Goal: Feedback & Contribution: Submit feedback/report problem

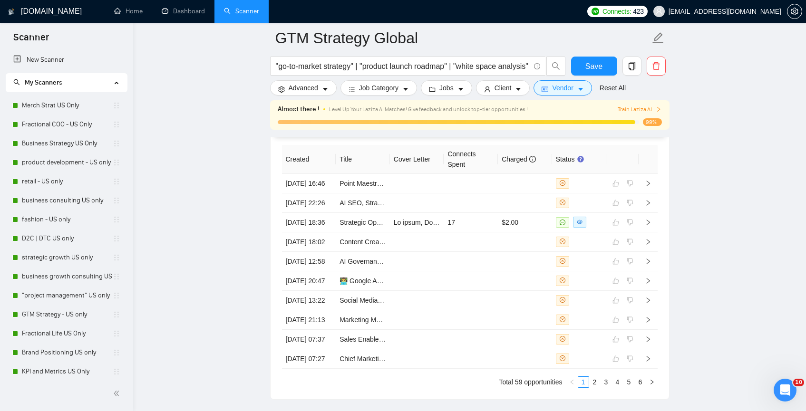
scroll to position [2610, 0]
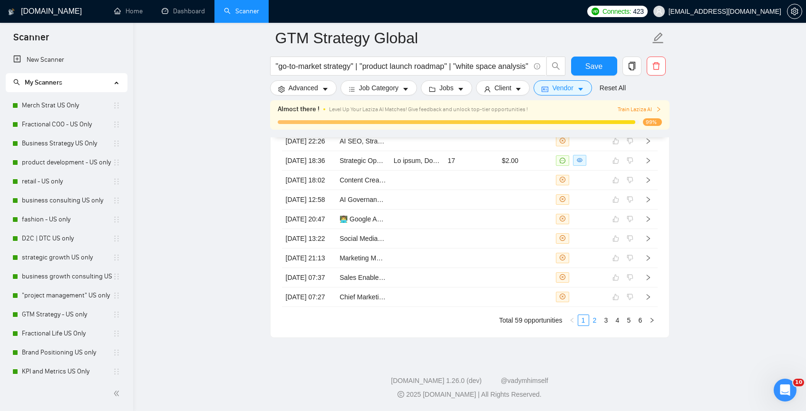
click at [599, 324] on link "2" at bounding box center [595, 320] width 10 height 10
click at [613, 293] on icon "like" at bounding box center [615, 297] width 7 height 8
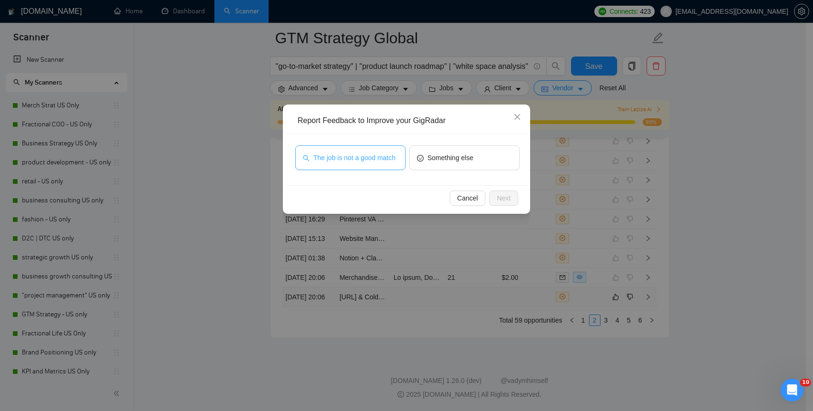
click at [351, 163] on span "The job is not a good match" at bounding box center [354, 158] width 82 height 10
click at [502, 202] on span "Next" at bounding box center [504, 198] width 14 height 10
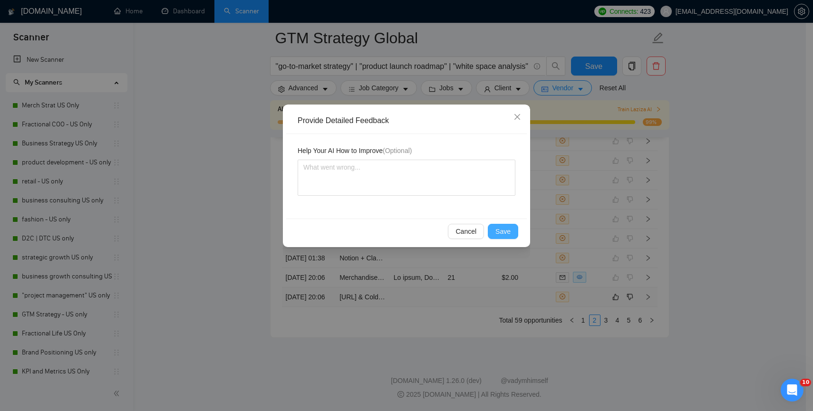
click at [511, 231] on button "Save" at bounding box center [503, 231] width 30 height 15
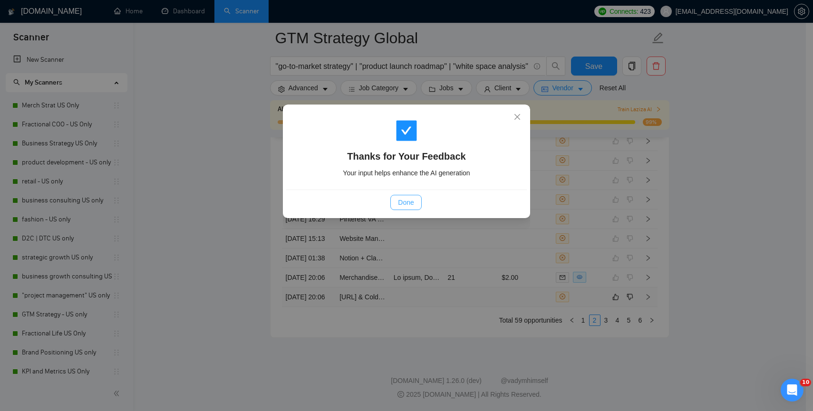
click at [408, 197] on span "Done" at bounding box center [406, 202] width 16 height 10
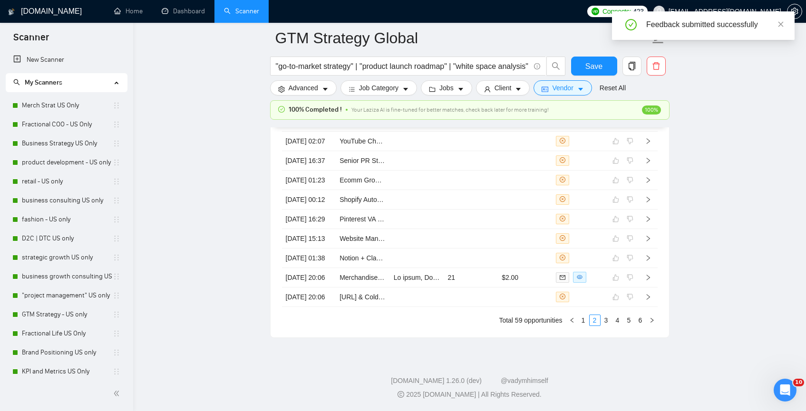
scroll to position [2600, 0]
click at [608, 320] on link "3" at bounding box center [606, 320] width 10 height 10
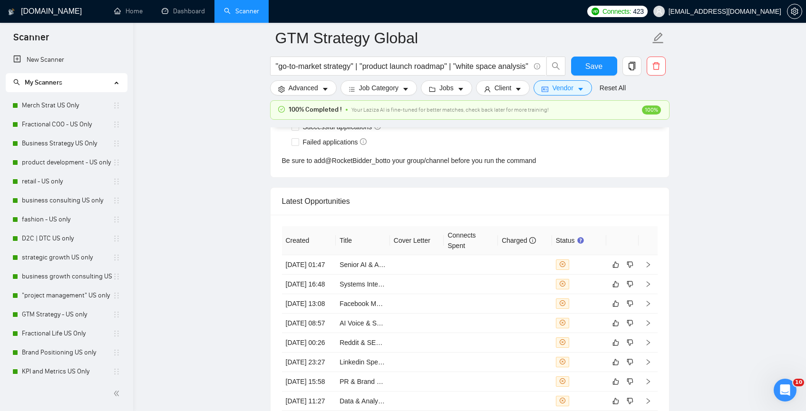
scroll to position [2369, 0]
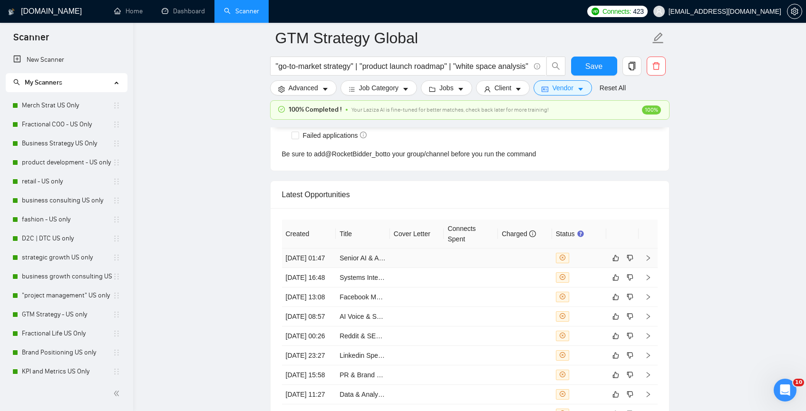
click at [595, 263] on div at bounding box center [579, 258] width 47 height 10
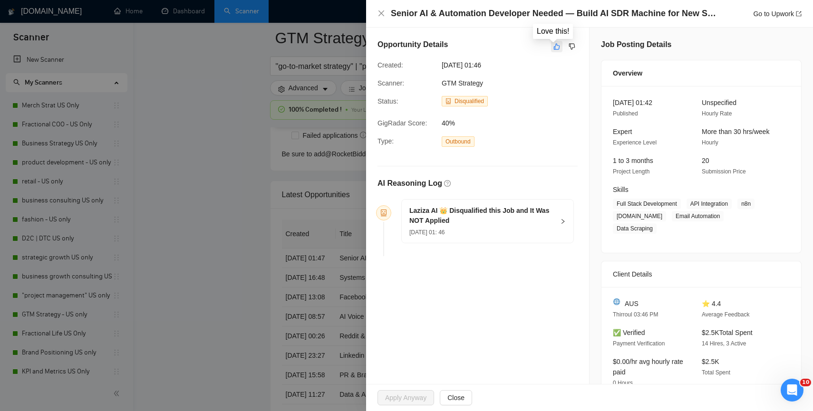
click at [555, 50] on button "button" at bounding box center [556, 46] width 11 height 11
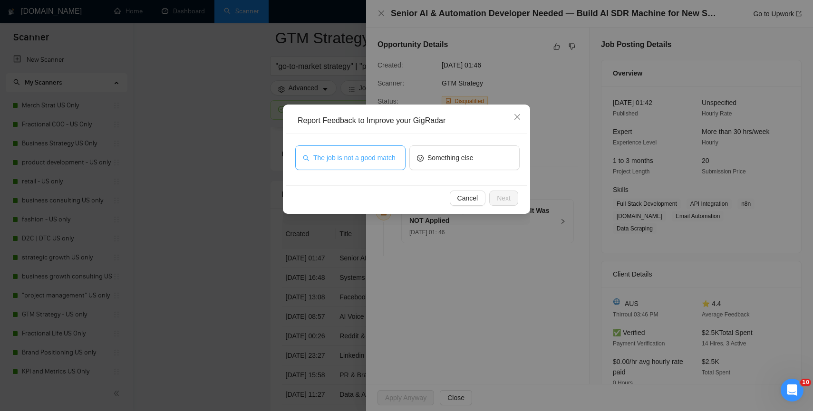
click at [369, 157] on span "The job is not a good match" at bounding box center [354, 158] width 82 height 10
click at [499, 199] on span "Next" at bounding box center [504, 198] width 14 height 10
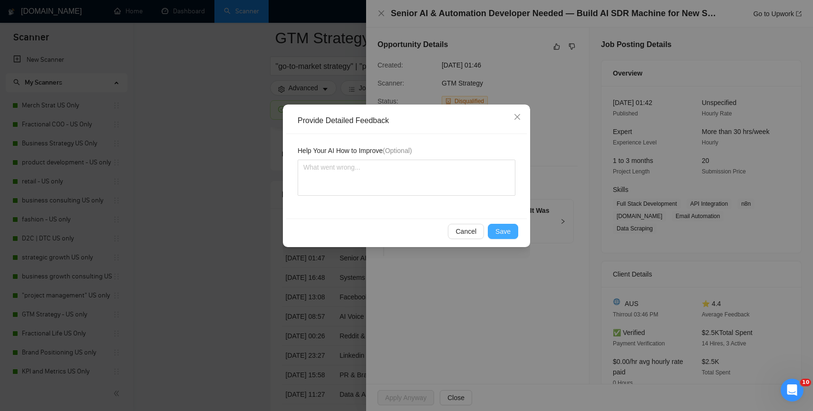
click at [501, 235] on span "Save" at bounding box center [502, 231] width 15 height 10
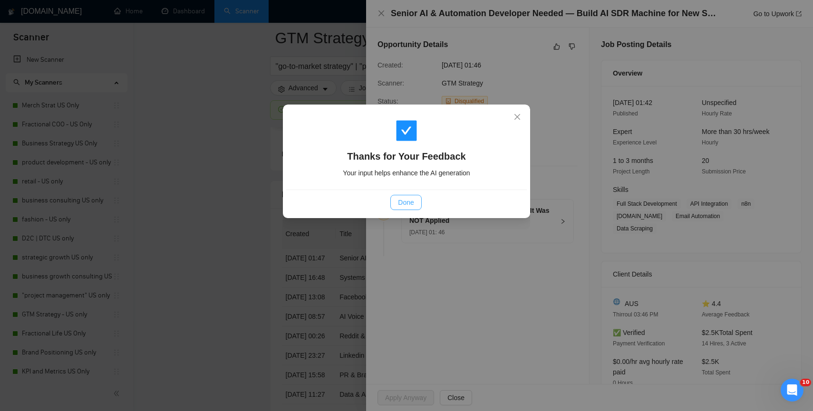
click at [402, 199] on span "Done" at bounding box center [406, 202] width 16 height 10
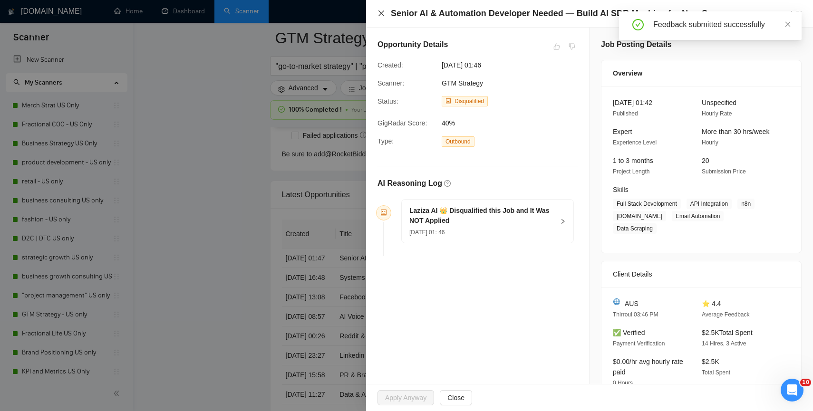
click at [385, 11] on div "Senior AI & Automation Developer Needed — Build AI SDR Machine for New Startup …" at bounding box center [590, 14] width 424 height 12
click at [385, 11] on icon "close" at bounding box center [382, 14] width 8 height 8
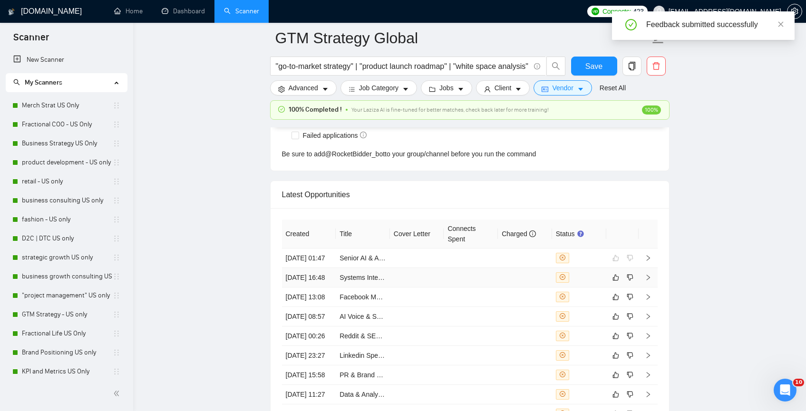
click at [601, 283] on div at bounding box center [579, 277] width 47 height 10
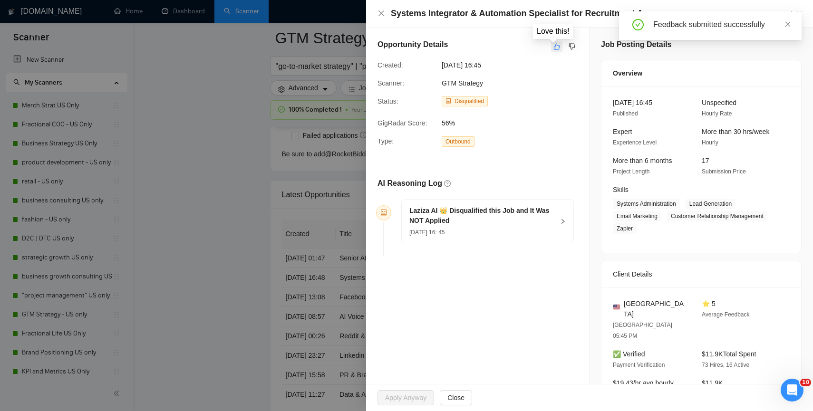
click at [554, 46] on icon "like" at bounding box center [557, 47] width 7 height 8
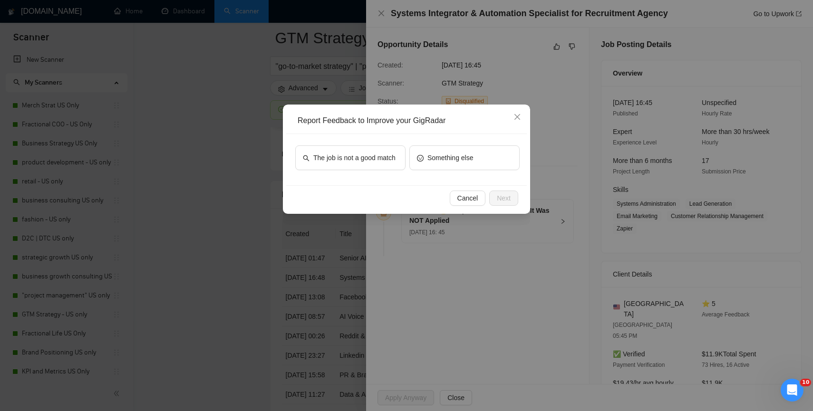
click at [389, 172] on div "The job is not a good match" at bounding box center [350, 160] width 110 height 29
click at [394, 163] on span "The job is not a good match" at bounding box center [354, 158] width 82 height 10
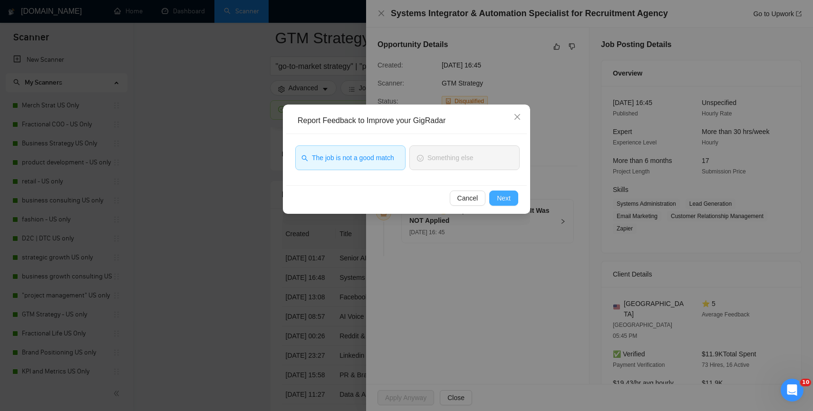
click at [510, 203] on span "Next" at bounding box center [504, 198] width 14 height 10
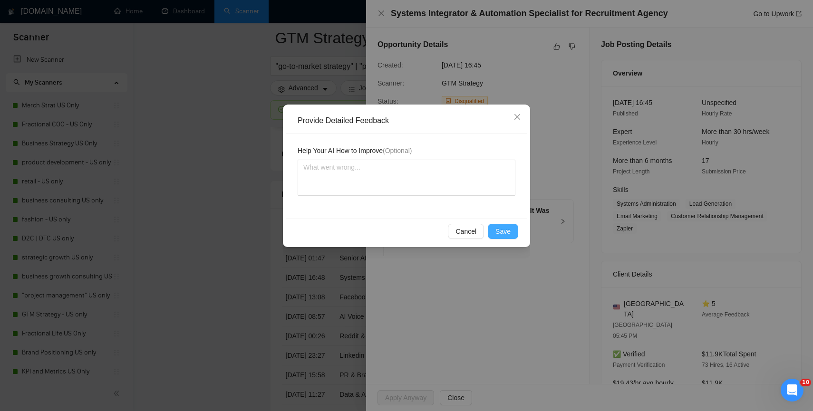
click at [507, 236] on span "Save" at bounding box center [502, 231] width 15 height 10
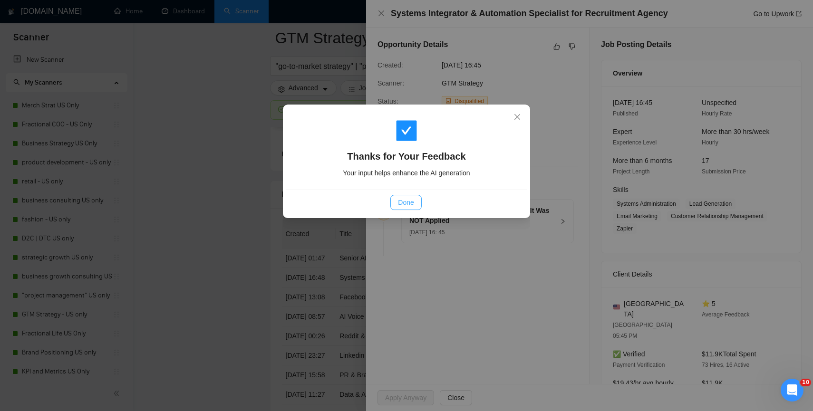
click at [408, 203] on span "Done" at bounding box center [406, 202] width 16 height 10
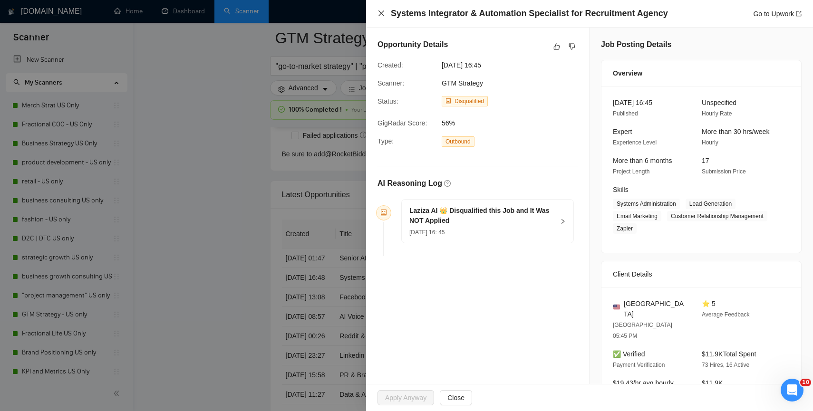
click at [378, 12] on icon "close" at bounding box center [382, 14] width 8 height 8
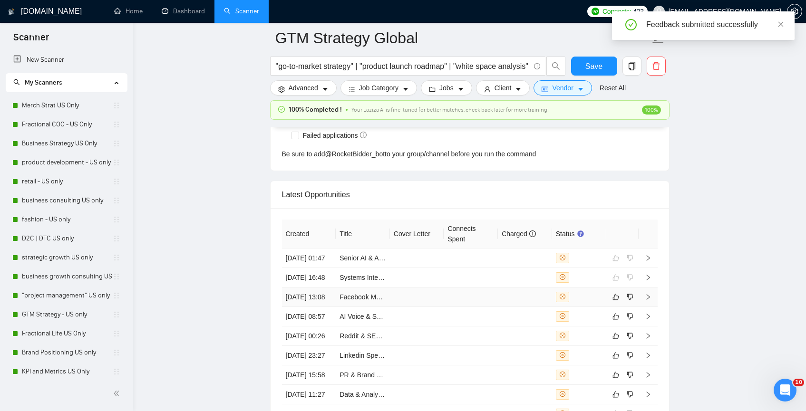
click at [600, 302] on div at bounding box center [579, 297] width 47 height 10
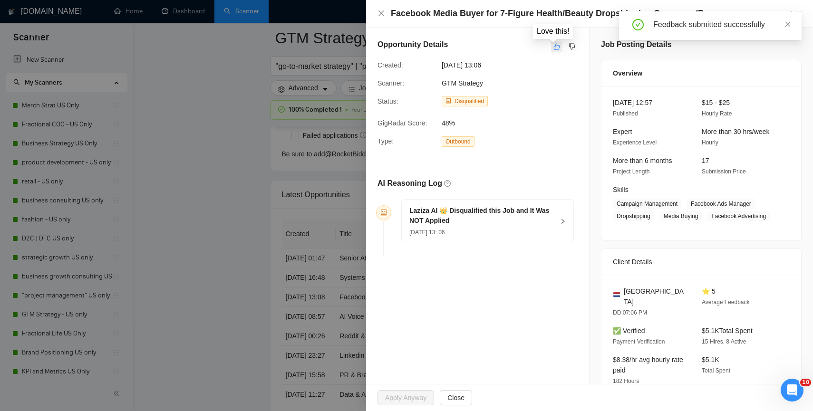
click at [554, 46] on icon "like" at bounding box center [557, 47] width 7 height 8
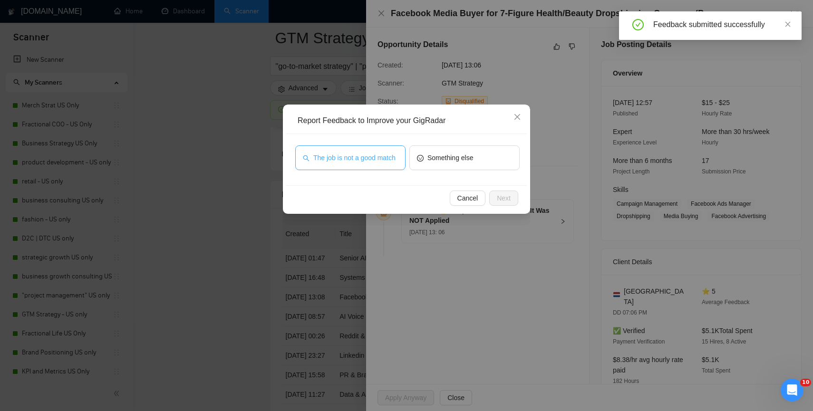
click at [364, 157] on span "The job is not a good match" at bounding box center [354, 158] width 82 height 10
click at [502, 200] on span "Next" at bounding box center [504, 198] width 14 height 10
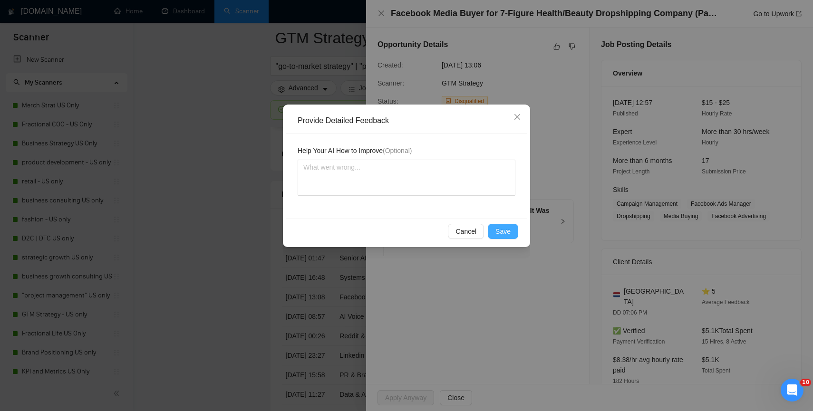
click at [499, 236] on span "Save" at bounding box center [502, 231] width 15 height 10
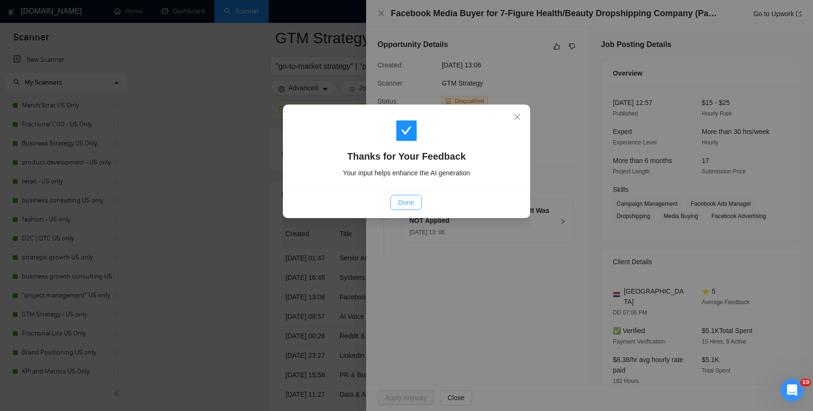
click at [396, 202] on button "Done" at bounding box center [405, 202] width 31 height 15
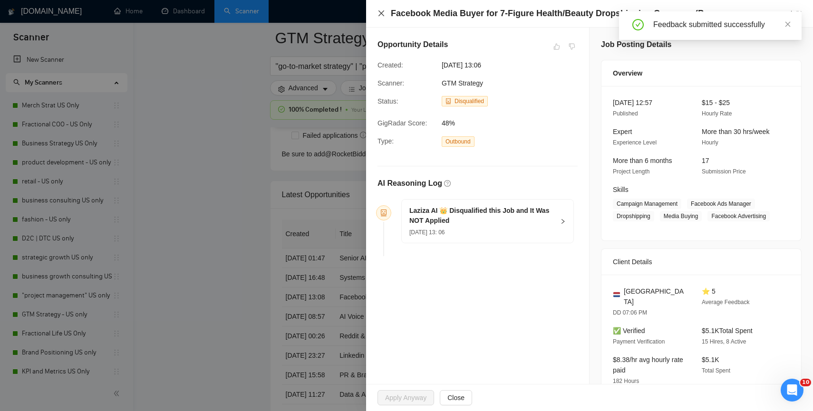
click at [380, 10] on icon "close" at bounding box center [382, 14] width 8 height 8
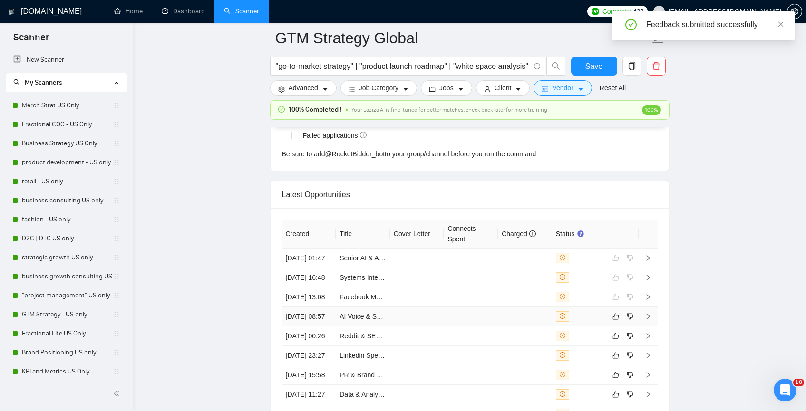
click at [595, 327] on td at bounding box center [579, 316] width 54 height 19
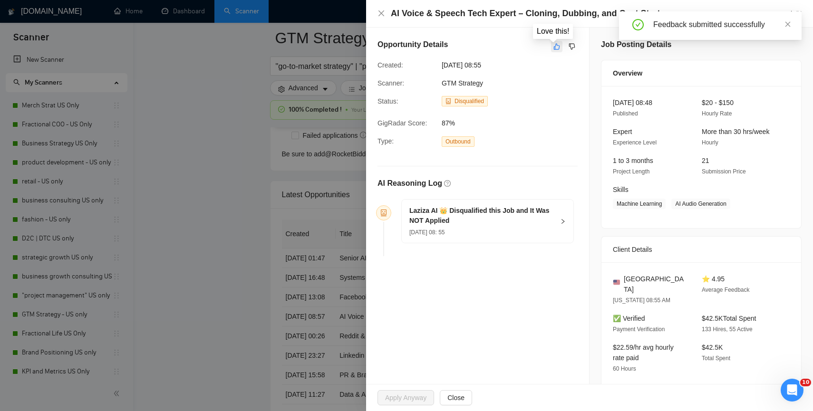
click at [554, 47] on icon "like" at bounding box center [557, 47] width 6 height 6
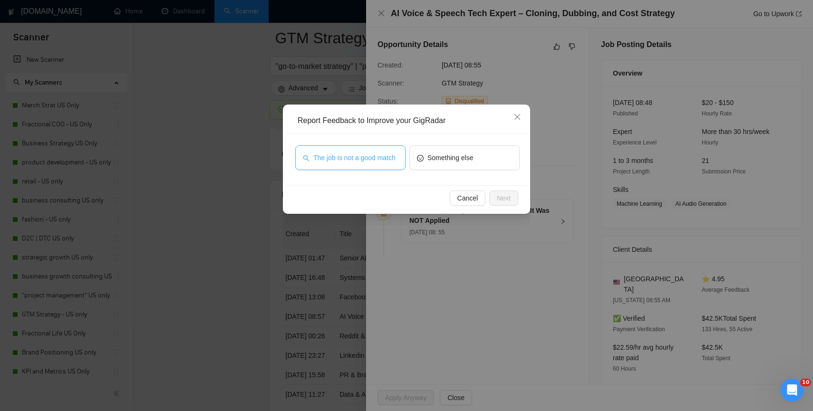
click at [353, 162] on span "The job is not a good match" at bounding box center [354, 158] width 82 height 10
click at [493, 199] on button "Next" at bounding box center [503, 198] width 29 height 15
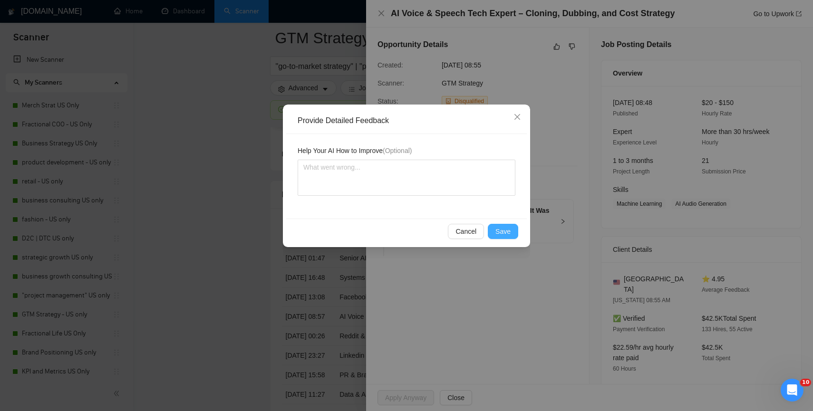
click at [510, 231] on span "Save" at bounding box center [502, 231] width 15 height 10
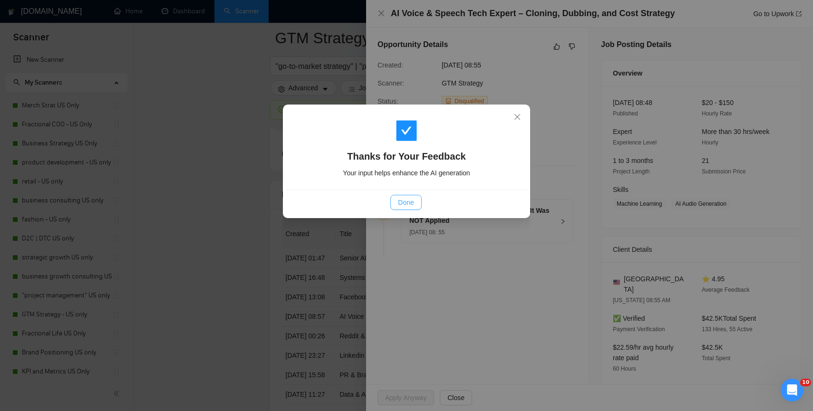
click at [408, 207] on span "Done" at bounding box center [406, 202] width 16 height 10
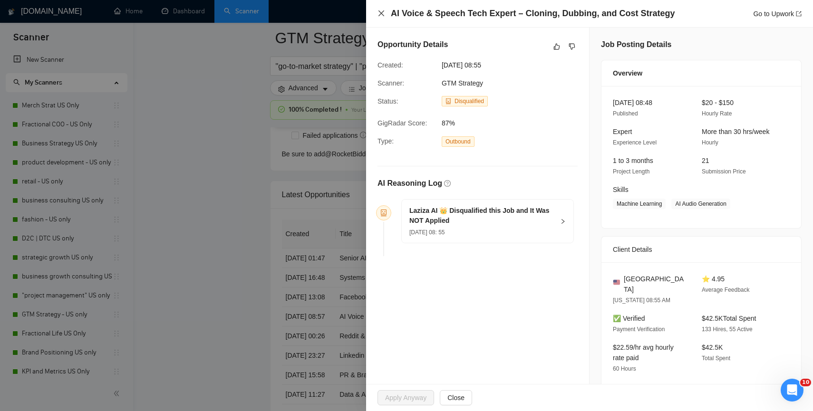
click at [379, 13] on icon "close" at bounding box center [382, 14] width 8 height 8
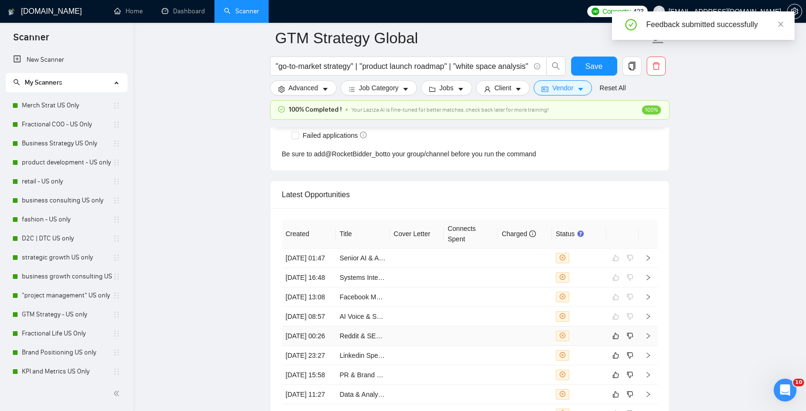
click at [602, 341] on div at bounding box center [579, 336] width 47 height 10
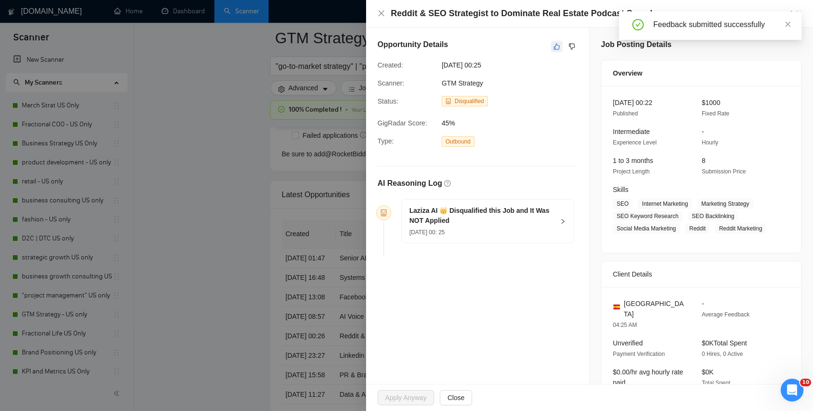
click at [554, 45] on icon "like" at bounding box center [557, 47] width 7 height 8
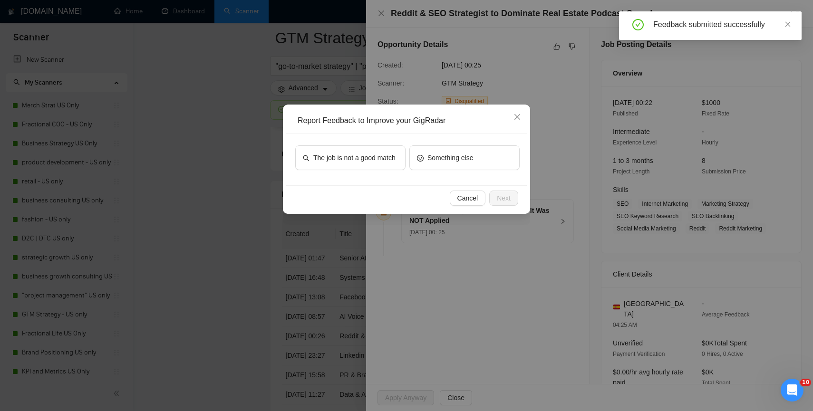
click at [370, 138] on div "The job is not a good match Something else" at bounding box center [406, 159] width 241 height 51
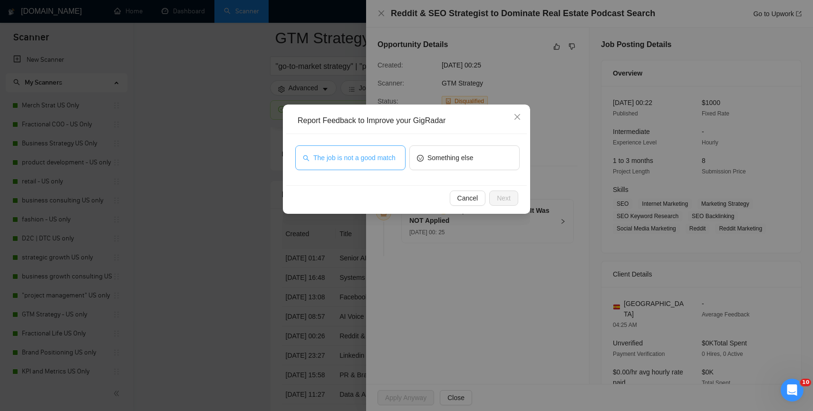
click at [369, 153] on span "The job is not a good match" at bounding box center [354, 158] width 82 height 10
click at [494, 199] on button "Next" at bounding box center [503, 198] width 29 height 15
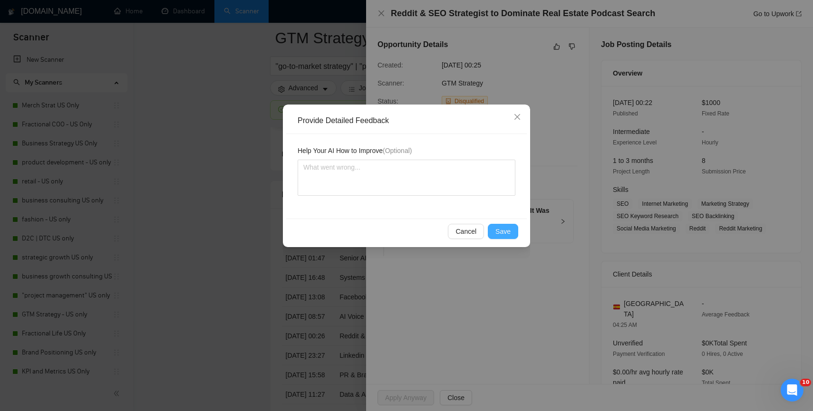
click at [501, 232] on span "Save" at bounding box center [502, 231] width 15 height 10
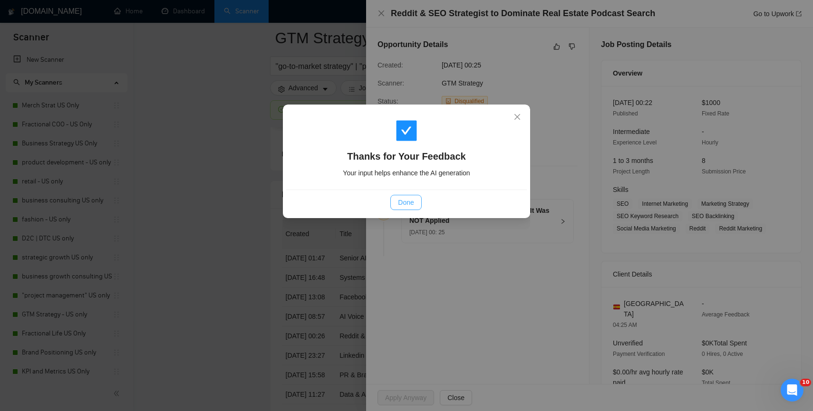
click at [395, 205] on button "Done" at bounding box center [405, 202] width 31 height 15
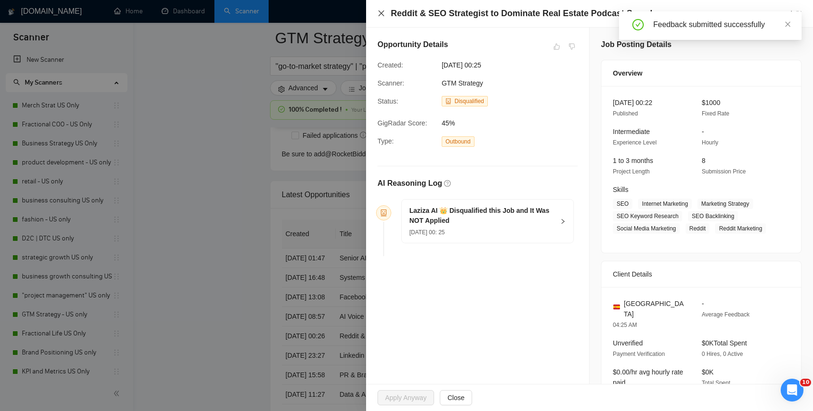
click at [382, 14] on icon "close" at bounding box center [382, 13] width 6 height 6
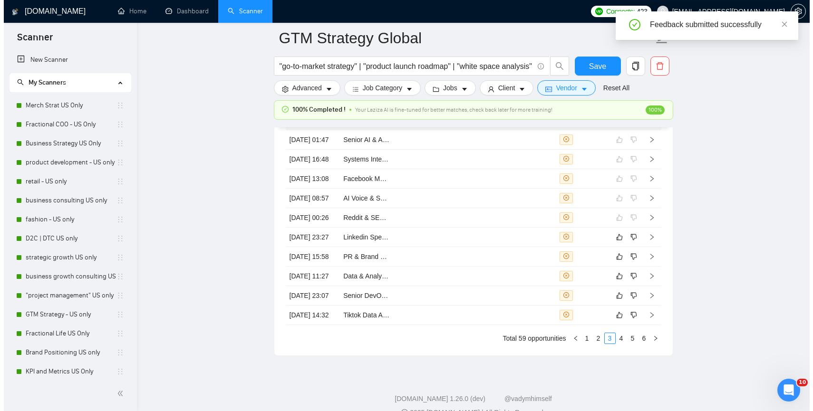
scroll to position [2502, 0]
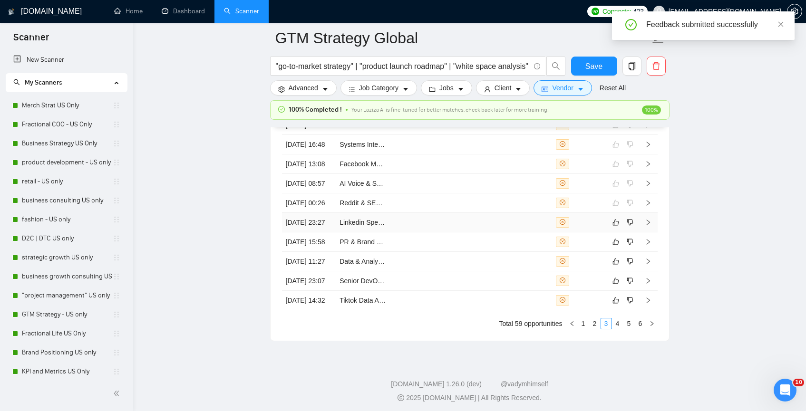
click at [598, 228] on div at bounding box center [579, 222] width 47 height 10
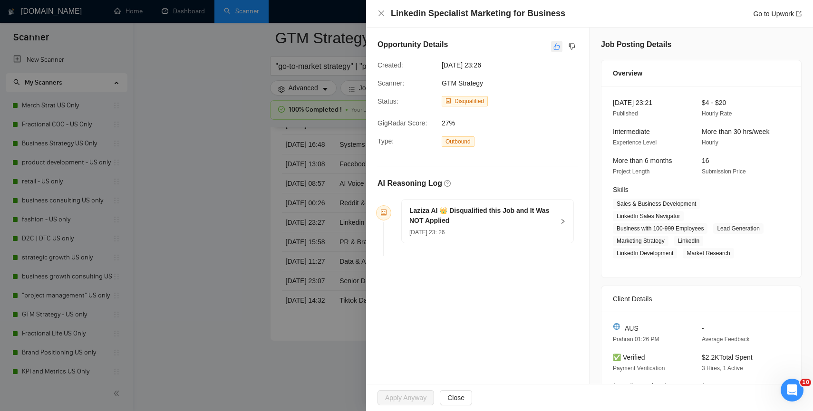
click at [554, 45] on icon "like" at bounding box center [557, 47] width 6 height 6
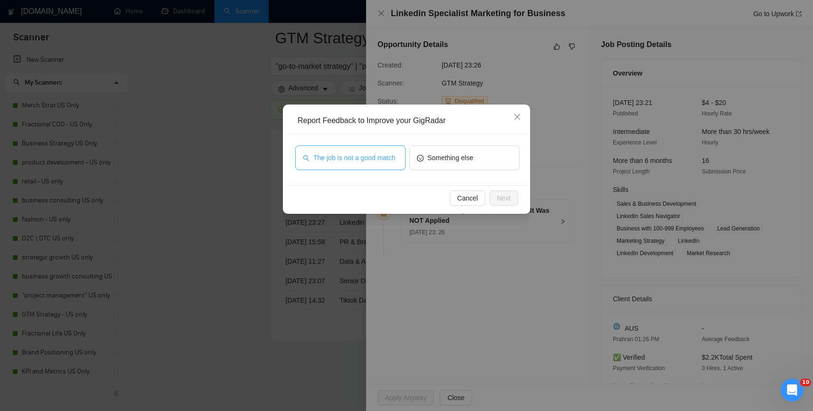
click at [323, 158] on span "The job is not a good match" at bounding box center [354, 158] width 82 height 10
click at [511, 200] on button "Next" at bounding box center [503, 198] width 29 height 15
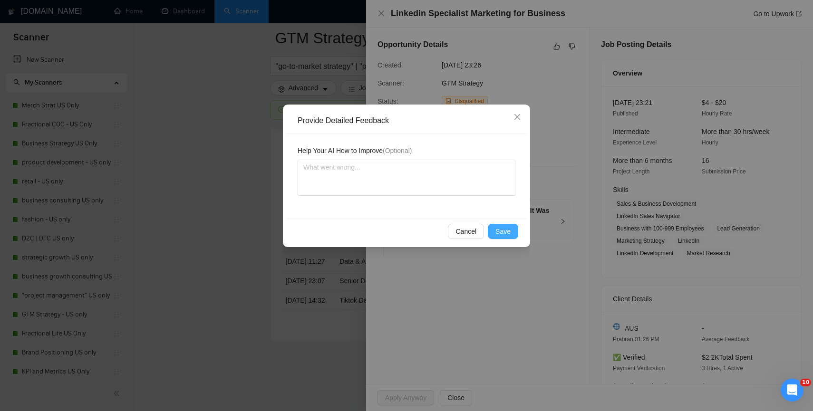
click at [503, 231] on span "Save" at bounding box center [502, 231] width 15 height 10
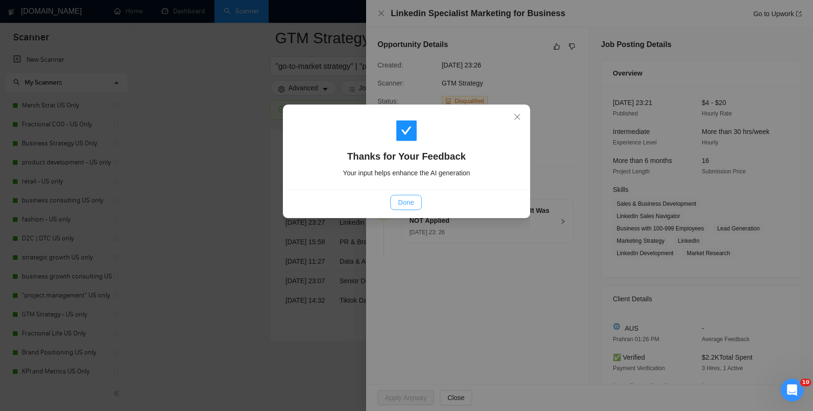
click at [405, 205] on span "Done" at bounding box center [406, 202] width 16 height 10
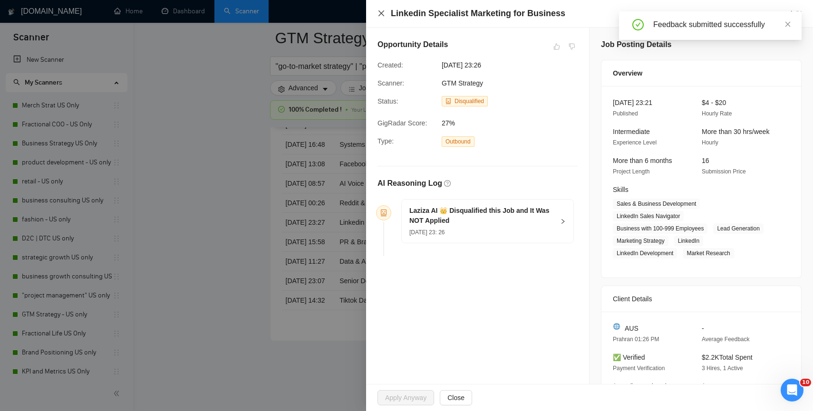
click at [381, 10] on icon "close" at bounding box center [382, 14] width 8 height 8
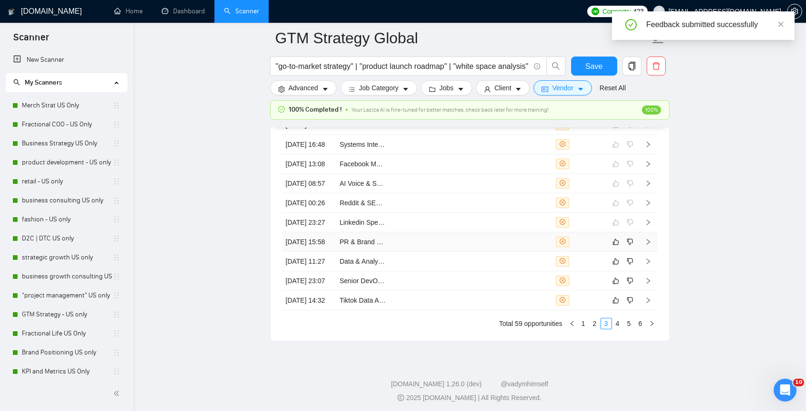
click at [593, 252] on td at bounding box center [579, 242] width 54 height 19
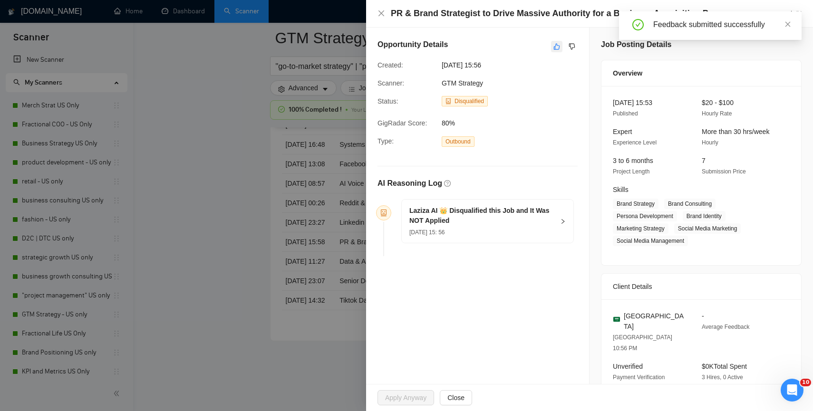
click at [554, 49] on icon "like" at bounding box center [557, 47] width 7 height 8
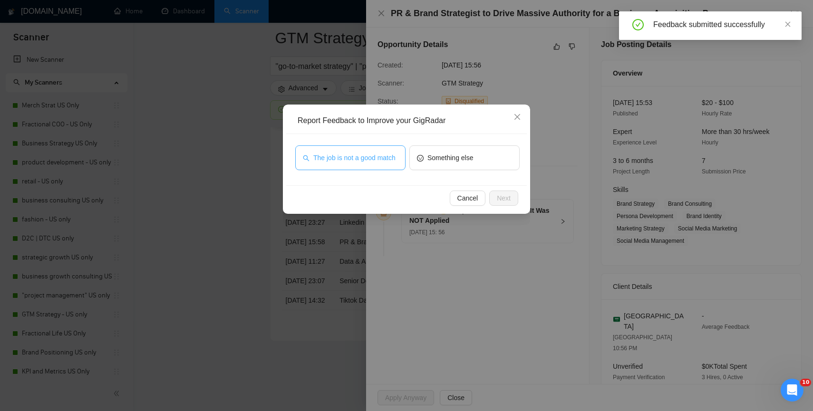
click at [366, 153] on span "The job is not a good match" at bounding box center [354, 158] width 82 height 10
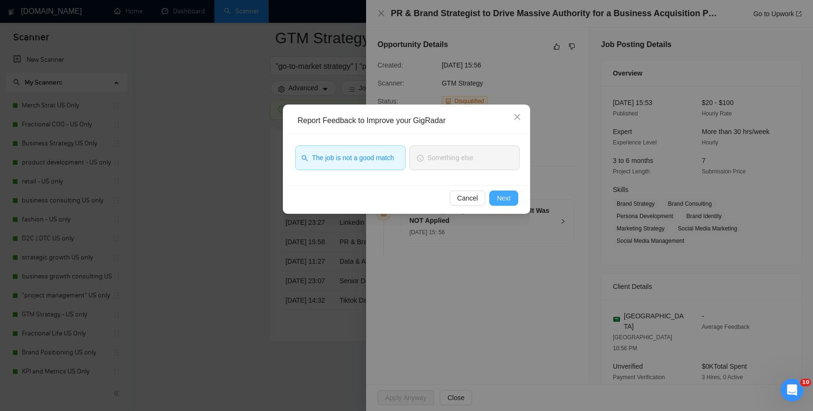
click at [502, 199] on span "Next" at bounding box center [504, 198] width 14 height 10
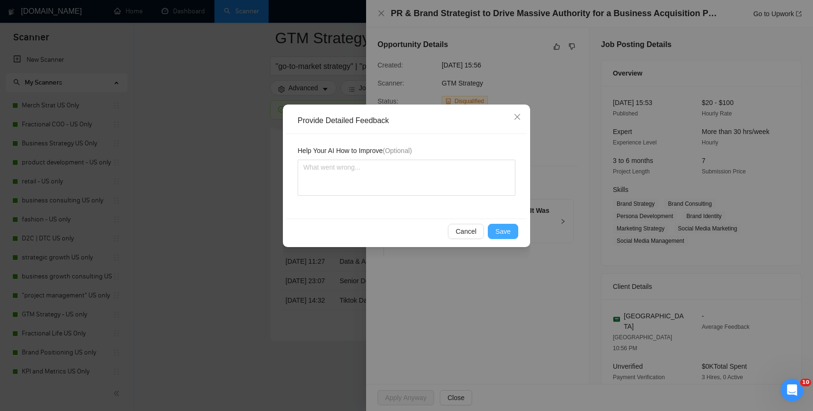
click at [503, 233] on span "Save" at bounding box center [502, 231] width 15 height 10
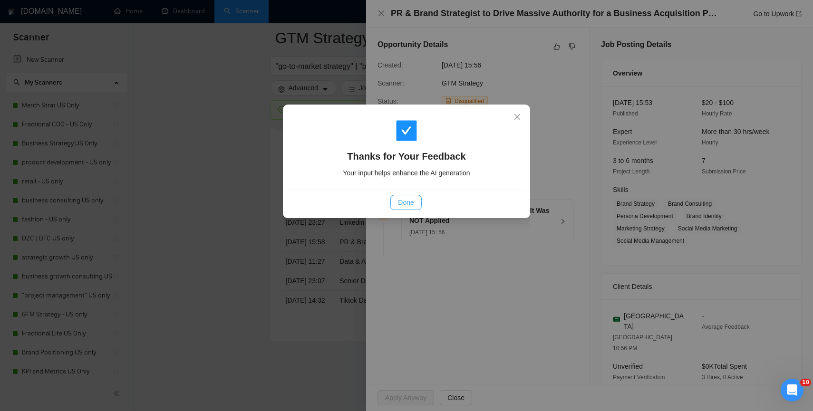
click at [404, 209] on button "Done" at bounding box center [405, 202] width 31 height 15
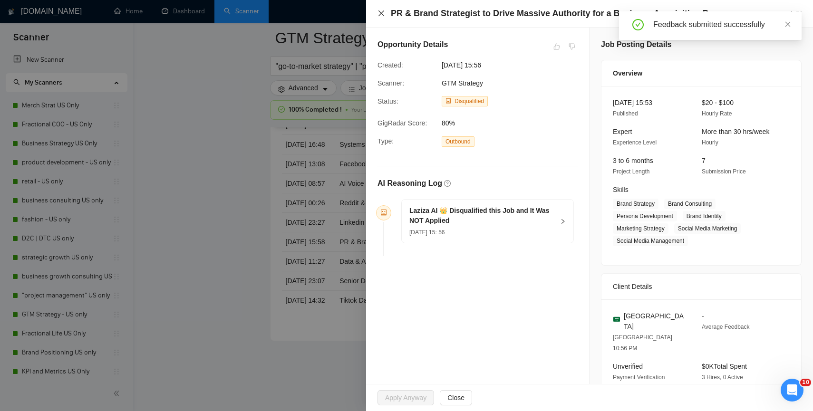
click at [380, 12] on icon "close" at bounding box center [382, 13] width 6 height 6
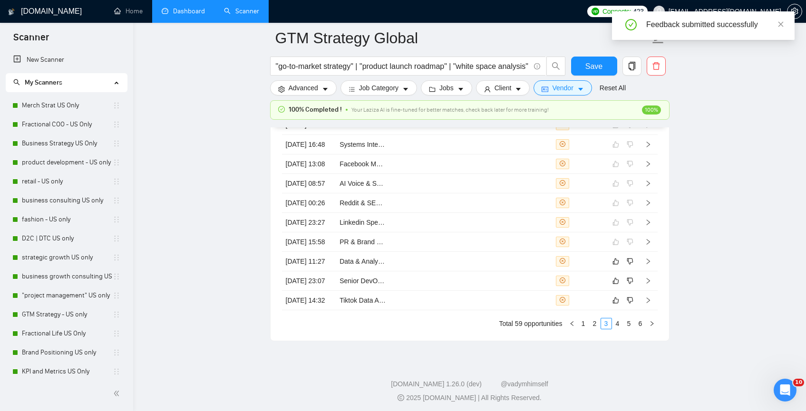
click at [179, 15] on link "Dashboard" at bounding box center [183, 11] width 43 height 8
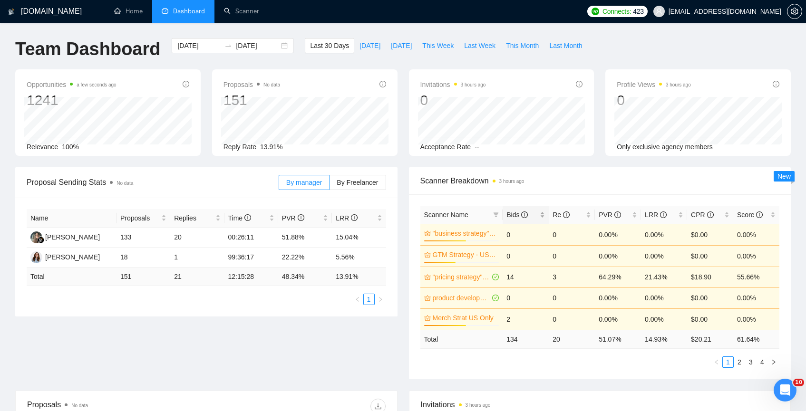
click at [512, 213] on span "Bids" at bounding box center [516, 215] width 21 height 8
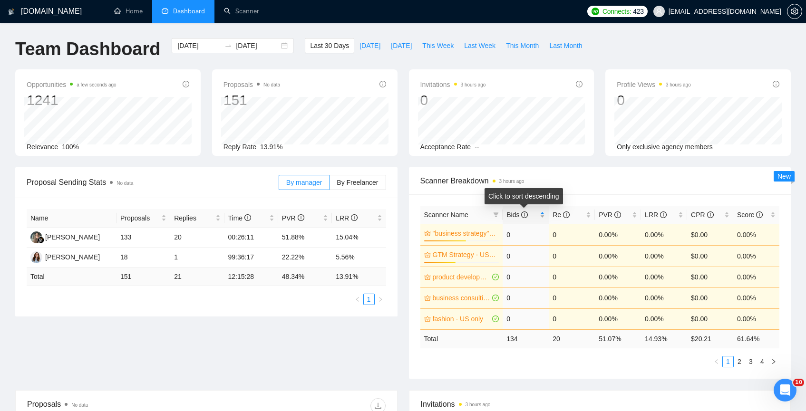
click at [512, 213] on span "Bids" at bounding box center [516, 215] width 21 height 8
click at [739, 357] on link "2" at bounding box center [739, 361] width 10 height 10
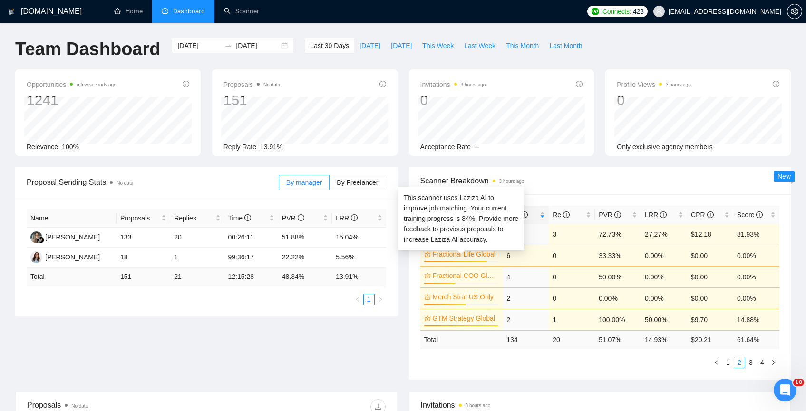
click at [477, 256] on link "Fractional Life Global" at bounding box center [465, 254] width 65 height 10
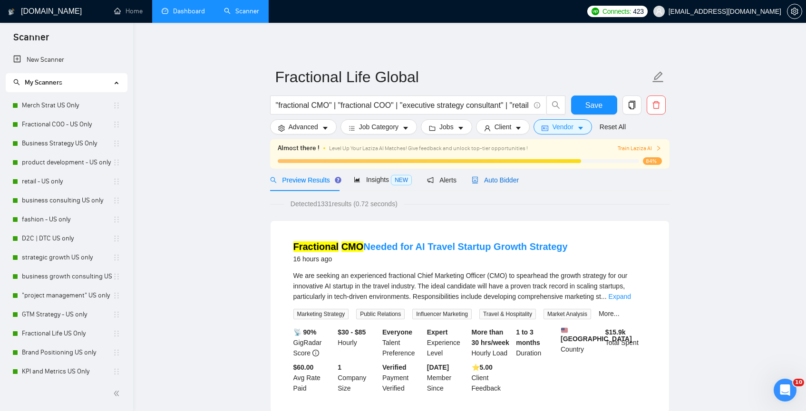
click at [501, 184] on div "Auto Bidder" at bounding box center [495, 180] width 47 height 10
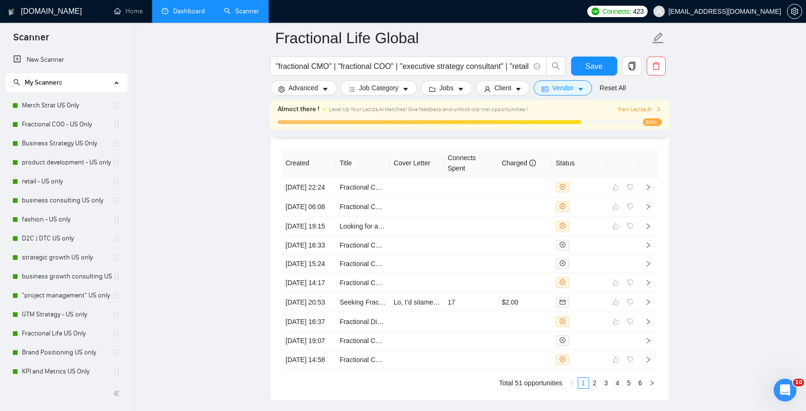
scroll to position [2610, 0]
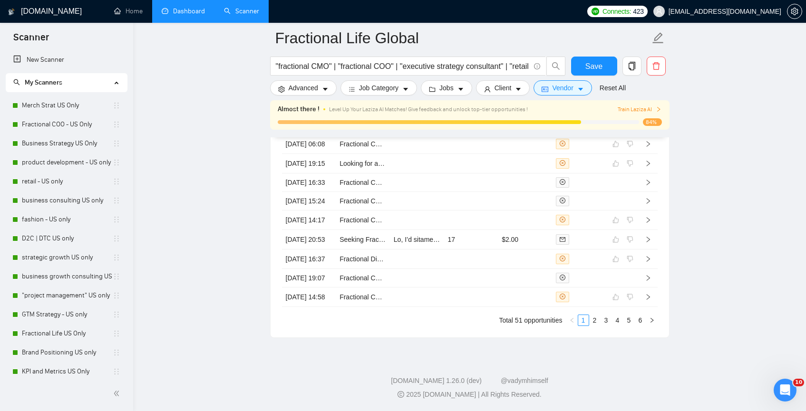
click at [594, 327] on div "Created Title Cover Letter Connects Spent Charged Status 23 Aug, 2025 22:24 Fra…" at bounding box center [470, 206] width 398 height 263
click at [594, 322] on link "2" at bounding box center [595, 320] width 10 height 10
click at [606, 323] on link "3" at bounding box center [606, 320] width 10 height 10
click at [615, 325] on link "4" at bounding box center [617, 320] width 10 height 10
click at [627, 325] on link "5" at bounding box center [629, 320] width 10 height 10
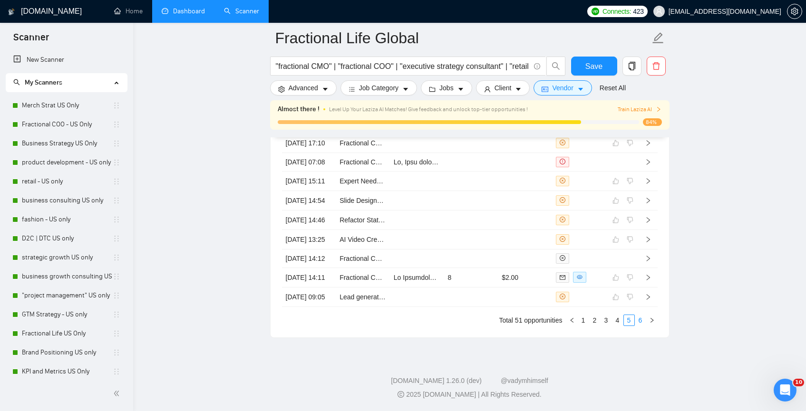
click at [641, 323] on link "6" at bounding box center [640, 320] width 10 height 10
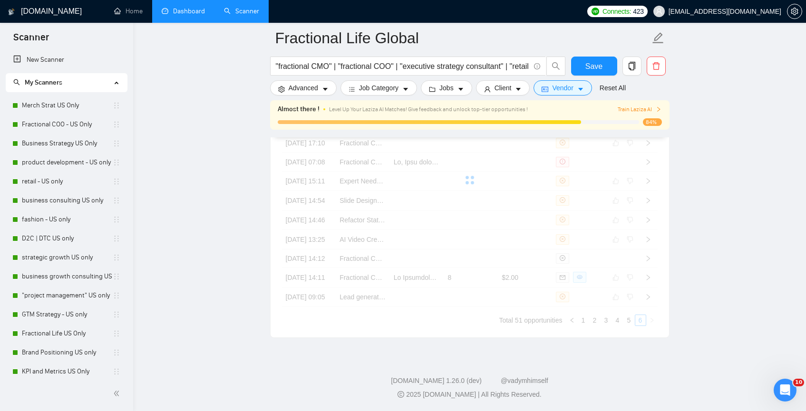
scroll to position [2349, 0]
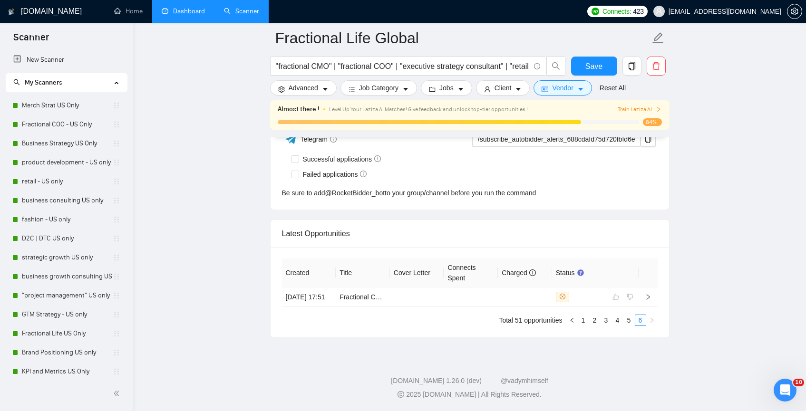
click at [176, 10] on link "Dashboard" at bounding box center [183, 11] width 43 height 8
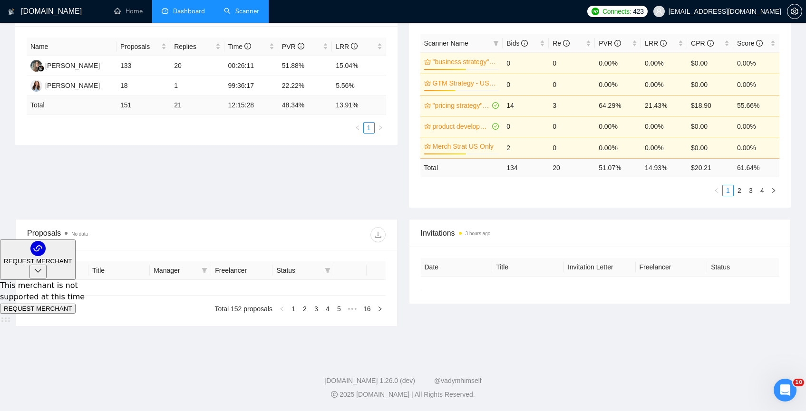
type input "2025-07-25"
type input "2025-08-24"
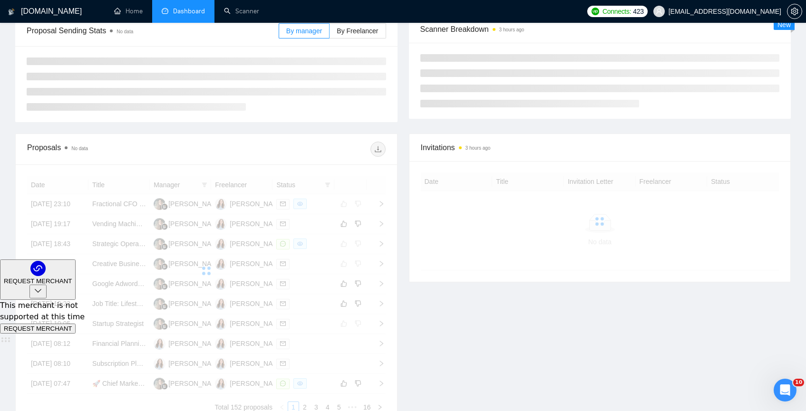
scroll to position [172, 0]
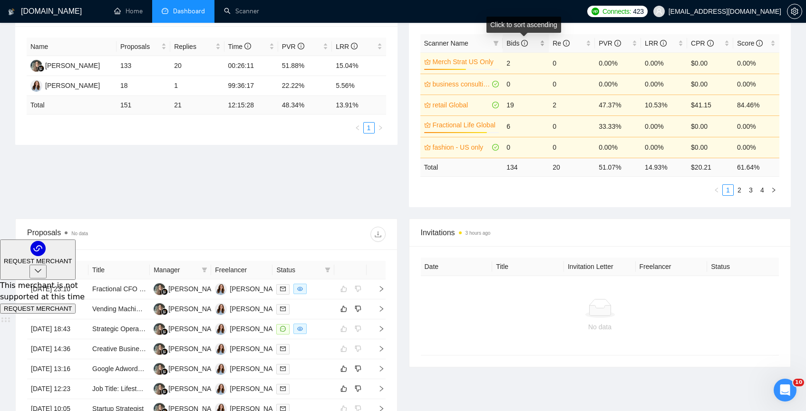
click at [512, 41] on span "Bids" at bounding box center [516, 43] width 21 height 8
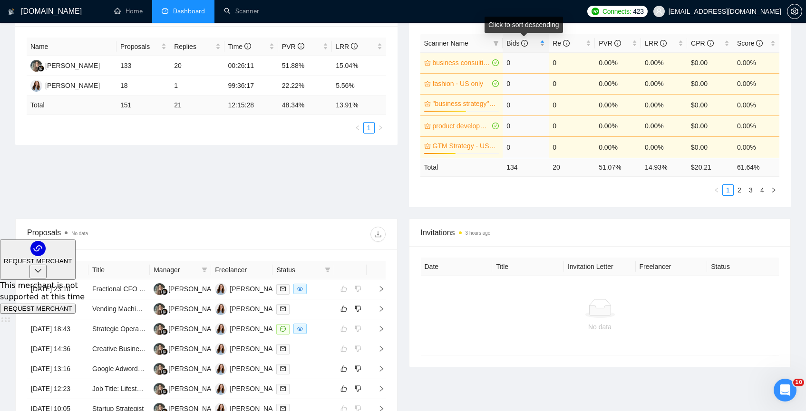
click at [512, 41] on span "Bids" at bounding box center [516, 43] width 21 height 8
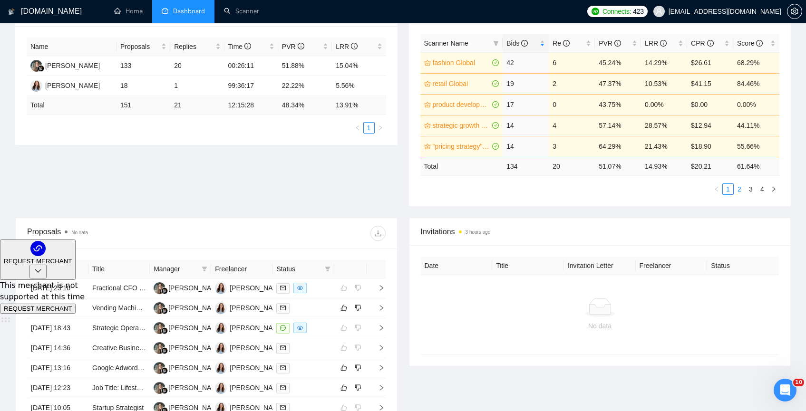
click at [739, 188] on link "2" at bounding box center [739, 189] width 10 height 10
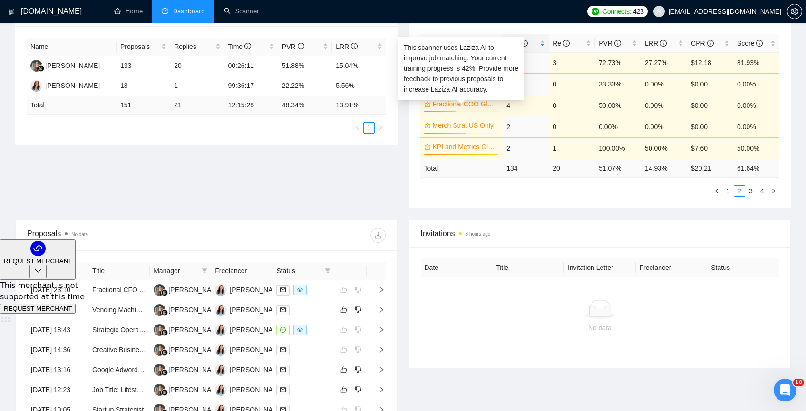
click at [468, 102] on link "Fractional COO Global" at bounding box center [465, 104] width 65 height 10
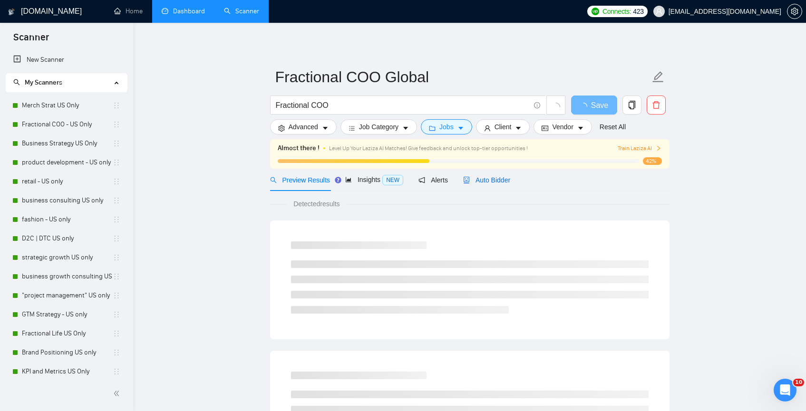
click at [503, 183] on span "Auto Bidder" at bounding box center [486, 180] width 47 height 8
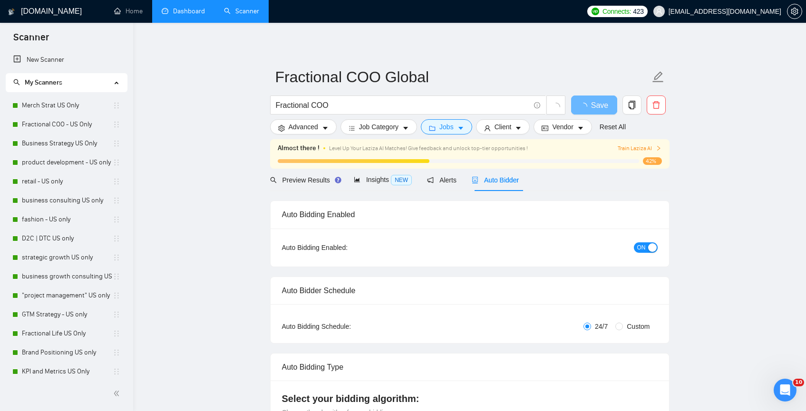
checkbox input "true"
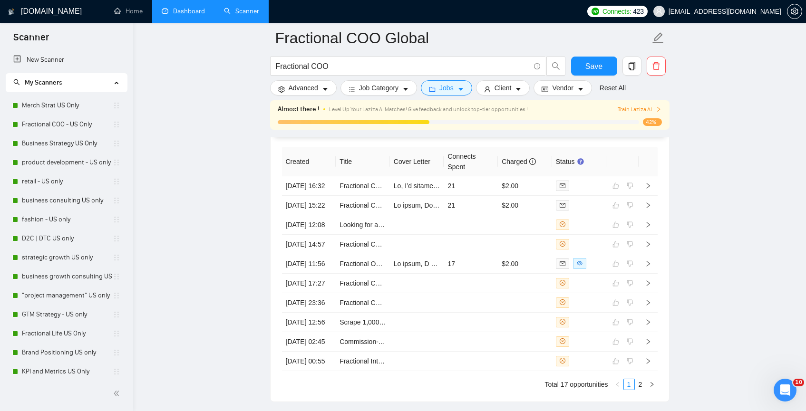
scroll to position [2578, 0]
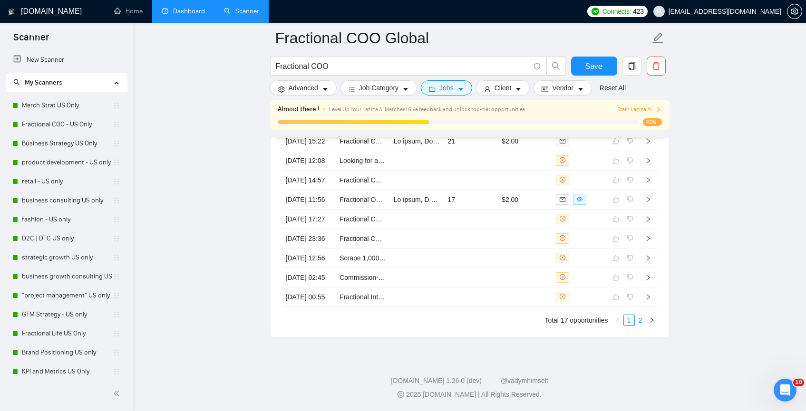
click at [641, 326] on link "2" at bounding box center [640, 320] width 10 height 10
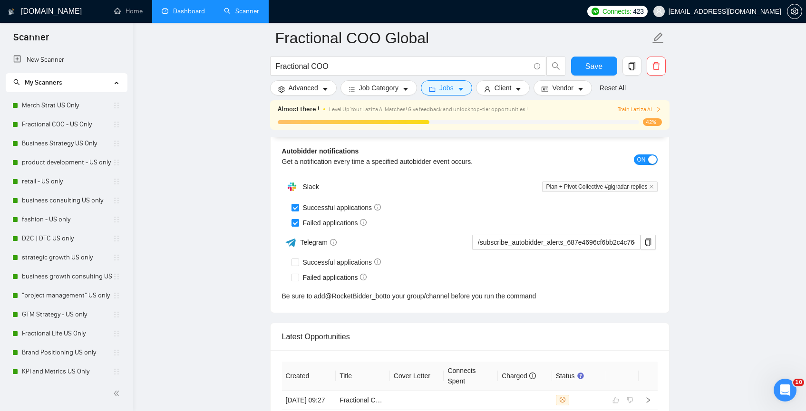
scroll to position [2201, 0]
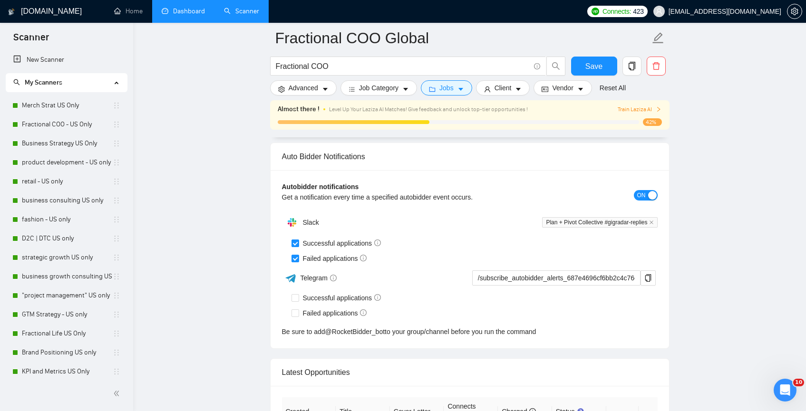
click at [185, 7] on link "Dashboard" at bounding box center [183, 11] width 43 height 8
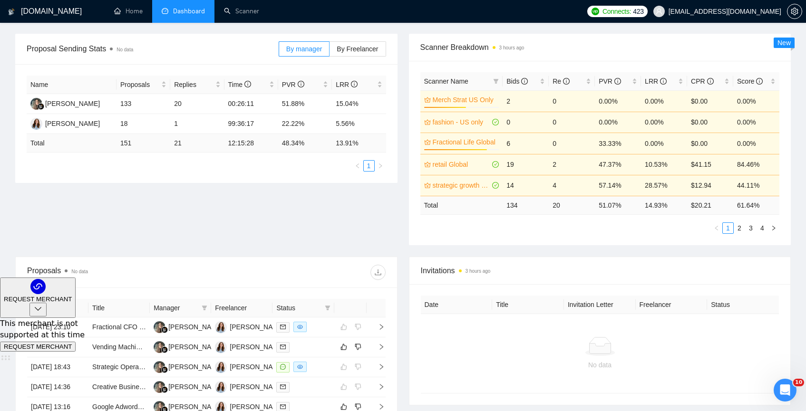
scroll to position [133, 0]
click at [467, 78] on span "Scanner Name" at bounding box center [446, 82] width 44 height 8
click at [524, 78] on icon "info-circle" at bounding box center [524, 81] width 7 height 7
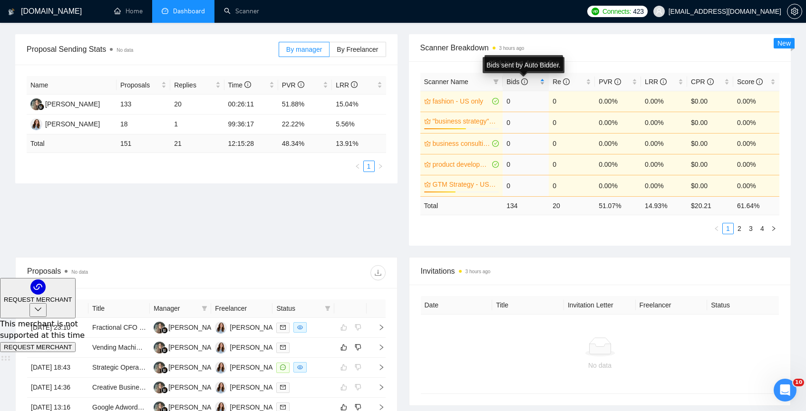
click at [524, 78] on icon "info-circle" at bounding box center [524, 81] width 7 height 7
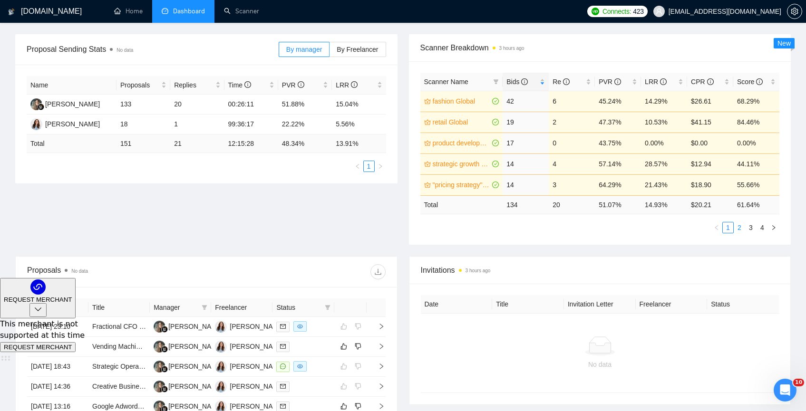
click at [738, 230] on link "2" at bounding box center [739, 228] width 10 height 10
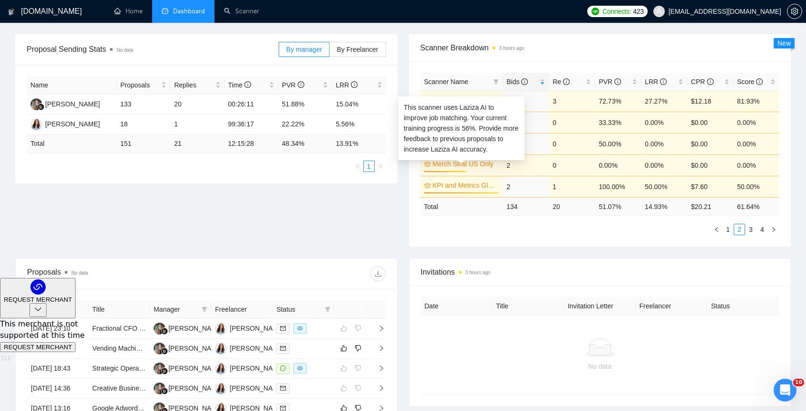
click at [460, 166] on link "Merch Strat US Only" at bounding box center [465, 164] width 65 height 10
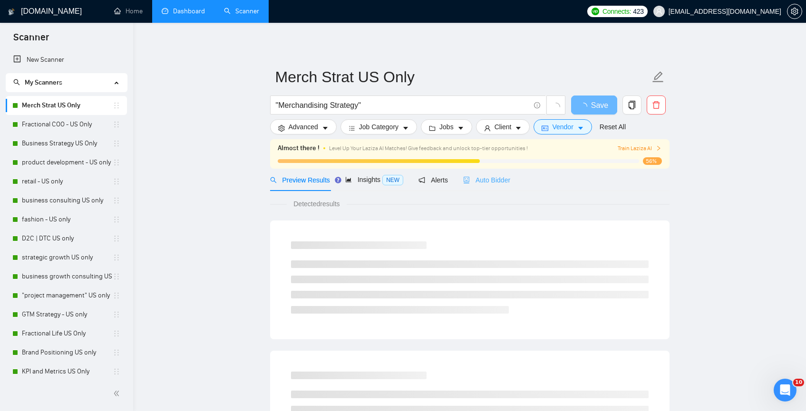
click at [487, 183] on span "Auto Bidder" at bounding box center [486, 180] width 47 height 8
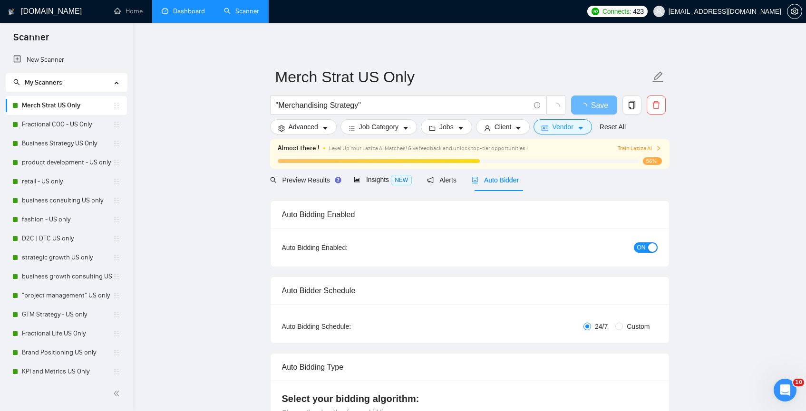
checkbox input "true"
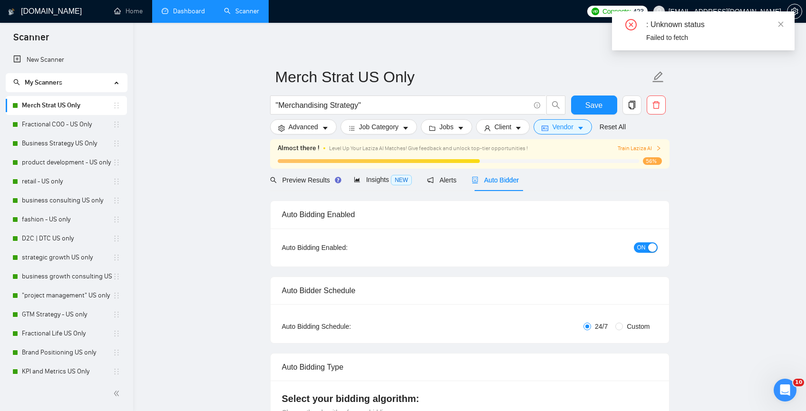
click at [194, 7] on link "Dashboard" at bounding box center [183, 11] width 43 height 8
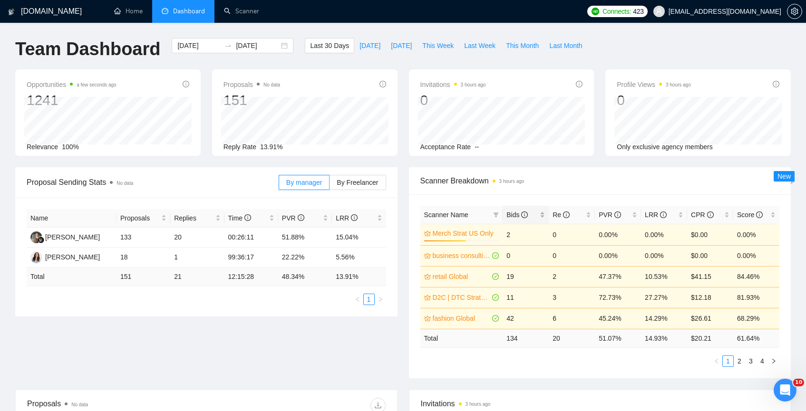
click at [511, 219] on span "Bids" at bounding box center [521, 215] width 31 height 10
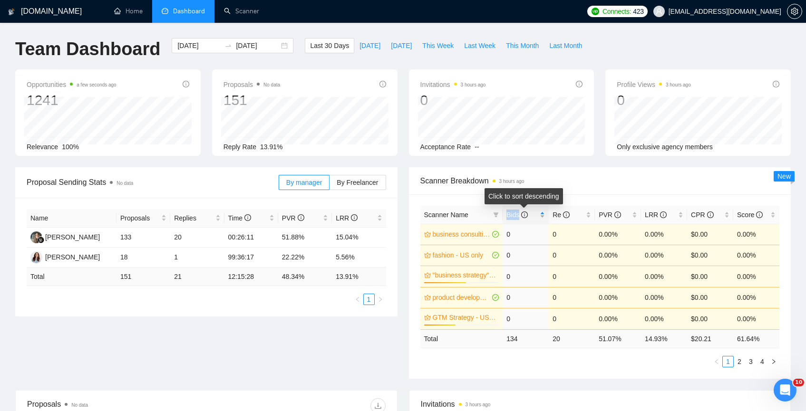
click at [511, 219] on span "Bids" at bounding box center [521, 215] width 31 height 10
click at [738, 357] on link "2" at bounding box center [739, 361] width 10 height 10
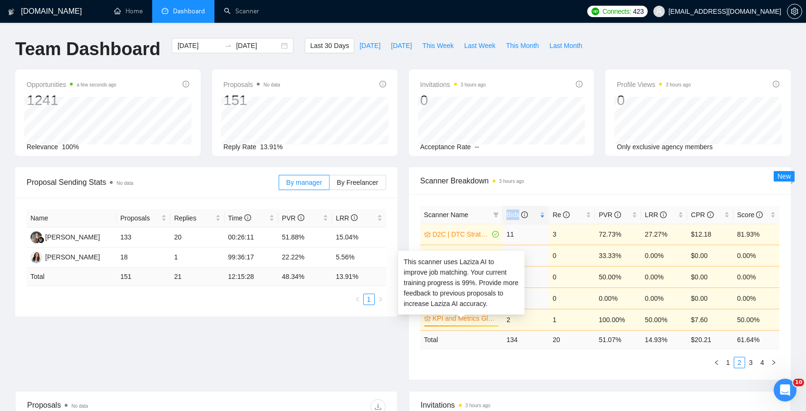
click at [453, 322] on link "KPI and Metrics Global" at bounding box center [465, 318] width 65 height 10
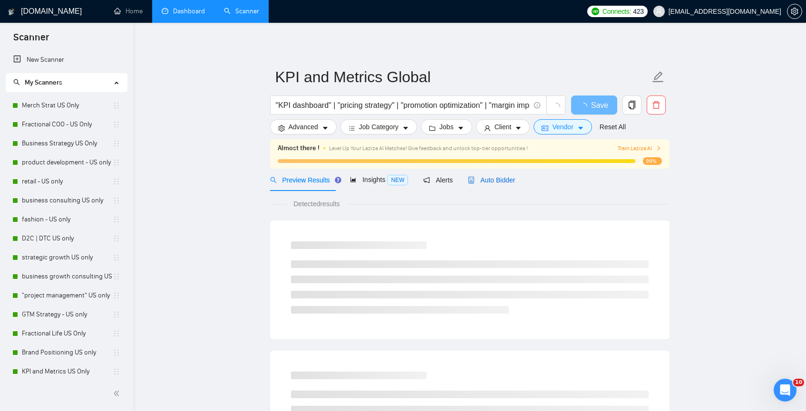
drag, startPoint x: 495, startPoint y: 179, endPoint x: 510, endPoint y: 179, distance: 15.2
click at [495, 179] on span "Auto Bidder" at bounding box center [491, 180] width 47 height 8
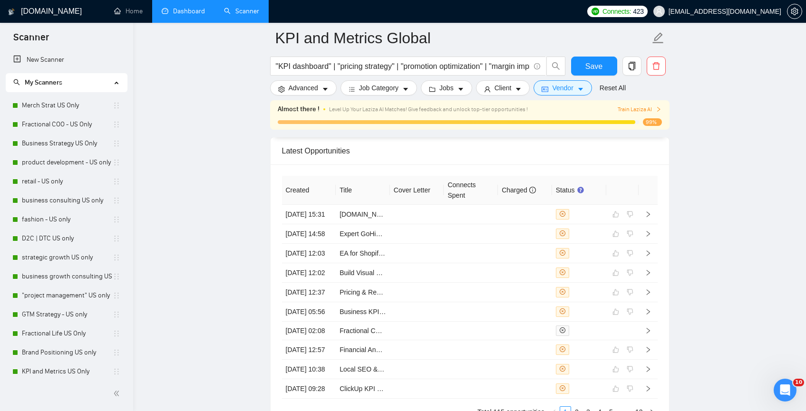
scroll to position [2610, 0]
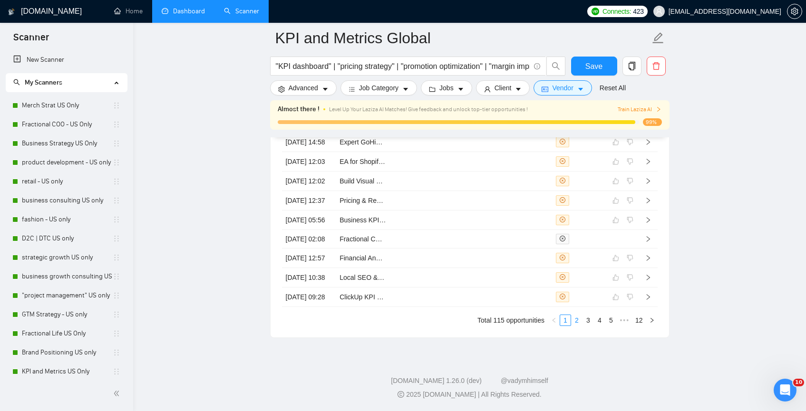
click at [577, 321] on link "2" at bounding box center [577, 320] width 10 height 10
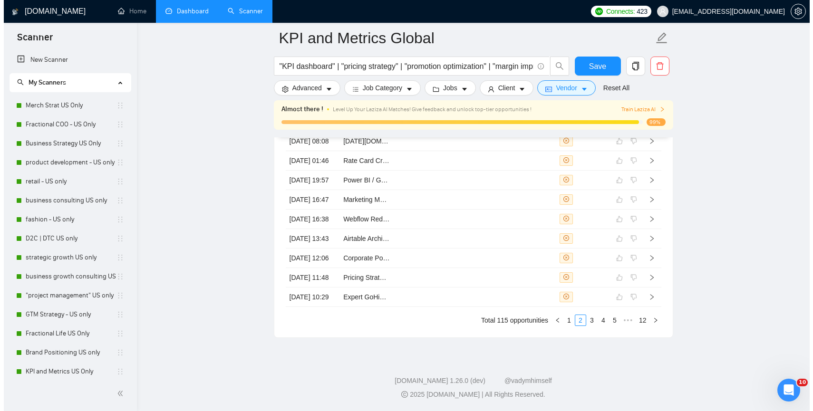
scroll to position [2564, 0]
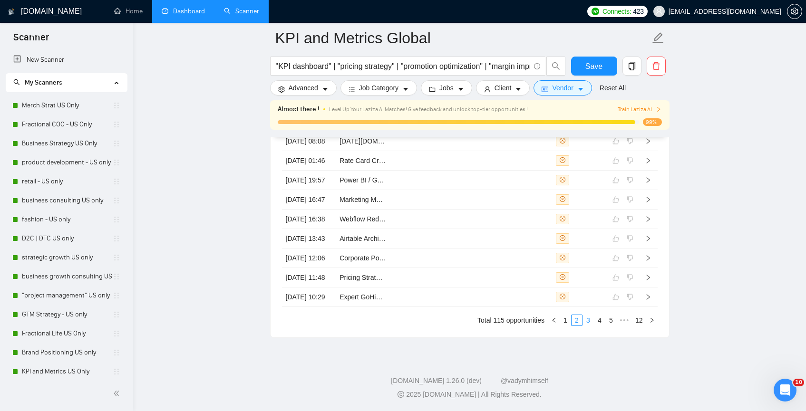
click at [585, 326] on link "3" at bounding box center [588, 320] width 10 height 10
click at [590, 249] on td at bounding box center [579, 238] width 54 height 19
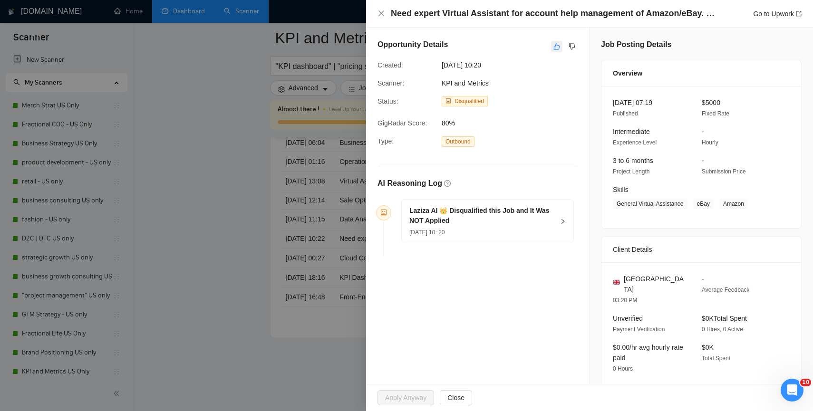
click at [554, 48] on icon "like" at bounding box center [557, 47] width 7 height 8
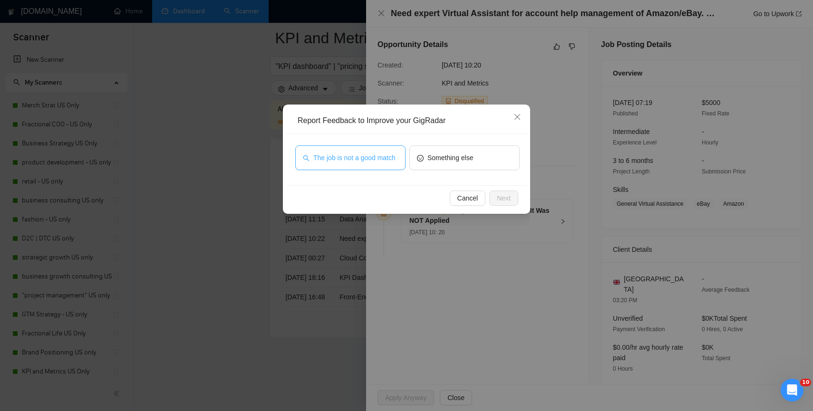
click at [374, 168] on button "The job is not a good match" at bounding box center [350, 158] width 110 height 25
click at [500, 194] on span "Next" at bounding box center [504, 198] width 14 height 10
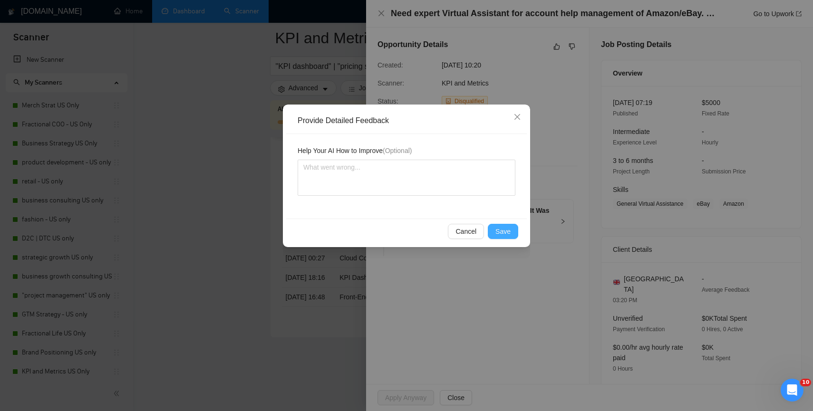
click at [495, 227] on button "Save" at bounding box center [503, 231] width 30 height 15
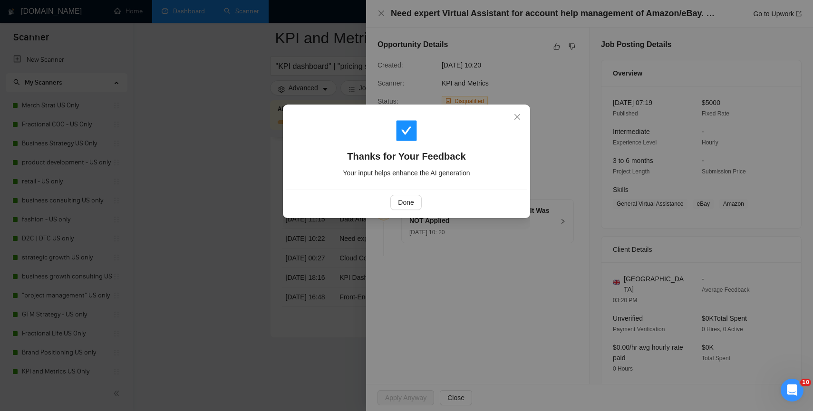
click at [389, 196] on div "Done" at bounding box center [406, 202] width 241 height 25
click at [397, 202] on button "Done" at bounding box center [405, 202] width 31 height 15
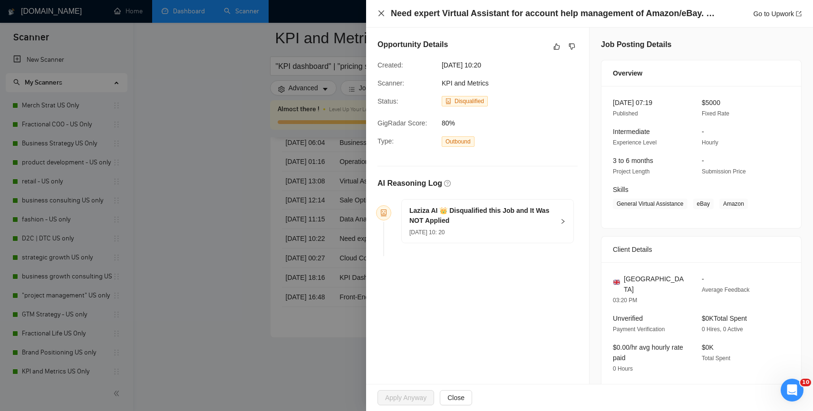
click at [380, 12] on icon "close" at bounding box center [382, 13] width 6 height 6
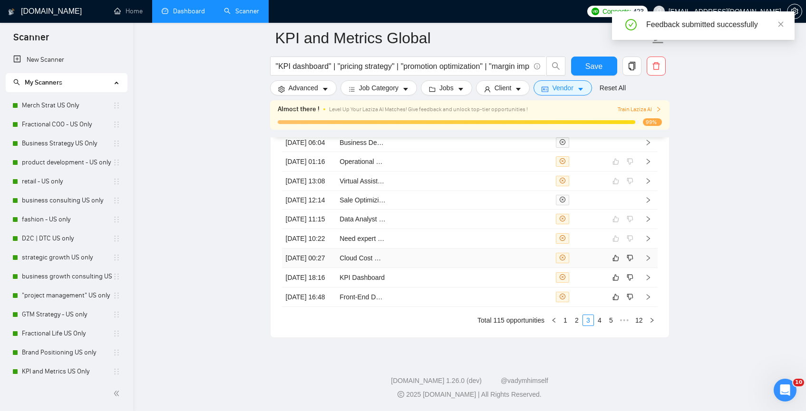
click at [601, 263] on div at bounding box center [579, 258] width 47 height 10
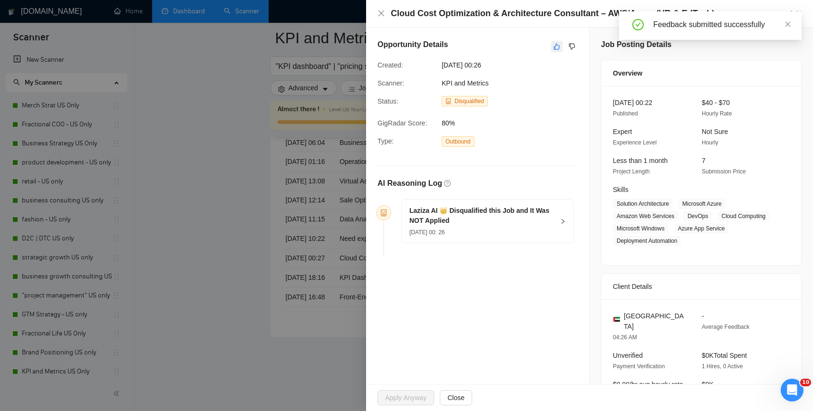
click at [554, 47] on icon "like" at bounding box center [557, 47] width 6 height 6
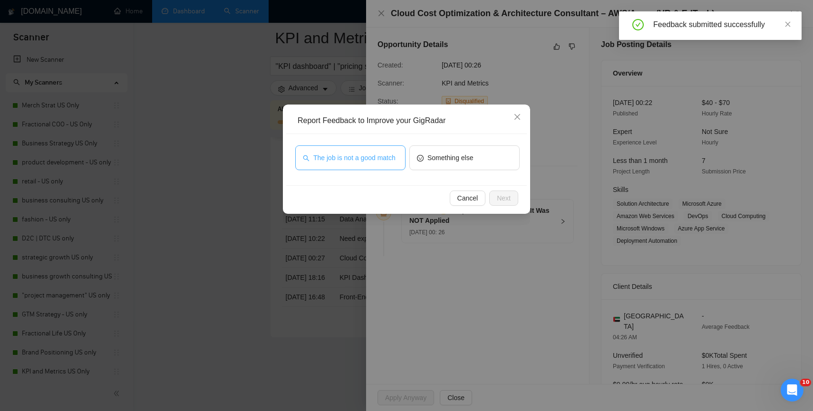
click at [388, 155] on span "The job is not a good match" at bounding box center [354, 158] width 82 height 10
drag, startPoint x: 525, startPoint y: 206, endPoint x: 520, endPoint y: 205, distance: 5.9
click at [525, 206] on div "Cancel Next" at bounding box center [406, 197] width 241 height 25
click at [518, 204] on div "Cancel Next" at bounding box center [406, 197] width 241 height 25
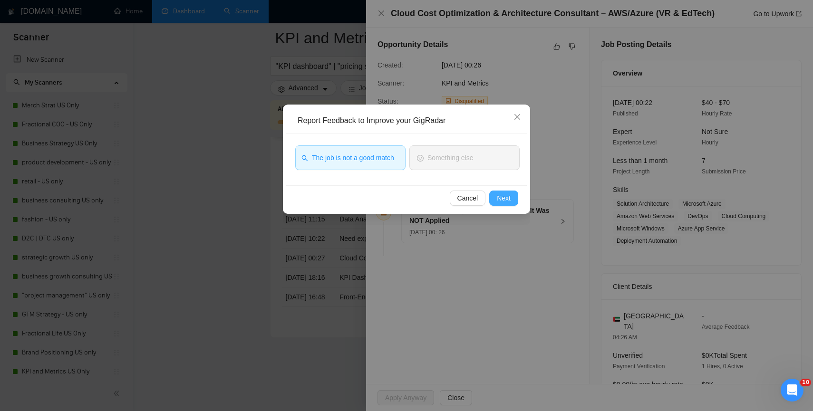
click at [512, 203] on button "Next" at bounding box center [503, 198] width 29 height 15
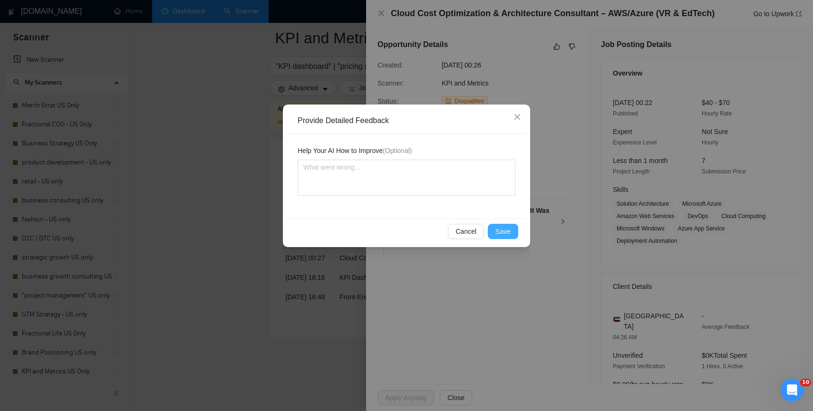
click at [501, 234] on span "Save" at bounding box center [502, 231] width 15 height 10
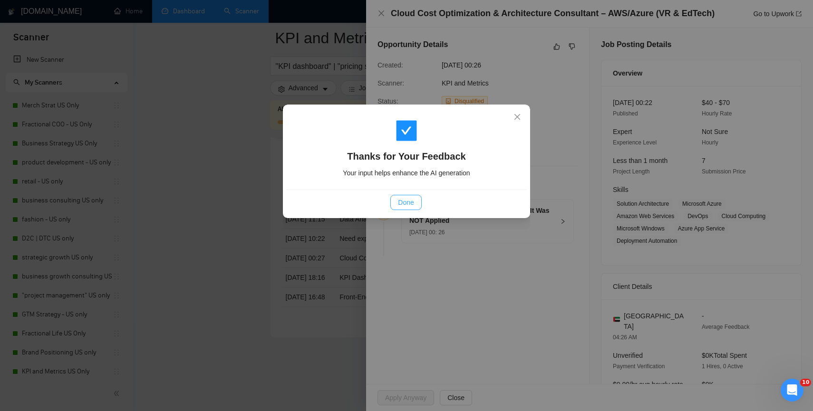
drag, startPoint x: 385, startPoint y: 202, endPoint x: 391, endPoint y: 202, distance: 6.2
click at [391, 202] on div "Done" at bounding box center [406, 202] width 224 height 15
click at [395, 203] on button "Done" at bounding box center [405, 202] width 31 height 15
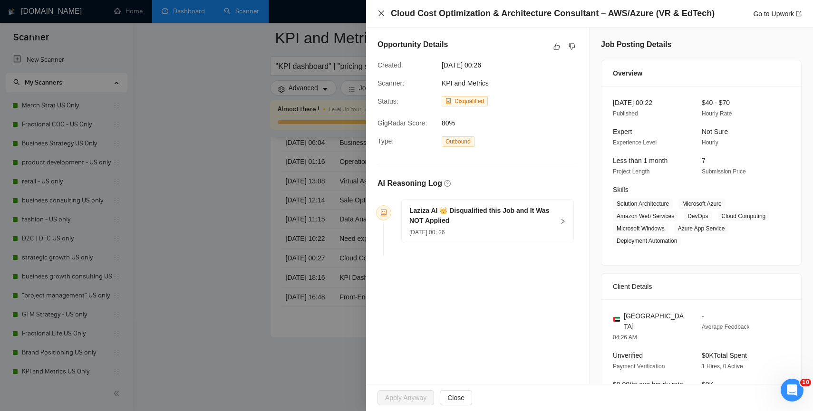
click at [379, 14] on icon "close" at bounding box center [382, 14] width 8 height 8
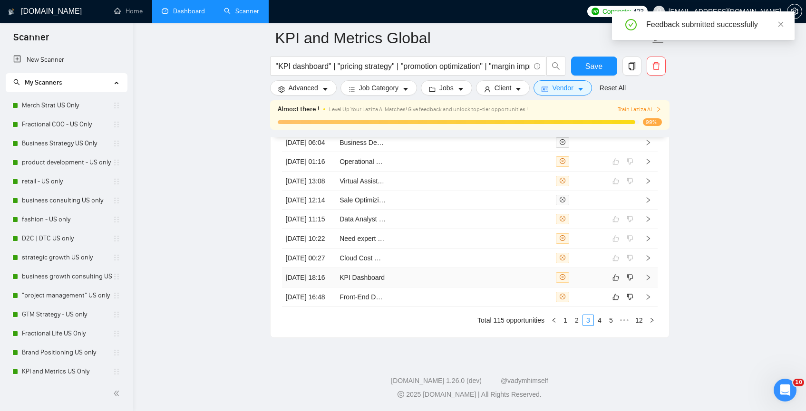
click at [594, 288] on td at bounding box center [579, 277] width 54 height 19
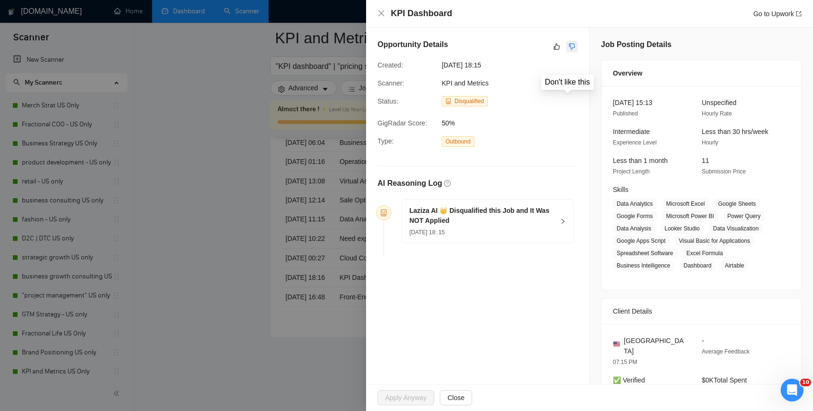
click at [569, 45] on icon "dislike" at bounding box center [572, 47] width 7 height 8
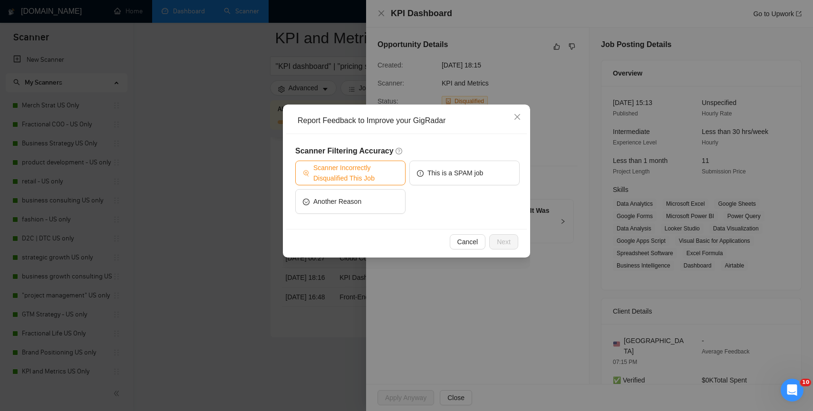
click at [389, 163] on span "Scanner Incorrectly Disqualified This Job" at bounding box center [355, 173] width 85 height 21
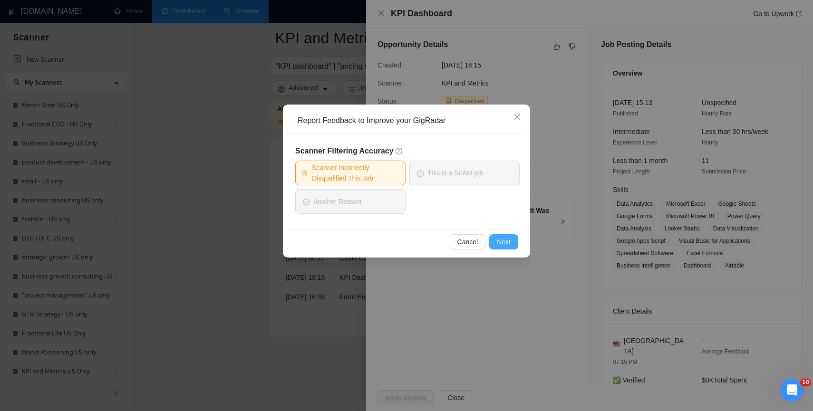
click at [505, 246] on span "Next" at bounding box center [504, 242] width 14 height 10
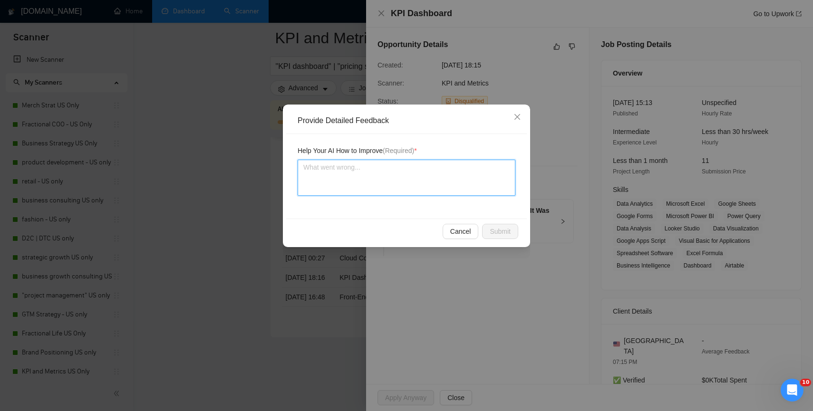
click at [427, 192] on textarea at bounding box center [407, 178] width 218 height 36
type textarea "W"
type textarea "We"
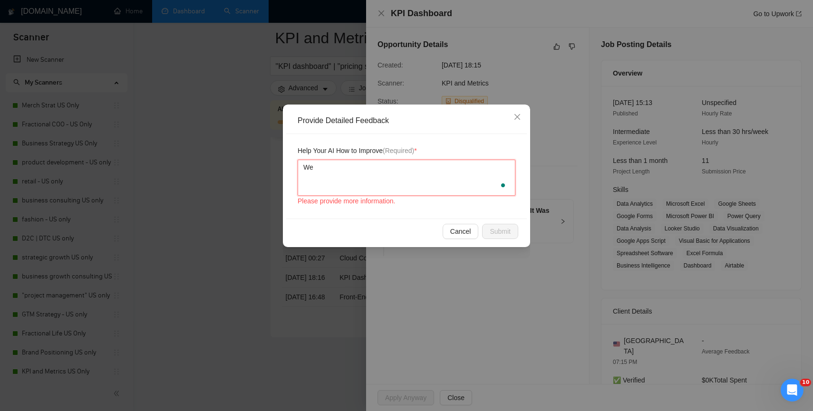
type textarea "We c"
type textarea "We co"
type textarea "We cou"
type textarea "We coul"
type textarea "We could"
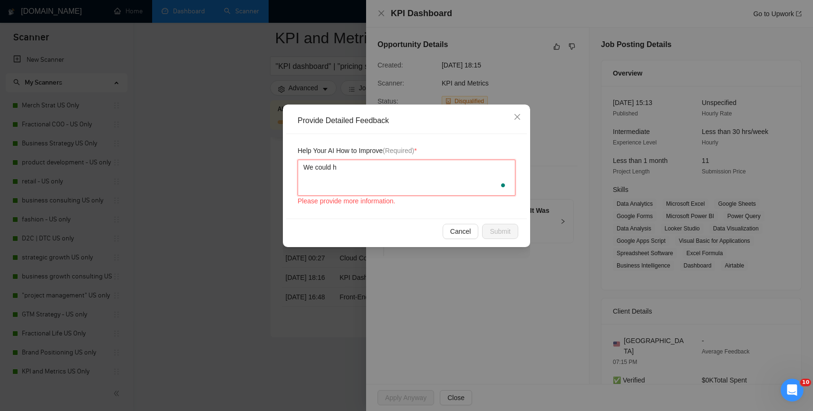
type textarea "We could hv"
type textarea "We could hvae"
type textarea "We could hvae a"
type textarea "We could hvae"
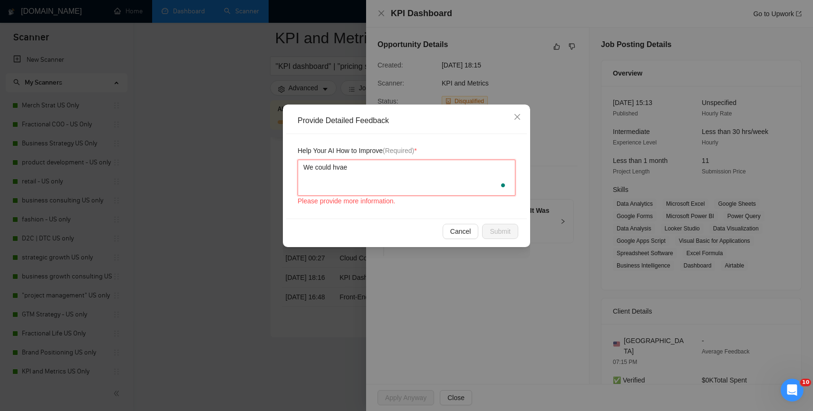
type textarea "We could hvae"
type textarea "We could hva"
type textarea "We could hv"
type textarea "We could h"
type textarea "We could ha"
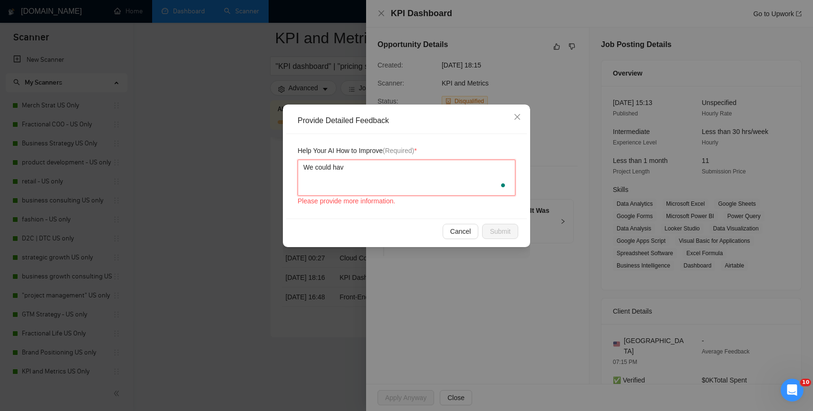
type textarea "We could have"
type textarea "We could have t"
type textarea "We could have ta"
type textarea "We could have tak"
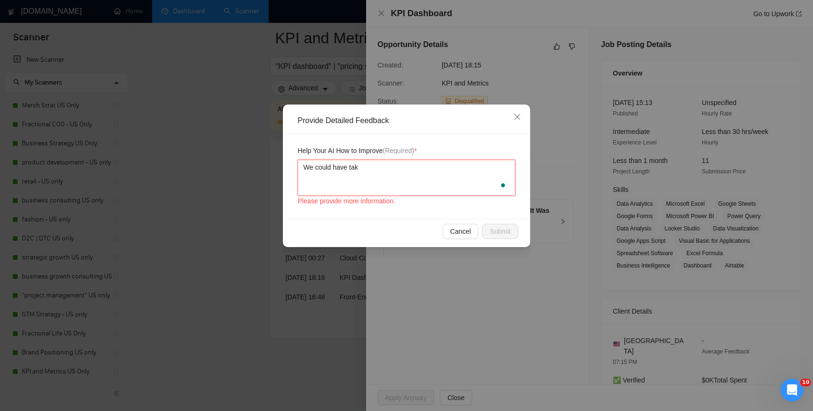
type textarea "We could have take"
type textarea "We could have takend"
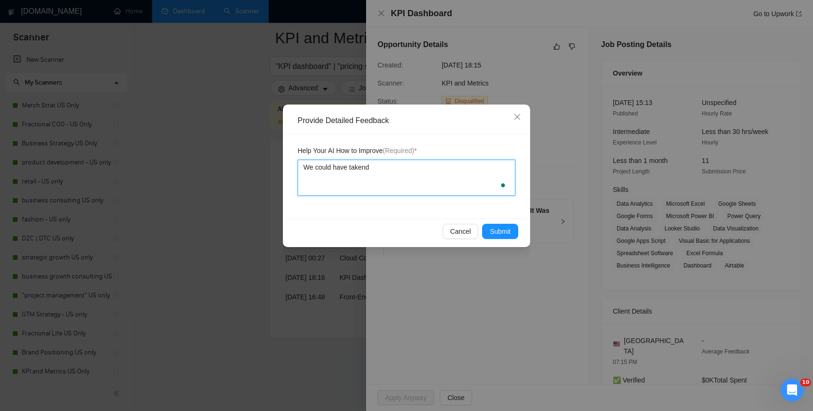
type textarea "We could have takend"
type textarea "We could have taken"
type textarea "We could have taken t"
type textarea "We could have taken th"
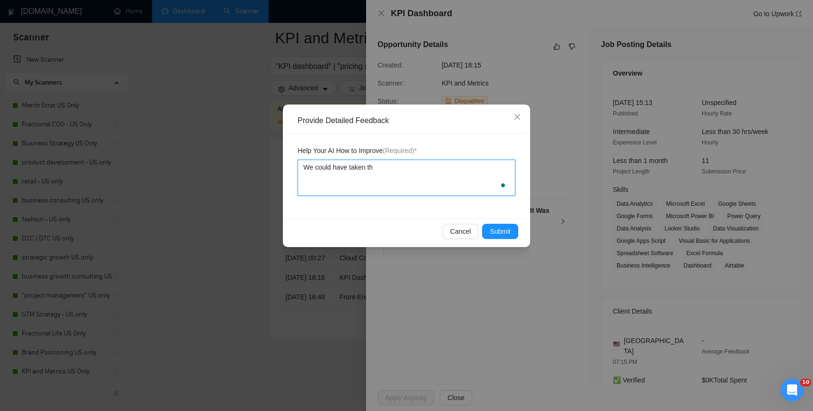
type textarea "We could have taken thi"
type textarea "We could have taken this"
type textarea "We could have taken this o"
type textarea "We could have taken this on"
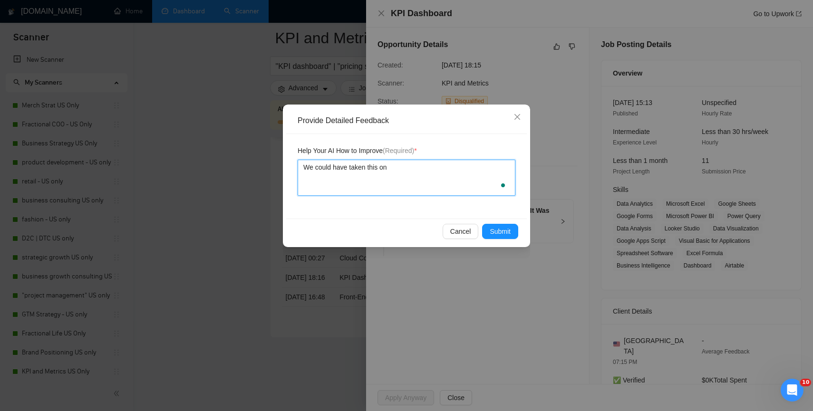
type textarea "We could have taken this on a"
type textarea "We could have taken this on as"
type textarea "We could have taken this on as o"
type textarea "We could have taken this on as ou"
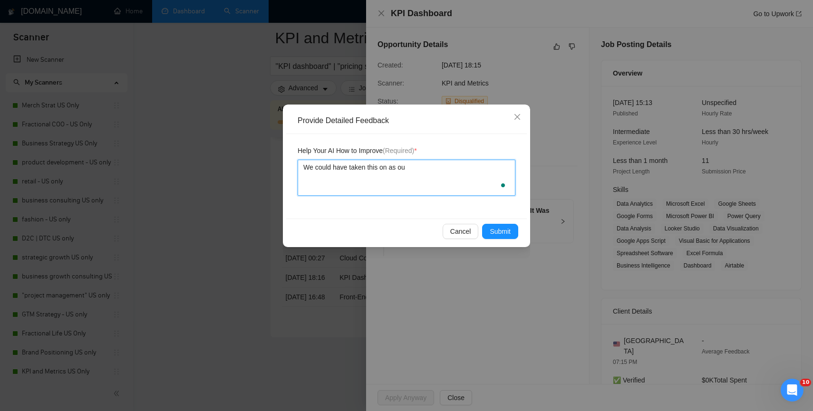
type textarea "We could have taken this on as our"
type textarea "We could have taken this on as our A"
type textarea "We could have taken this on as our Ag"
type textarea "We could have taken this on as our Age"
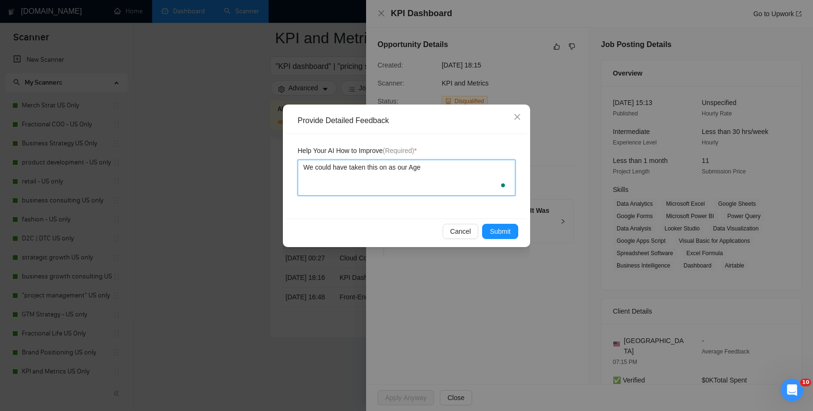
type textarea "We could have taken this on as our Agen"
type textarea "We could have taken this on as our Agenc"
type textarea "We could have taken this on as our Agency"
type textarea "We could have taken this on as our Agency /"
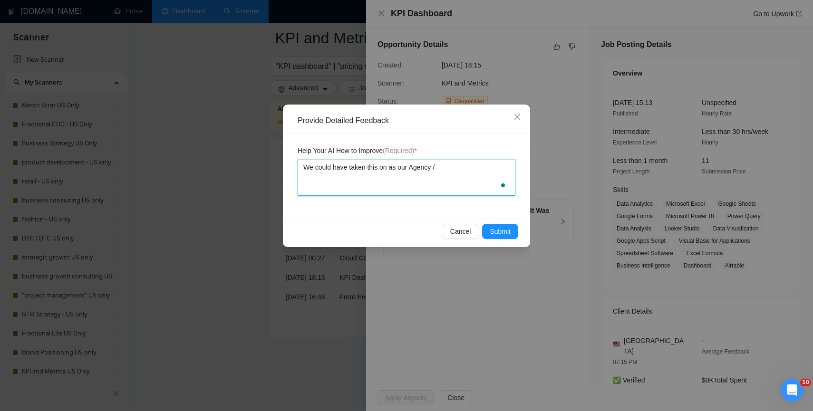
type textarea "We could have taken this on as our Agency / C"
type textarea "We could have taken this on as our Agency / Ca"
type textarea "We could have taken this on as our Agency / Caro"
type textarea "We could have taken this on as our Agency / Carol"
type textarea "We could have taken this on as our Agency / Caroly"
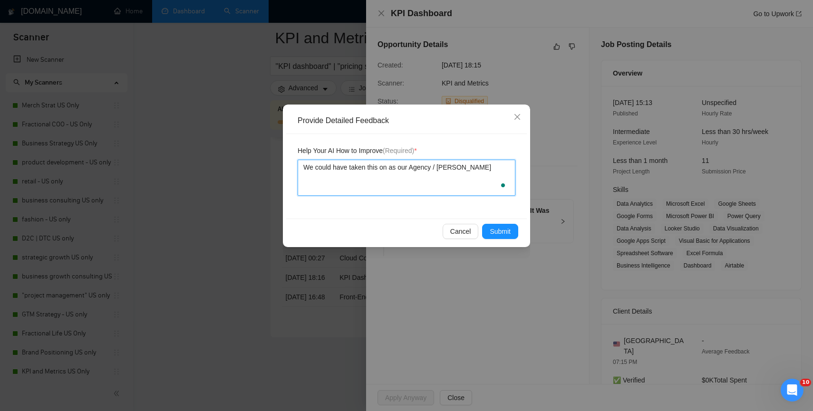
type textarea "We could have taken this on as our Agency / Carolyn"
type textarea "We could have taken this on as our Agency / Carolyn."
click at [490, 232] on span "Submit" at bounding box center [500, 231] width 21 height 10
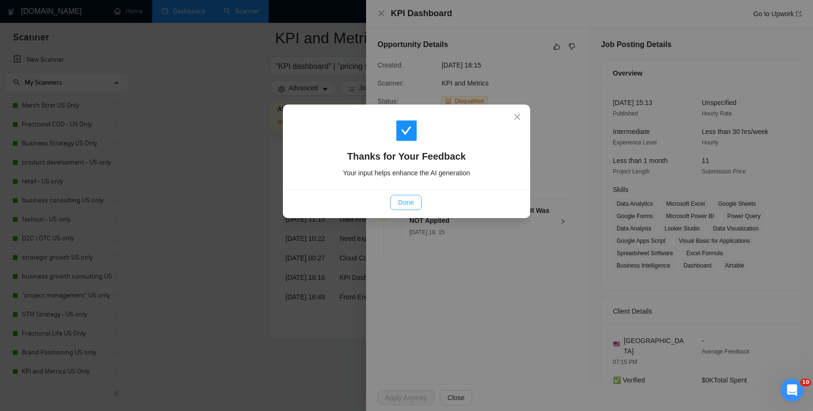
click at [412, 205] on span "Done" at bounding box center [406, 202] width 16 height 10
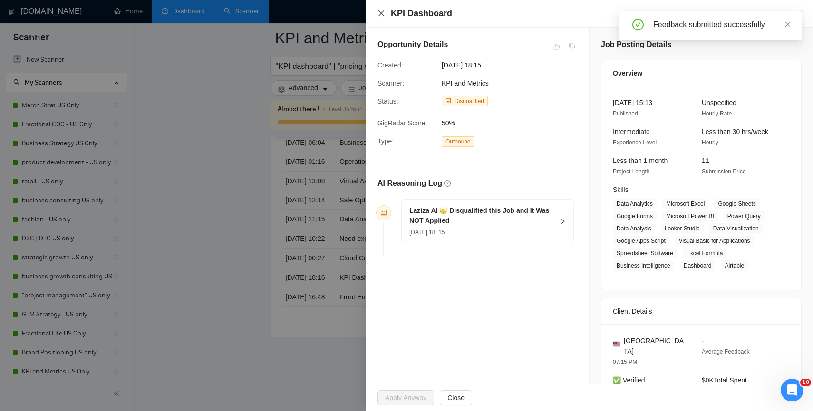
click at [381, 16] on icon "close" at bounding box center [382, 14] width 8 height 8
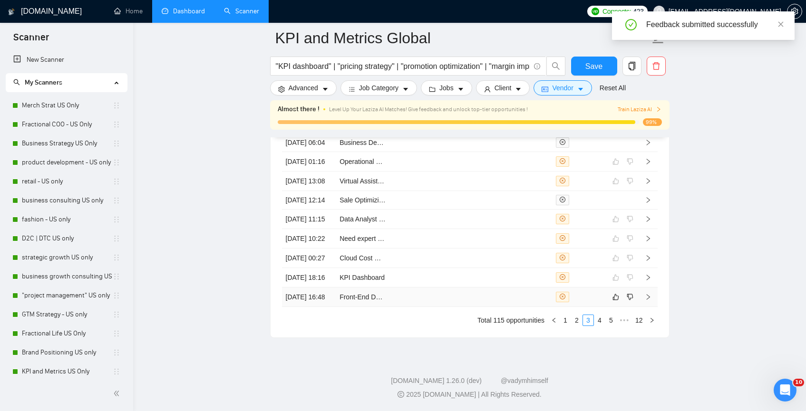
click at [594, 302] on div at bounding box center [579, 297] width 47 height 10
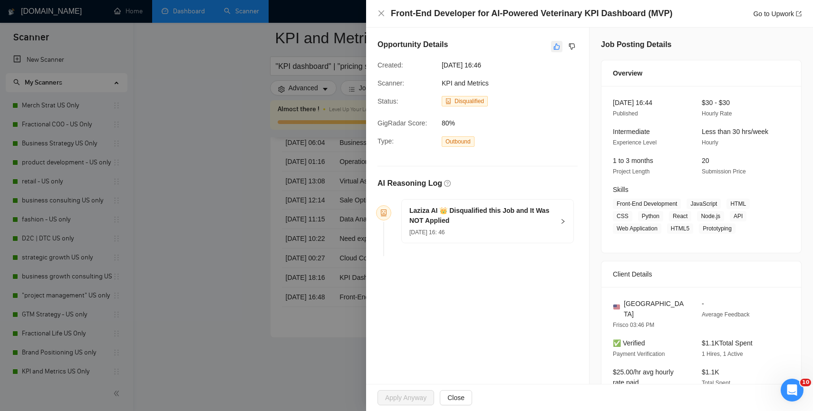
click at [554, 47] on icon "like" at bounding box center [557, 47] width 7 height 8
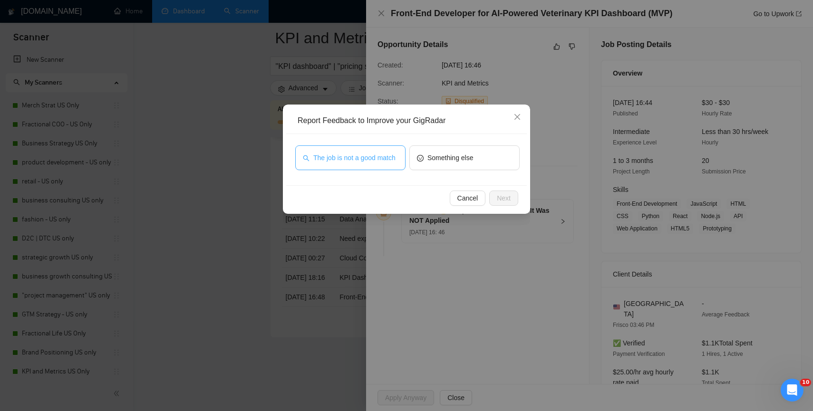
click at [346, 156] on span "The job is not a good match" at bounding box center [354, 158] width 82 height 10
click at [497, 198] on span "Next" at bounding box center [504, 198] width 14 height 10
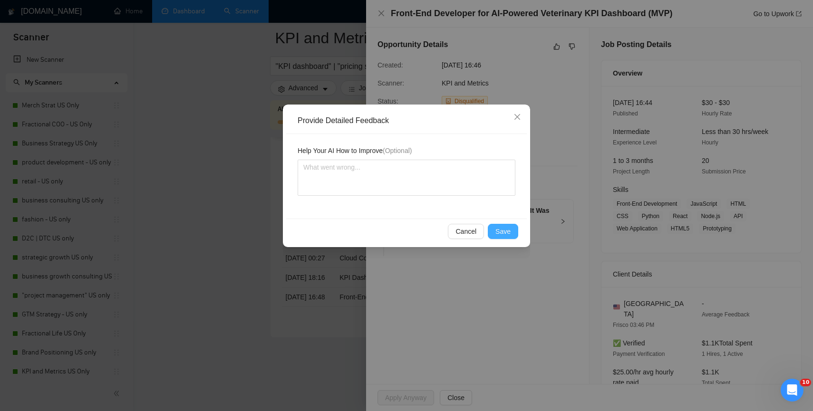
click at [504, 228] on span "Save" at bounding box center [502, 231] width 15 height 10
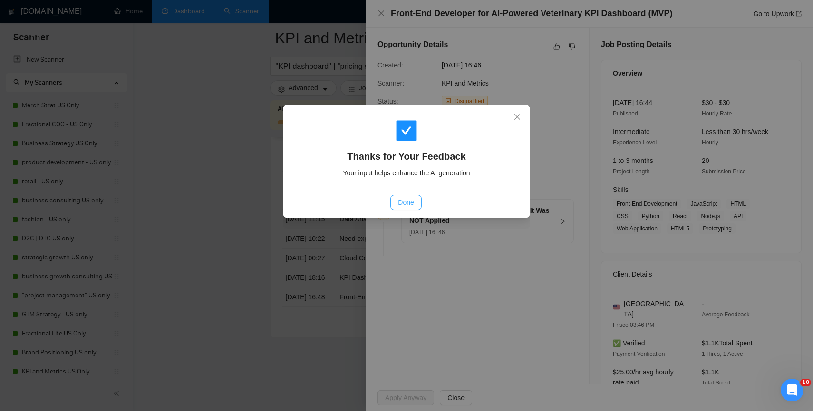
click at [409, 204] on span "Done" at bounding box center [406, 202] width 16 height 10
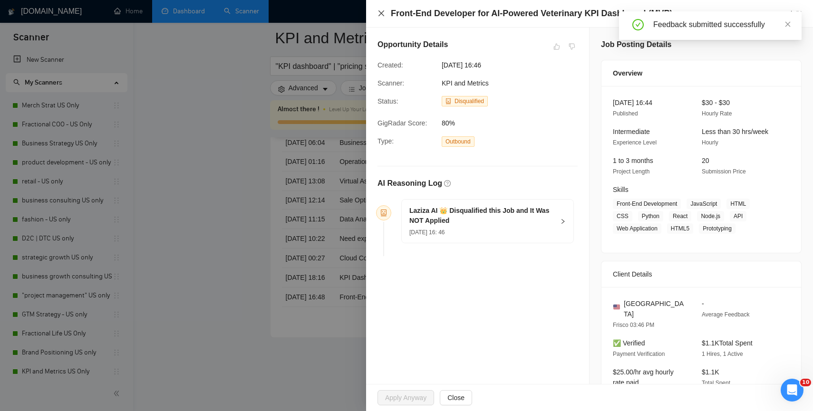
click at [380, 13] on icon "close" at bounding box center [382, 14] width 8 height 8
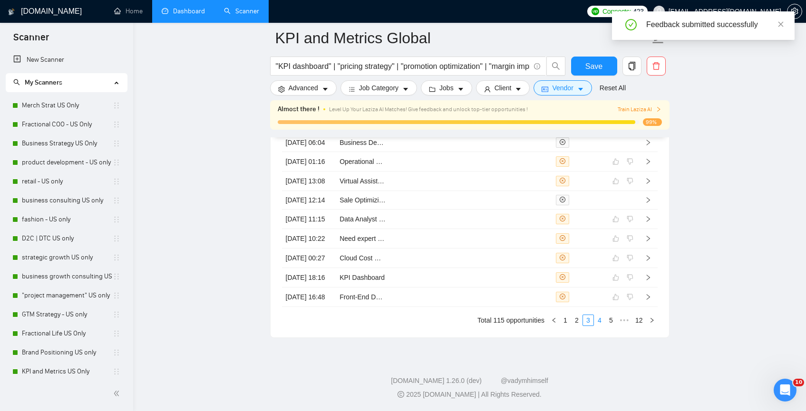
click at [598, 326] on link "4" at bounding box center [599, 320] width 10 height 10
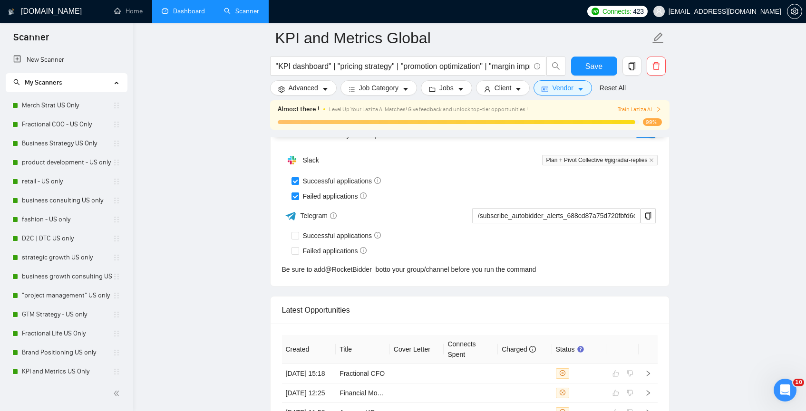
scroll to position [2610, 0]
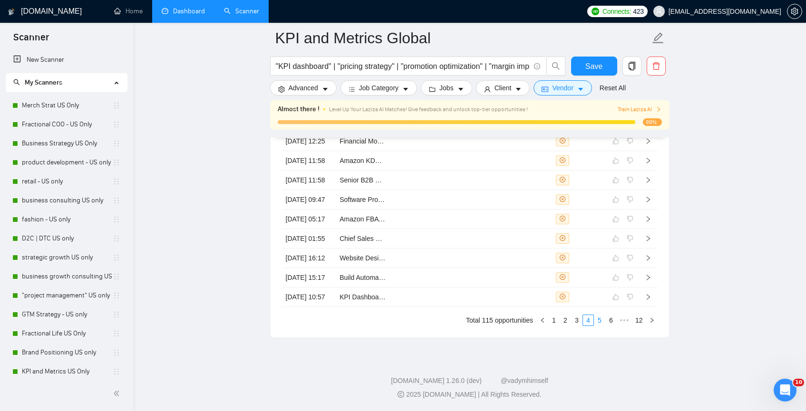
click at [598, 319] on link "5" at bounding box center [599, 320] width 10 height 10
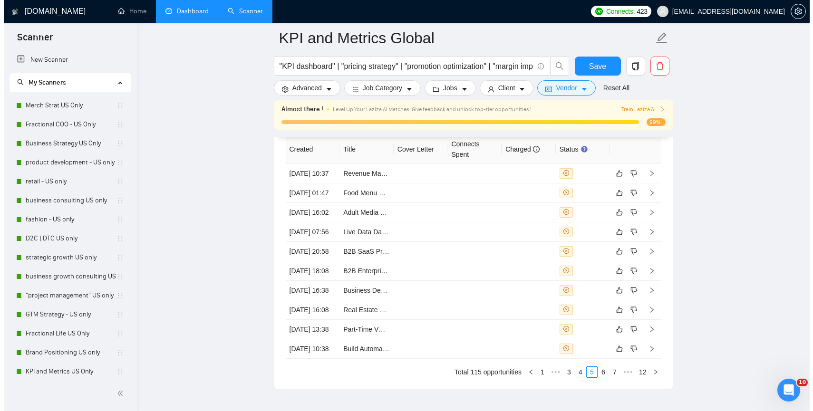
scroll to position [2461, 0]
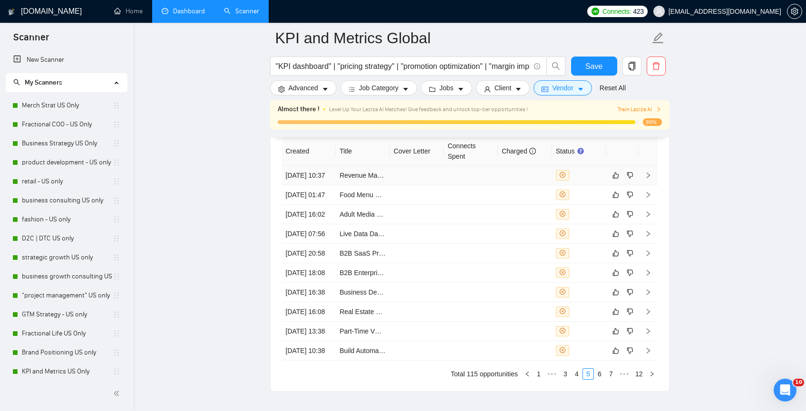
click at [595, 185] on td at bounding box center [579, 175] width 54 height 19
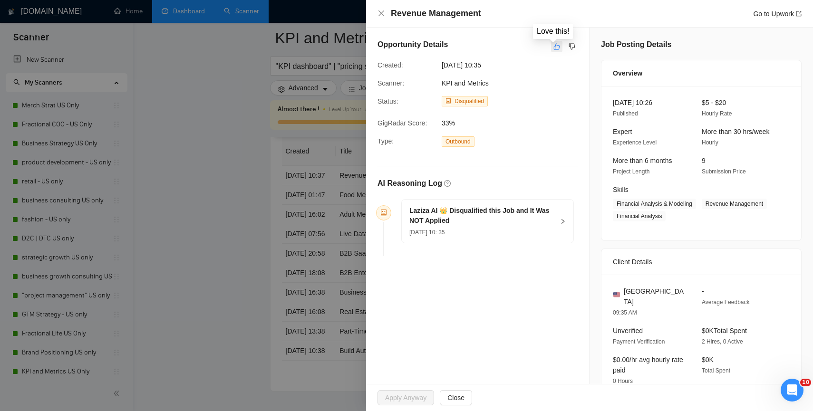
click at [551, 49] on button "button" at bounding box center [556, 46] width 11 height 11
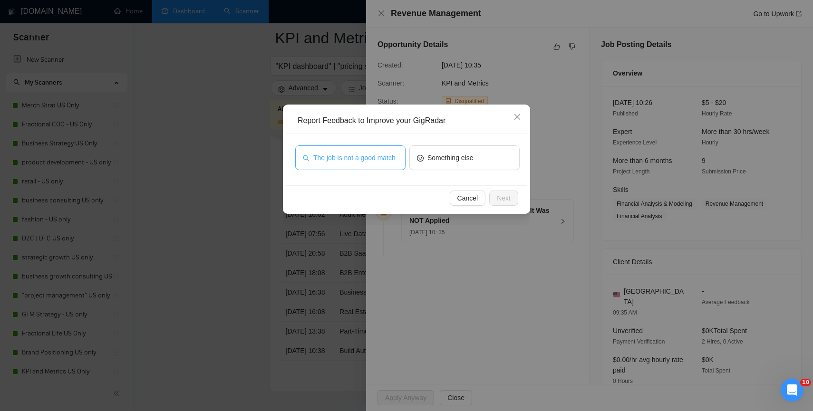
click at [373, 161] on span "The job is not a good match" at bounding box center [354, 158] width 82 height 10
click at [519, 194] on div "Cancel Next" at bounding box center [406, 197] width 241 height 25
click at [510, 199] on span "Next" at bounding box center [504, 198] width 14 height 10
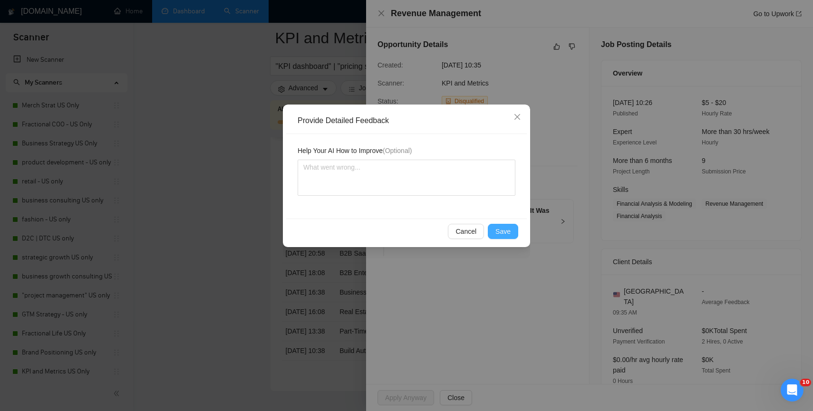
click at [495, 228] on button "Save" at bounding box center [503, 231] width 30 height 15
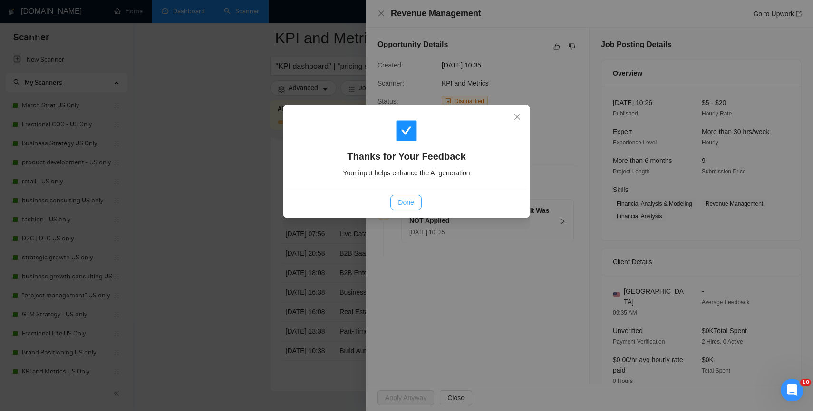
click at [405, 200] on span "Done" at bounding box center [406, 202] width 16 height 10
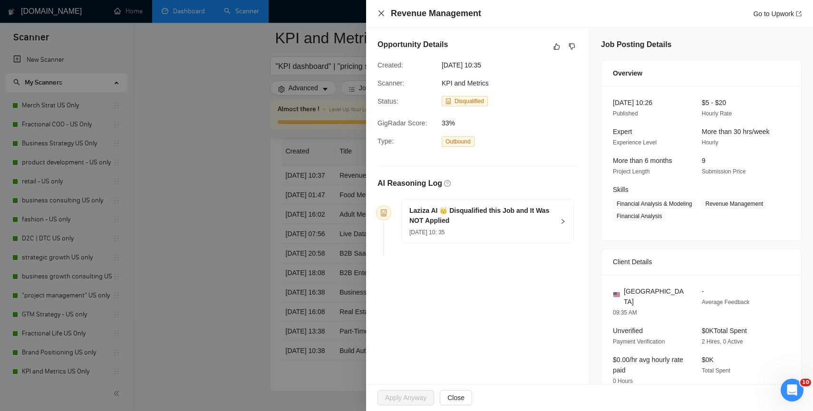
click at [379, 14] on icon "close" at bounding box center [382, 14] width 8 height 8
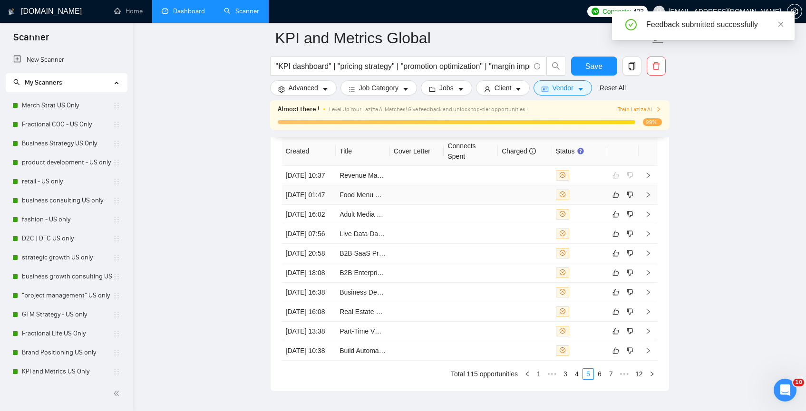
click at [596, 200] on div at bounding box center [579, 195] width 47 height 10
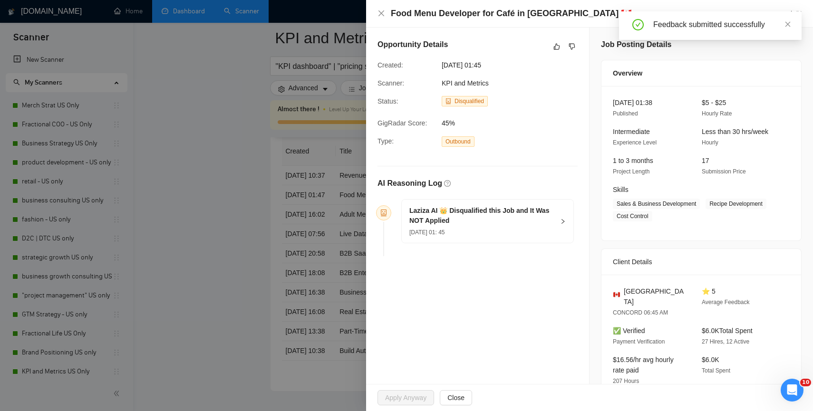
click at [551, 53] on div "Opportunity Details" at bounding box center [478, 46] width 200 height 15
click at [554, 46] on icon "like" at bounding box center [557, 47] width 6 height 6
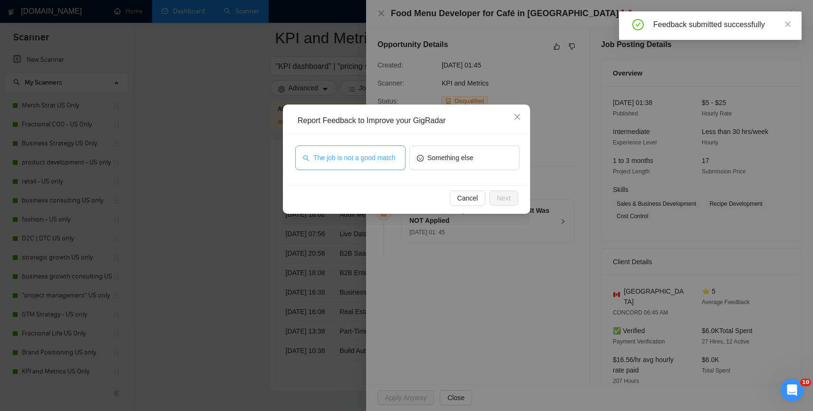
click at [367, 157] on span "The job is not a good match" at bounding box center [354, 158] width 82 height 10
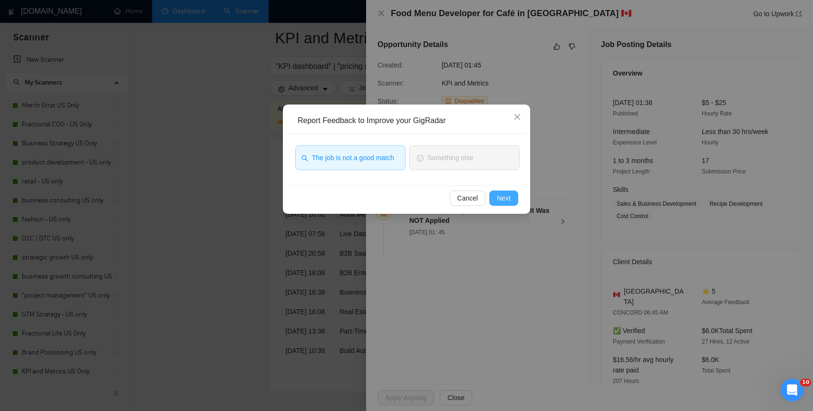
click at [494, 197] on button "Next" at bounding box center [503, 198] width 29 height 15
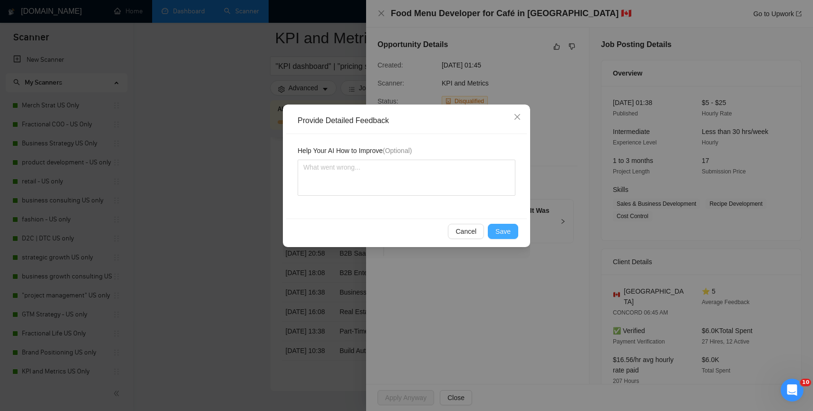
click at [499, 229] on span "Save" at bounding box center [502, 231] width 15 height 10
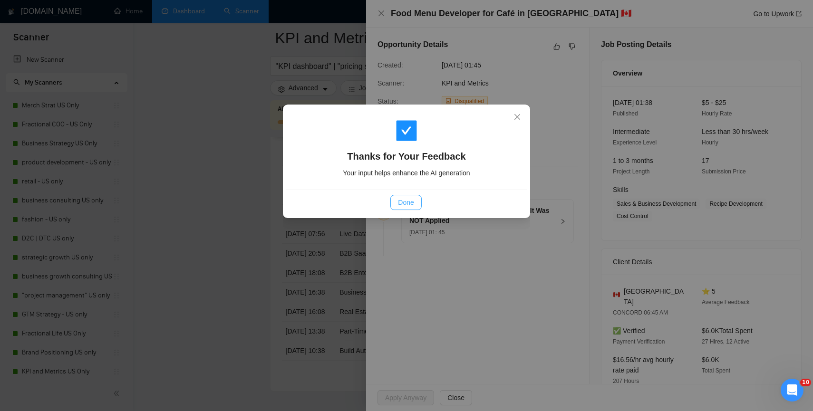
click at [411, 201] on span "Done" at bounding box center [406, 202] width 16 height 10
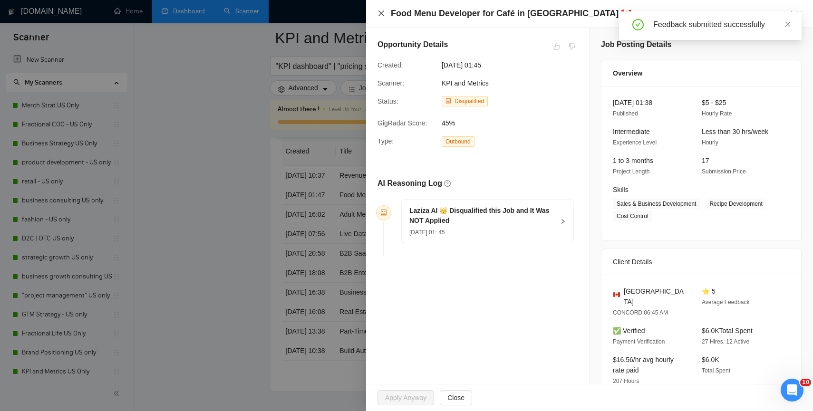
click at [381, 11] on icon "close" at bounding box center [382, 14] width 8 height 8
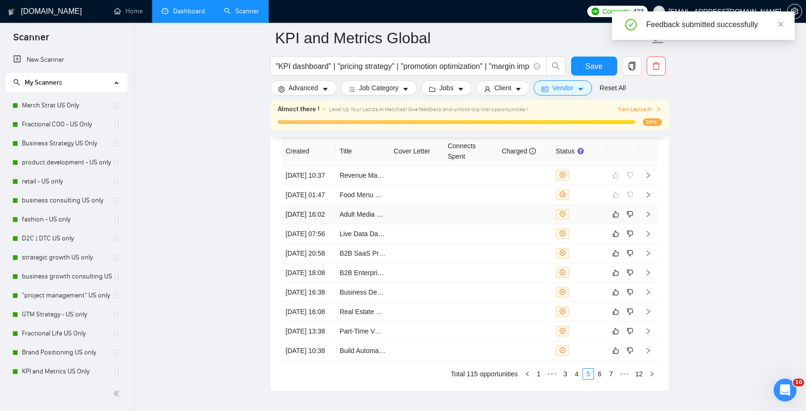
click at [596, 220] on div at bounding box center [579, 214] width 47 height 10
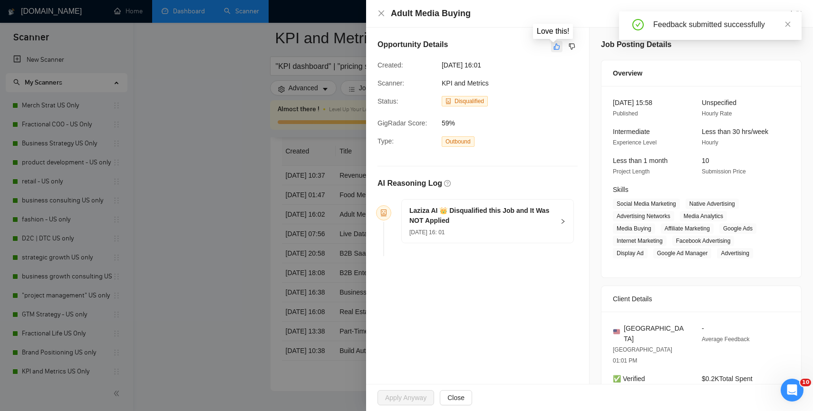
click at [555, 46] on icon "like" at bounding box center [557, 47] width 7 height 8
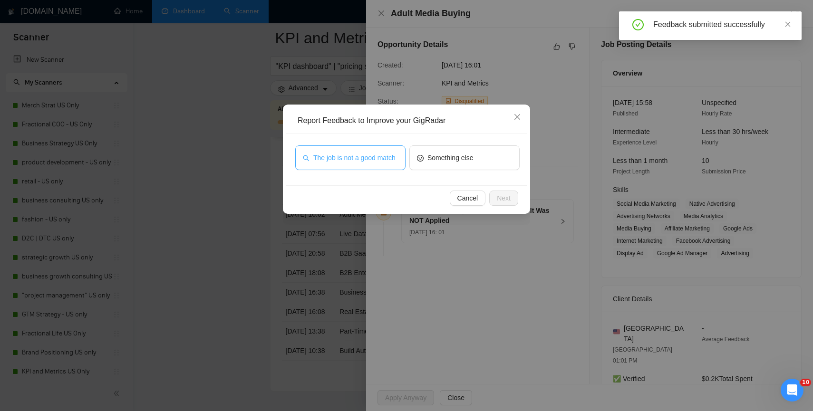
click at [388, 153] on span "The job is not a good match" at bounding box center [354, 158] width 82 height 10
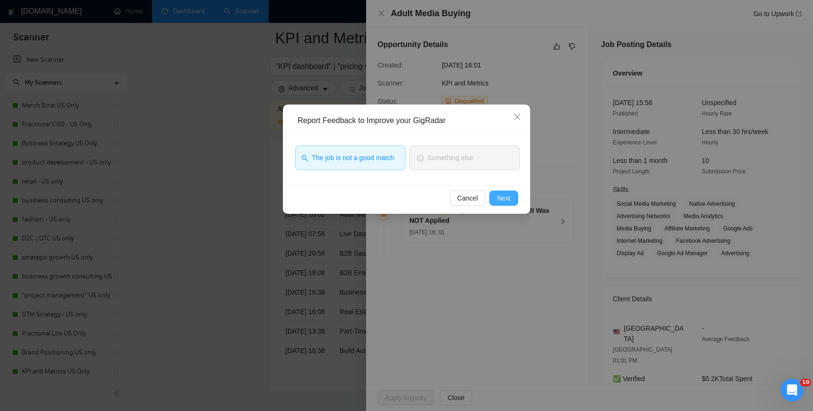
click at [499, 198] on span "Next" at bounding box center [504, 198] width 14 height 10
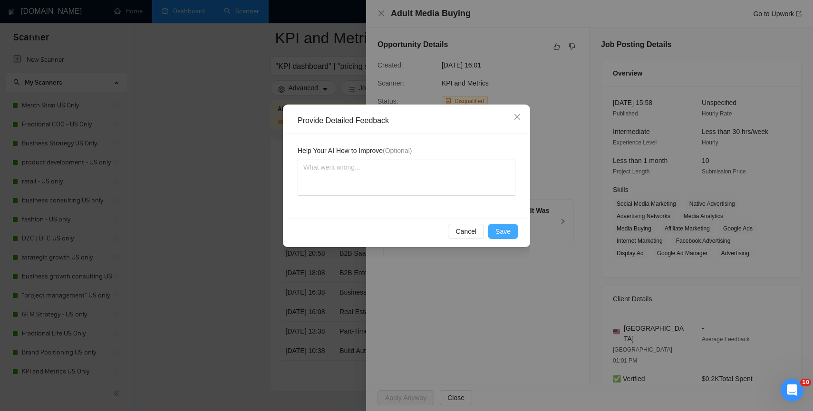
click at [506, 227] on span "Save" at bounding box center [502, 231] width 15 height 10
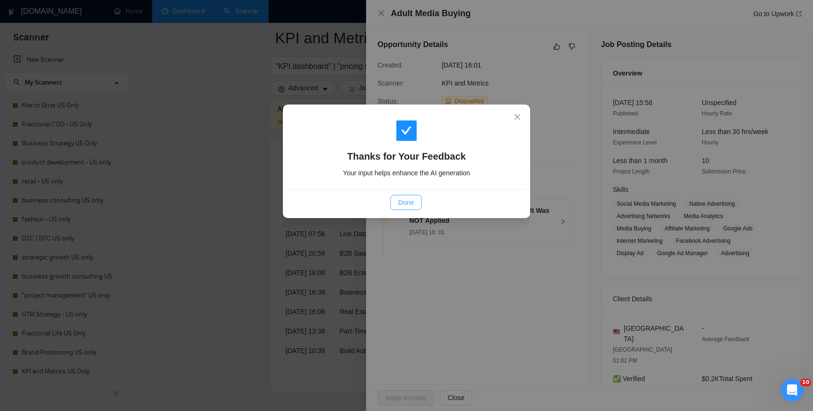
click at [410, 202] on span "Done" at bounding box center [406, 202] width 16 height 10
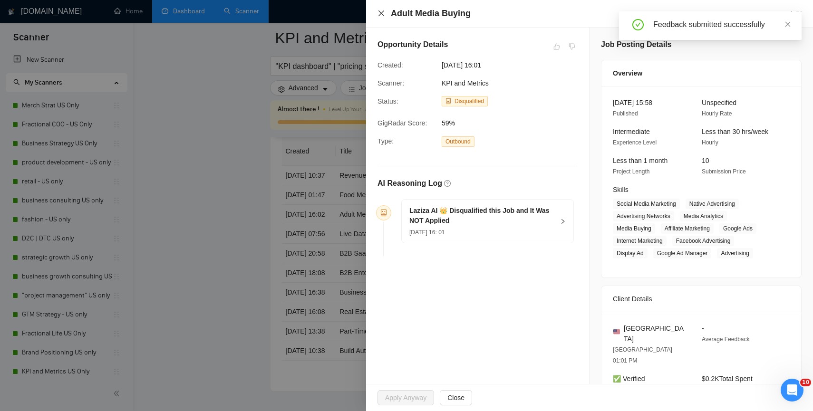
click at [378, 13] on icon "close" at bounding box center [382, 14] width 8 height 8
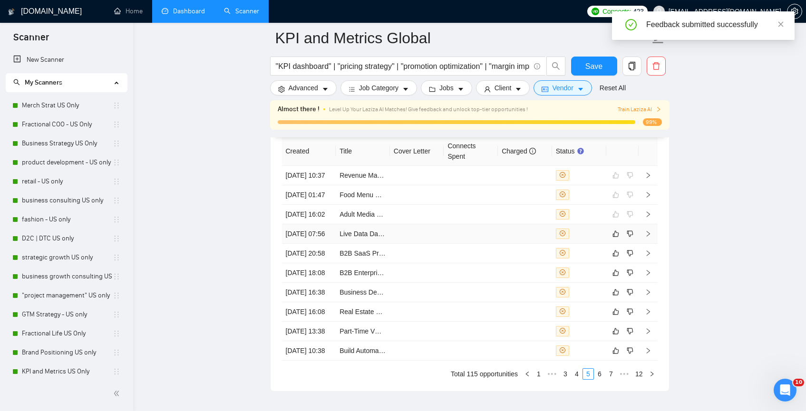
click at [587, 239] on div at bounding box center [579, 234] width 47 height 10
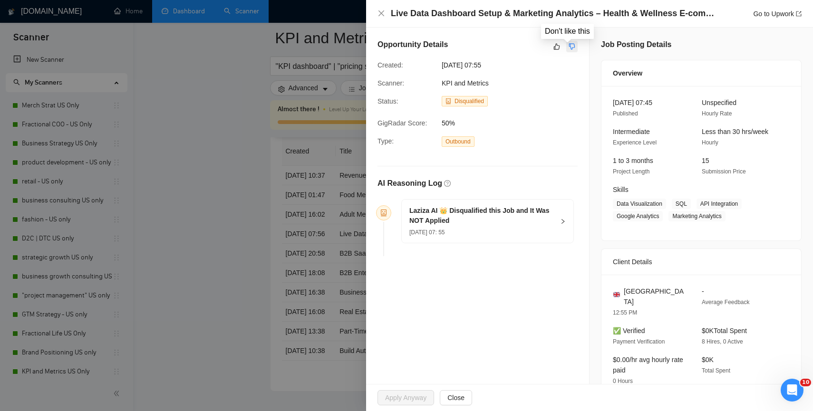
click at [569, 49] on icon "dislike" at bounding box center [572, 47] width 7 height 8
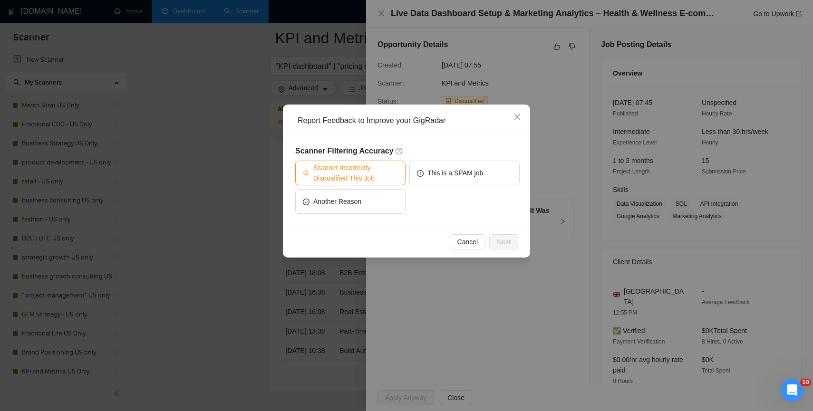
click at [350, 176] on span "Scanner Incorrectly Disqualified This Job" at bounding box center [355, 173] width 85 height 21
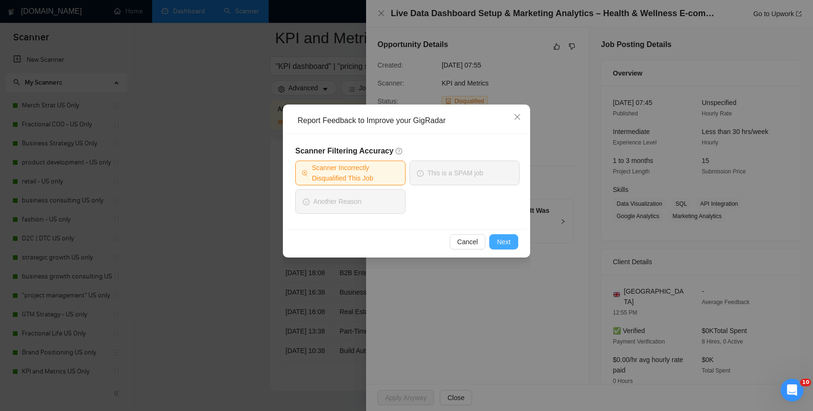
click at [500, 238] on span "Next" at bounding box center [504, 242] width 14 height 10
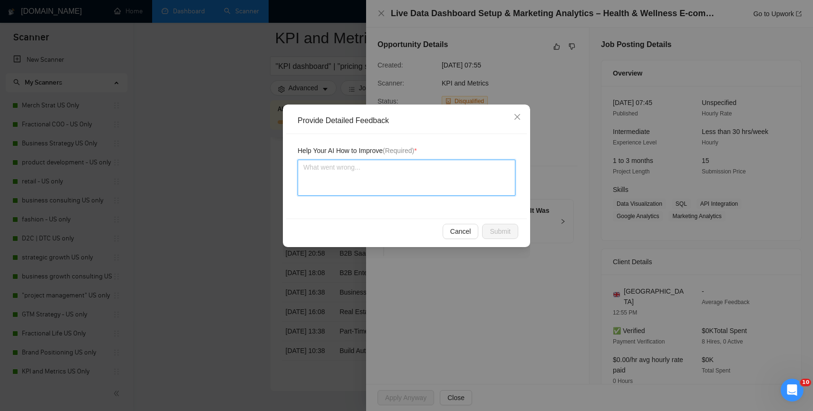
click at [397, 178] on textarea at bounding box center [407, 178] width 218 height 36
type textarea "w"
type textarea "we"
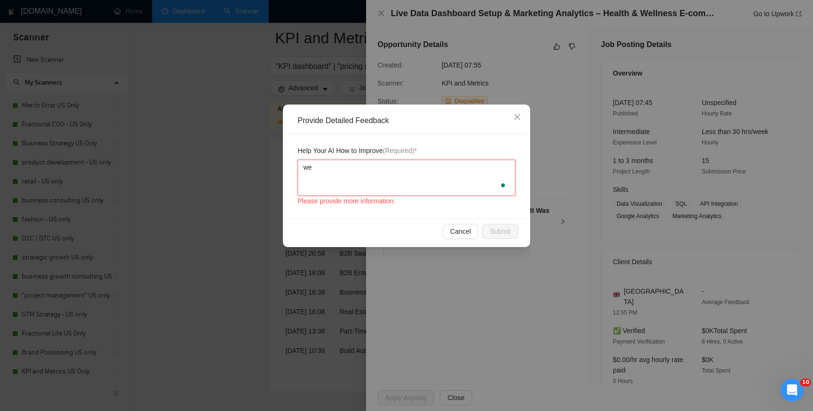
type textarea "we c"
type textarea "we co"
type textarea "we coul"
type textarea "we could"
type textarea "we could h"
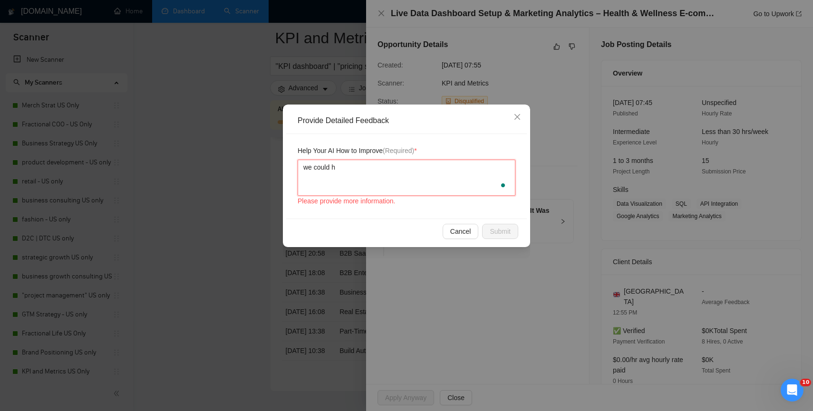
type textarea "we could ha"
type textarea "we could have"
type textarea "we could have t"
type textarea "we could have ta"
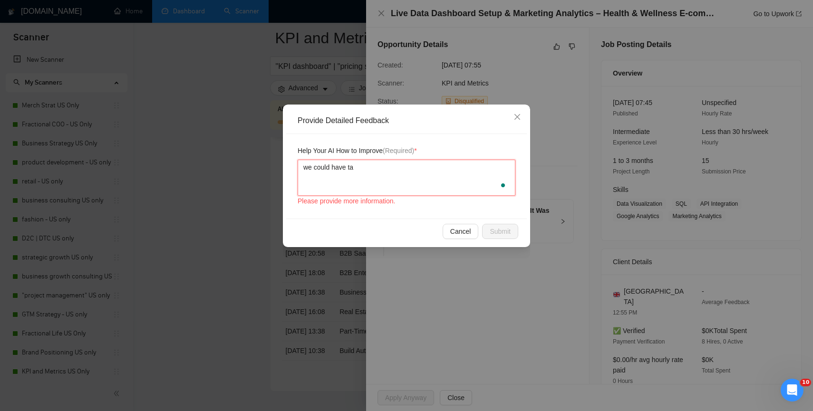
type textarea "we could have tak"
type textarea "we could have take"
type textarea "we could have taken"
type textarea "we could have taken t"
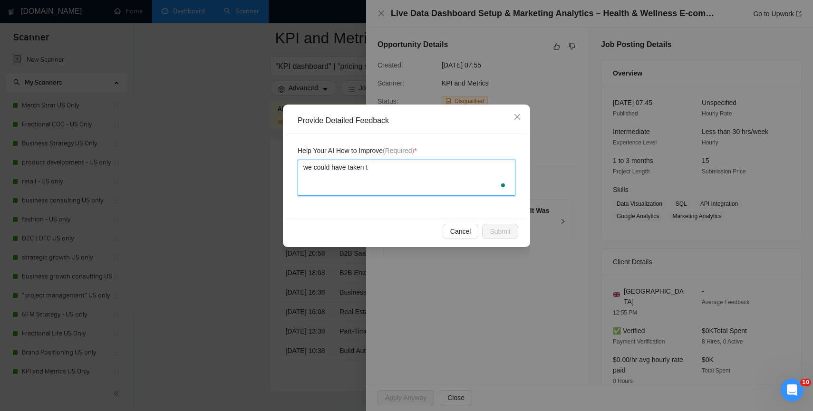
type textarea "we could have taken th"
type textarea "we could have taken thi"
type textarea "we could have taken this"
type textarea "we could have taken this o"
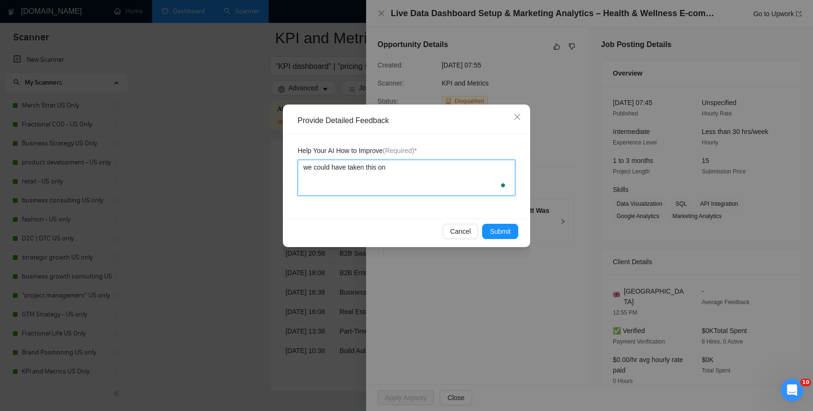
type textarea "we could have taken this on"
type textarea "we could have taken this on a"
type textarea "we could have taken this on as"
type textarea "we could have taken this on as a"
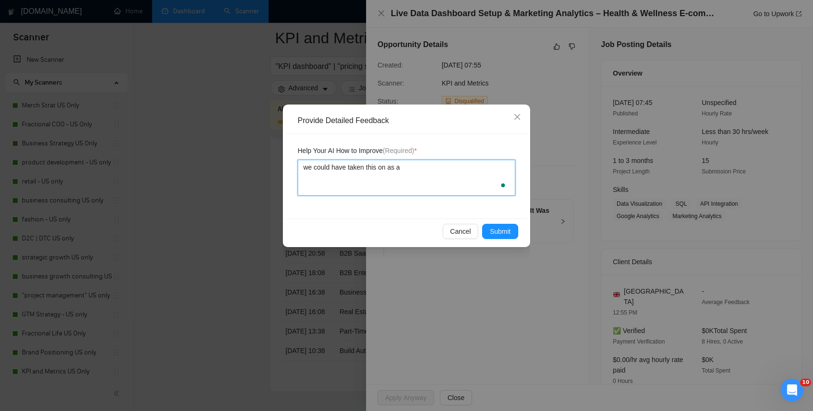
type textarea "we could have taken this on as an"
type textarea "we could have taken this on as an a"
type textarea "we could have taken this on as an ag"
type textarea "we could have taken this on as an age"
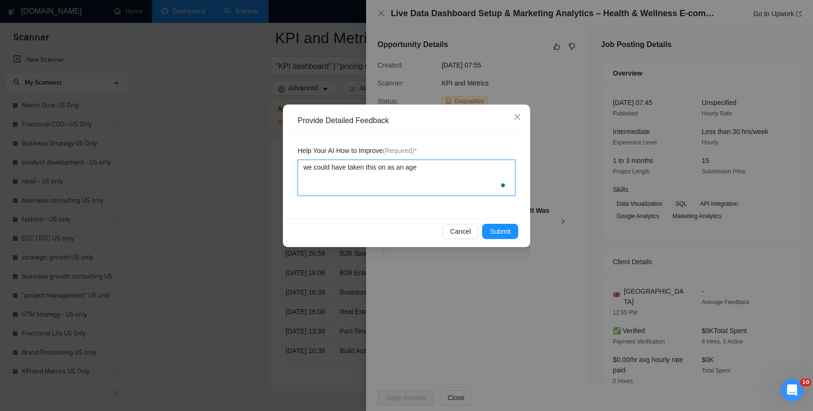
type textarea "we could have taken this on as an agen"
type textarea "we could have taken this on as an agenc"
type textarea "we could have taken this on as an agency"
type textarea "we could have taken this on as an agency /"
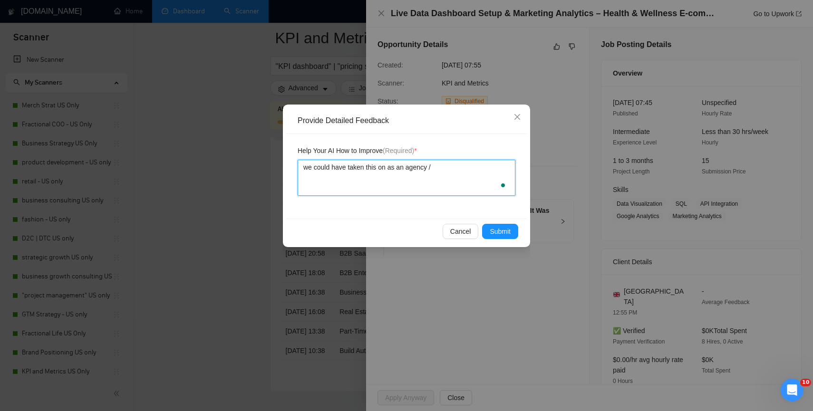
type textarea "we could have taken this on as an agency / C"
click at [503, 238] on button "Submit" at bounding box center [500, 231] width 36 height 15
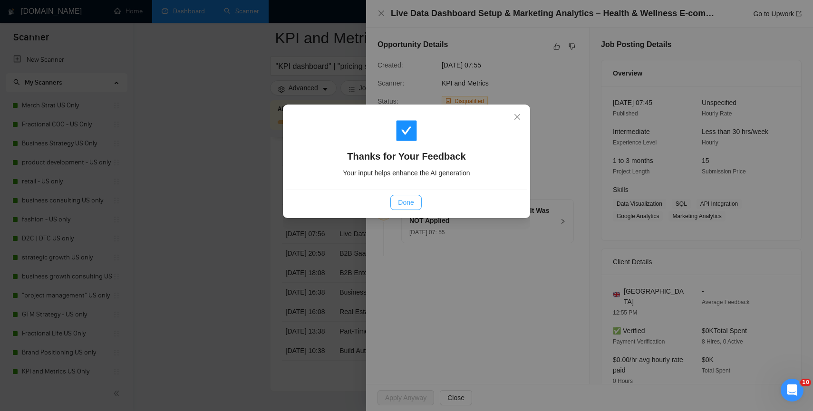
click at [392, 207] on button "Done" at bounding box center [405, 202] width 31 height 15
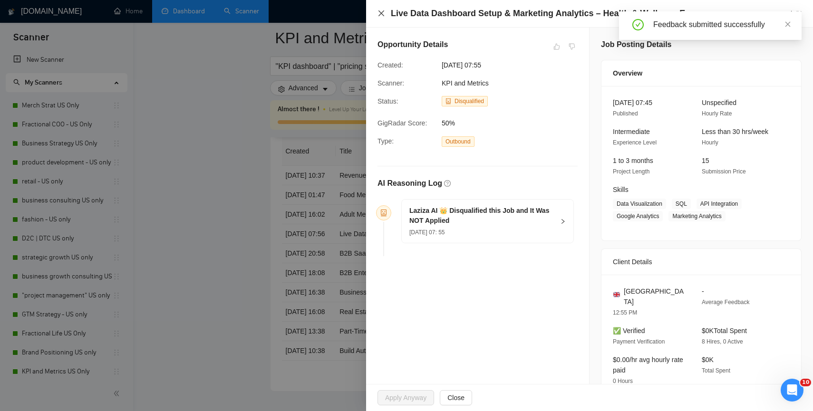
click at [383, 16] on icon "close" at bounding box center [382, 14] width 8 height 8
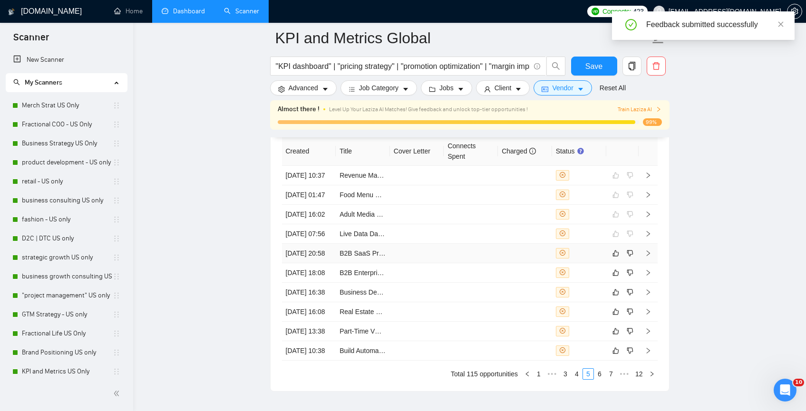
click at [594, 259] on div at bounding box center [579, 253] width 47 height 10
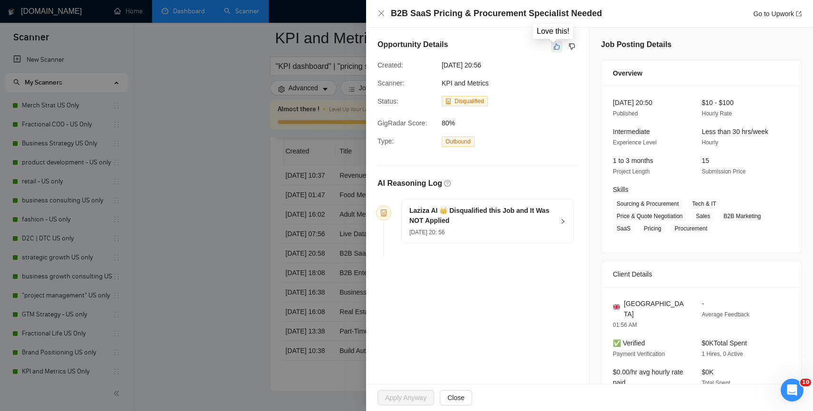
click at [554, 43] on icon "like" at bounding box center [557, 47] width 7 height 8
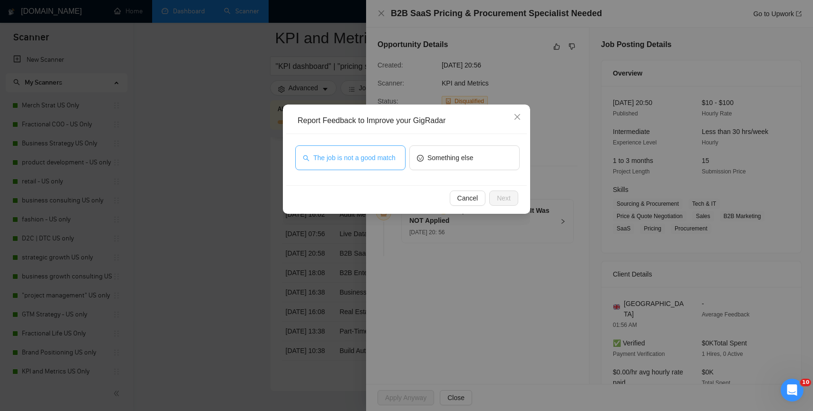
click at [391, 156] on span "The job is not a good match" at bounding box center [354, 158] width 82 height 10
click at [503, 202] on span "Next" at bounding box center [504, 198] width 14 height 10
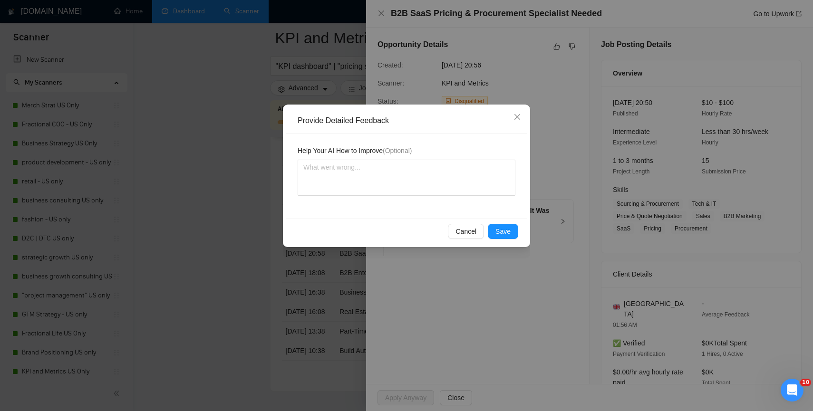
click at [504, 240] on div "Cancel Save" at bounding box center [406, 231] width 241 height 25
click at [504, 235] on span "Save" at bounding box center [502, 231] width 15 height 10
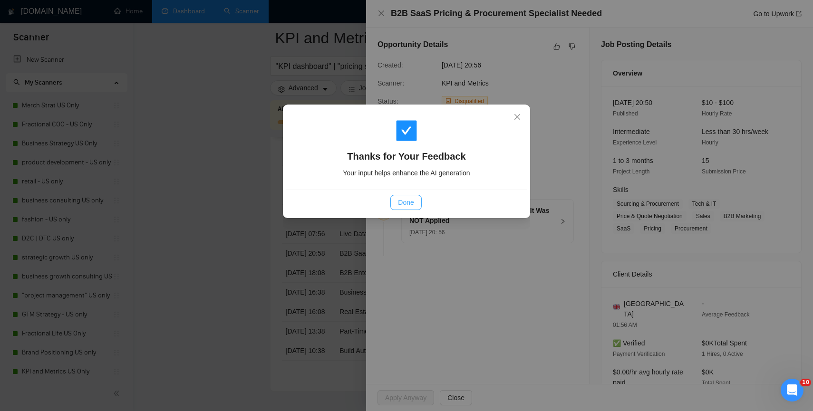
click at [400, 206] on span "Done" at bounding box center [406, 202] width 16 height 10
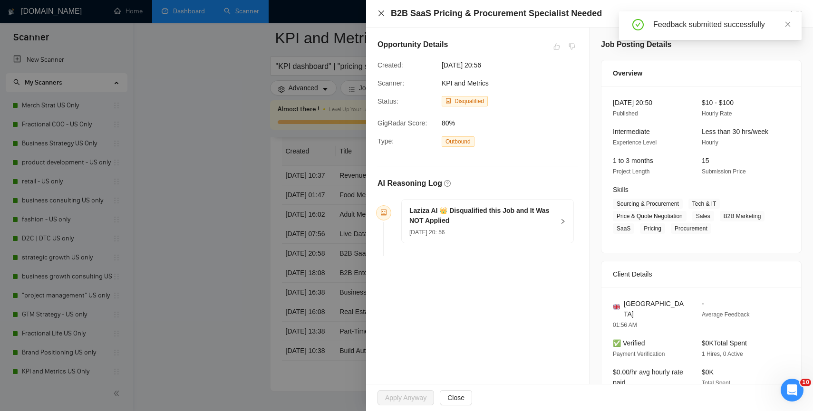
click at [381, 15] on icon "close" at bounding box center [382, 14] width 8 height 8
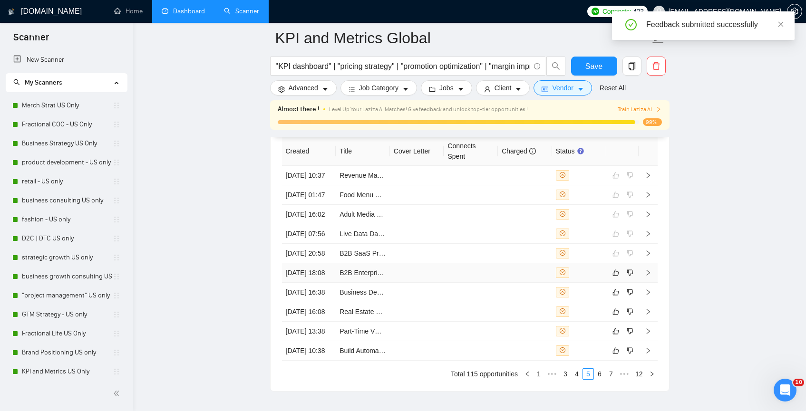
click at [587, 283] on td at bounding box center [579, 272] width 54 height 19
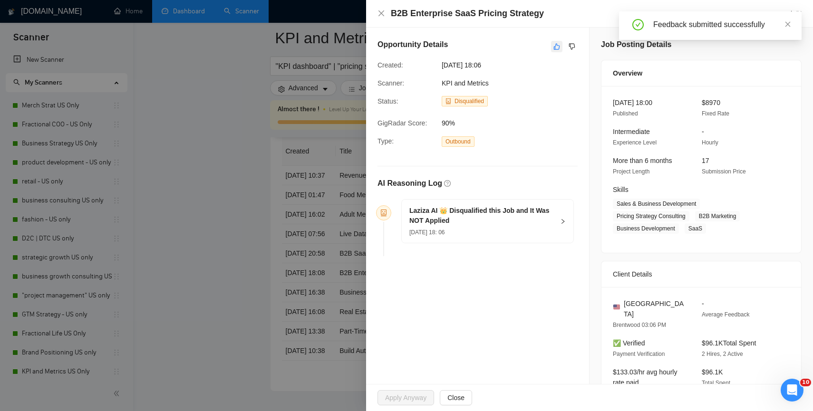
click at [555, 47] on icon "like" at bounding box center [557, 47] width 6 height 6
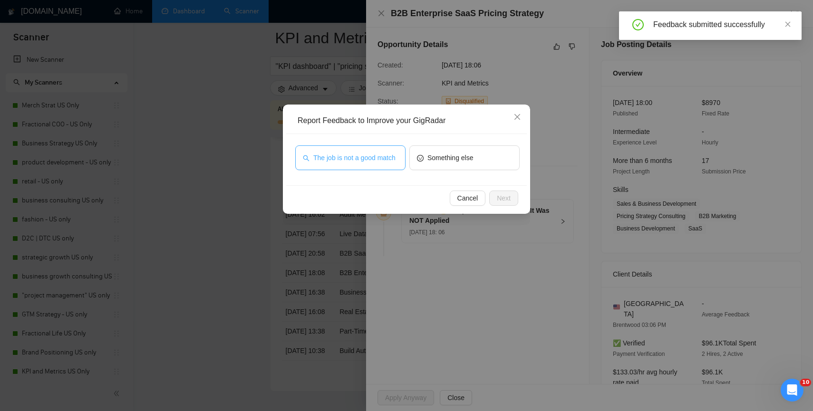
click at [367, 160] on span "The job is not a good match" at bounding box center [354, 158] width 82 height 10
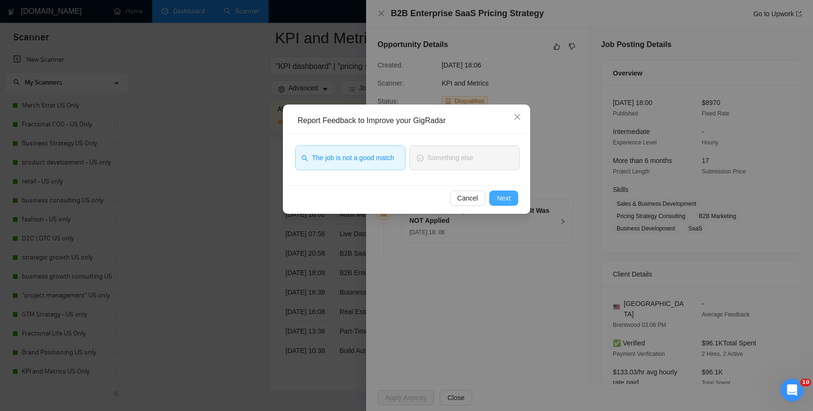
click at [502, 204] on button "Next" at bounding box center [503, 198] width 29 height 15
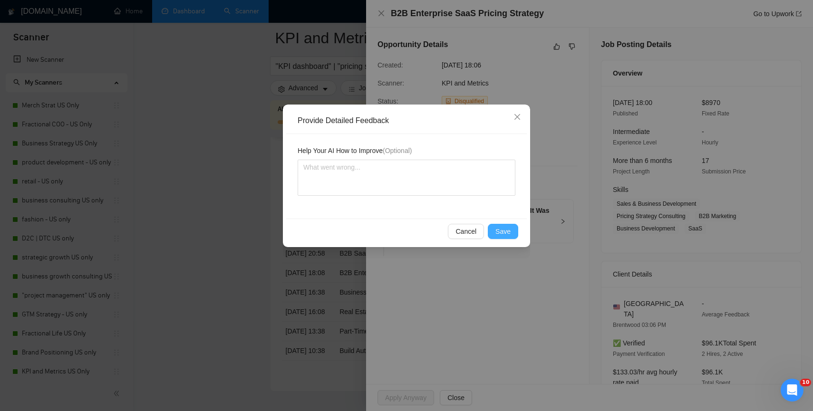
click at [496, 229] on span "Save" at bounding box center [502, 231] width 15 height 10
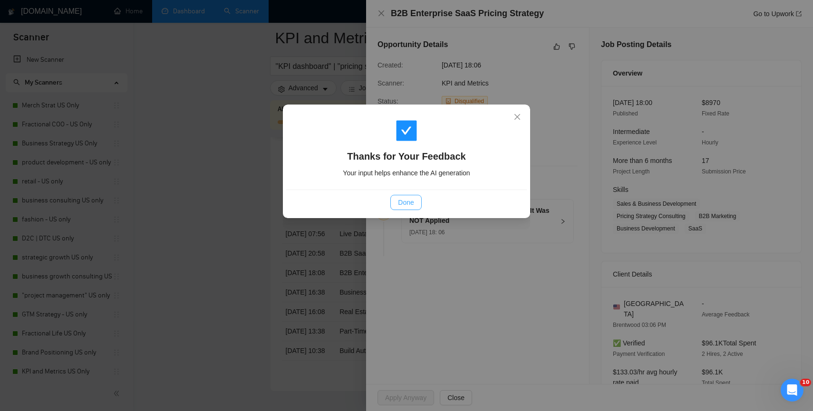
click at [415, 200] on button "Done" at bounding box center [405, 202] width 31 height 15
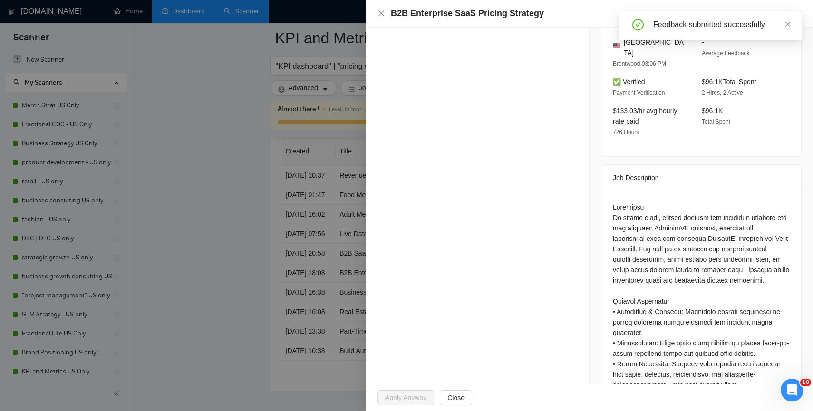
scroll to position [558, 0]
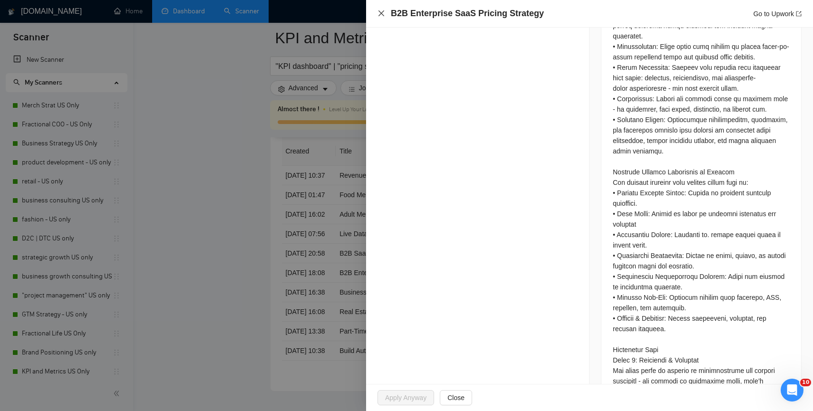
click at [381, 12] on icon "close" at bounding box center [382, 14] width 8 height 8
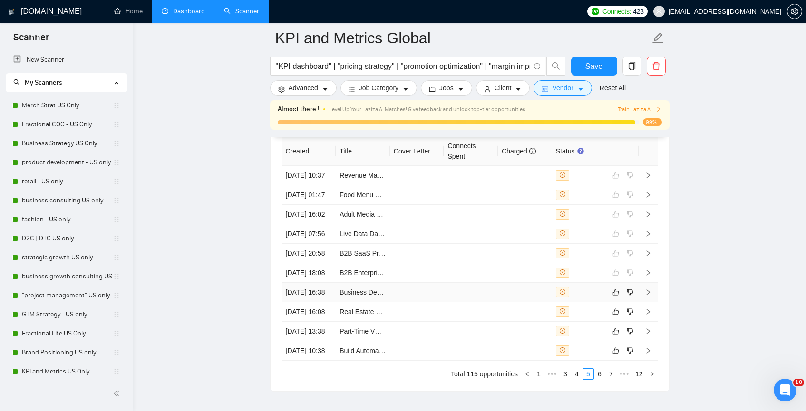
click at [598, 298] on div at bounding box center [579, 292] width 47 height 10
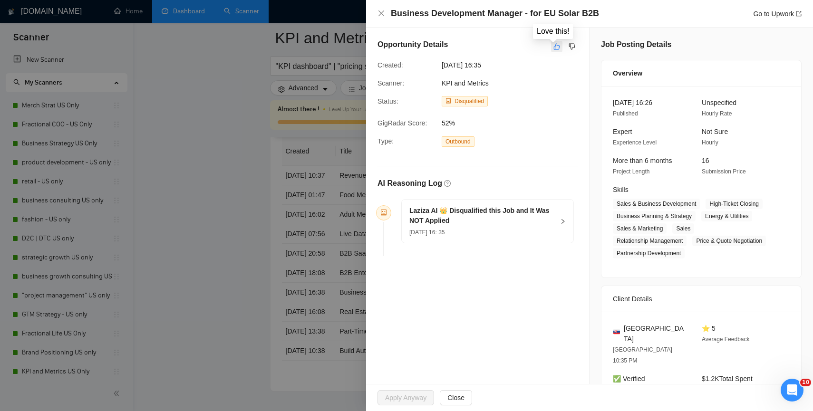
click at [555, 46] on icon "like" at bounding box center [557, 47] width 7 height 8
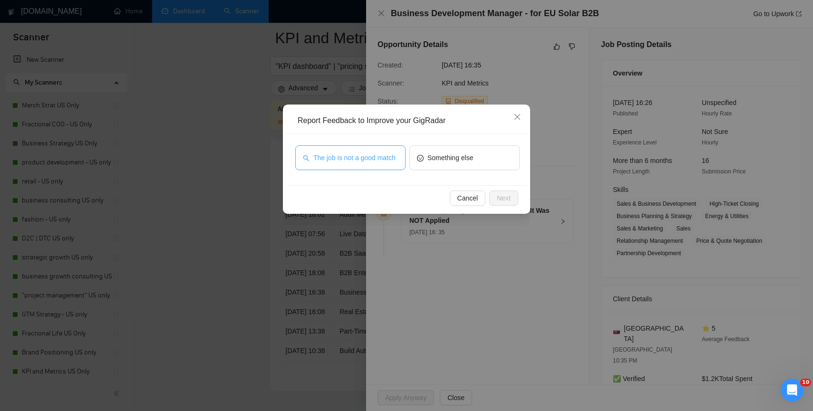
click at [325, 158] on span "The job is not a good match" at bounding box center [354, 158] width 82 height 10
click at [507, 200] on span "Next" at bounding box center [504, 198] width 14 height 10
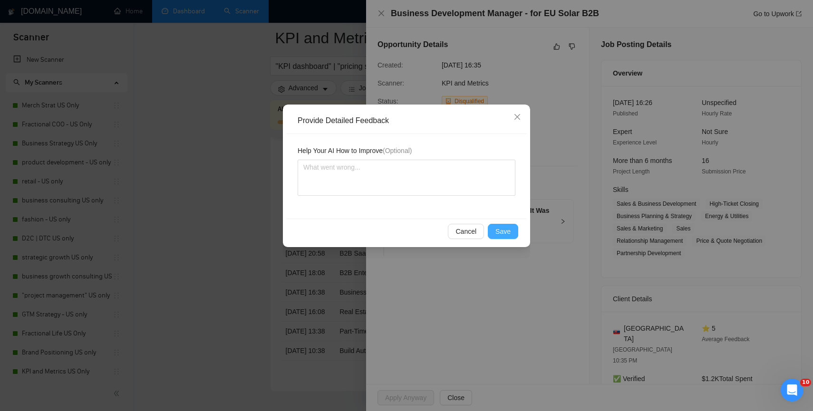
click at [501, 228] on span "Save" at bounding box center [502, 231] width 15 height 10
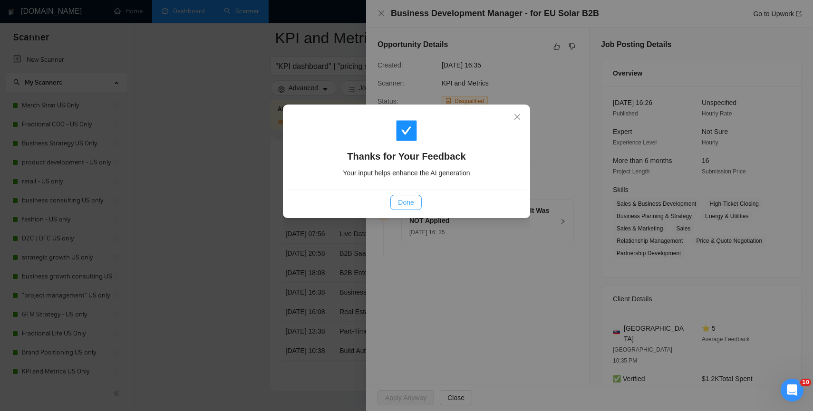
click at [413, 203] on span "Done" at bounding box center [406, 202] width 16 height 10
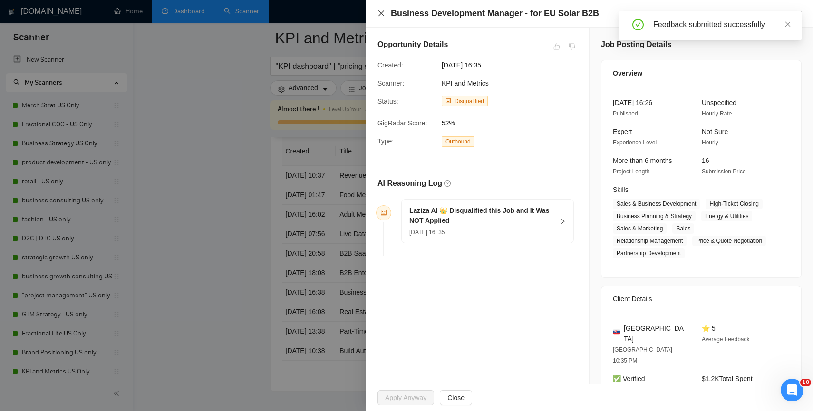
click at [382, 10] on icon "close" at bounding box center [382, 14] width 8 height 8
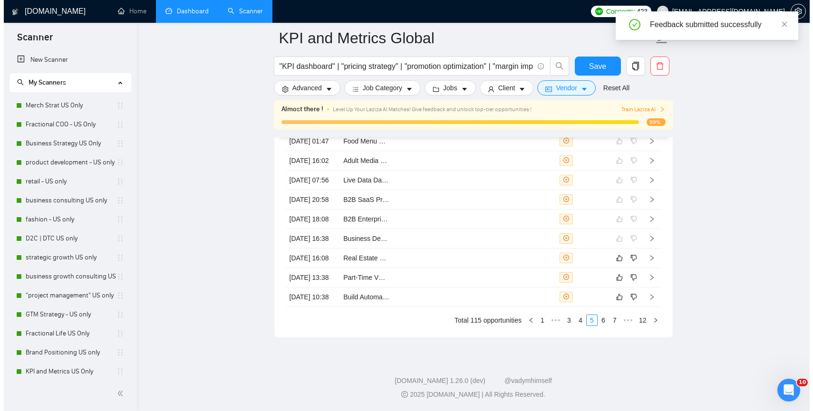
scroll to position [2556, 0]
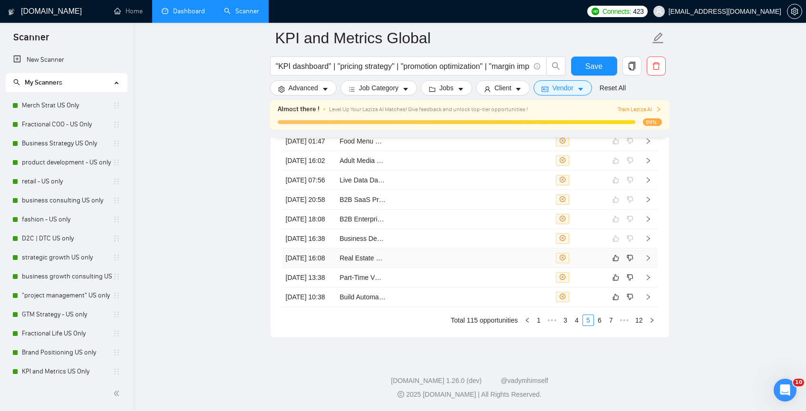
click at [599, 263] on div at bounding box center [579, 258] width 47 height 10
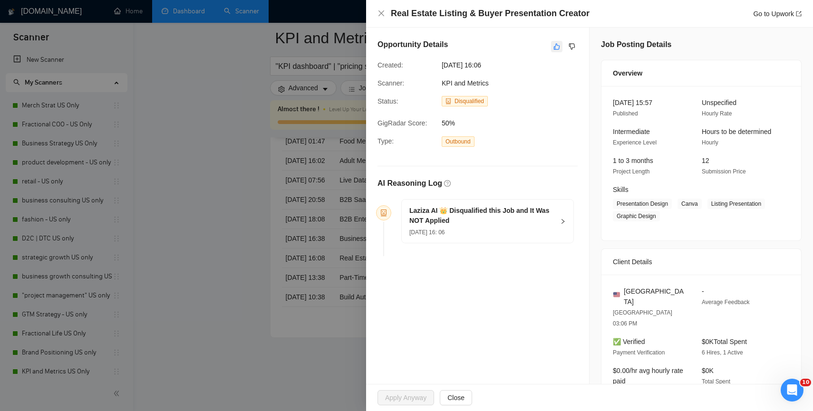
click at [554, 49] on icon "like" at bounding box center [557, 47] width 6 height 6
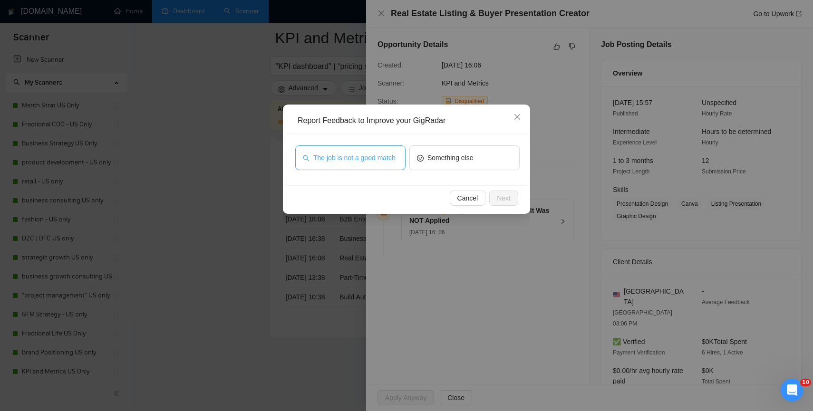
click at [380, 156] on span "The job is not a good match" at bounding box center [354, 158] width 82 height 10
click at [494, 194] on button "Next" at bounding box center [503, 198] width 29 height 15
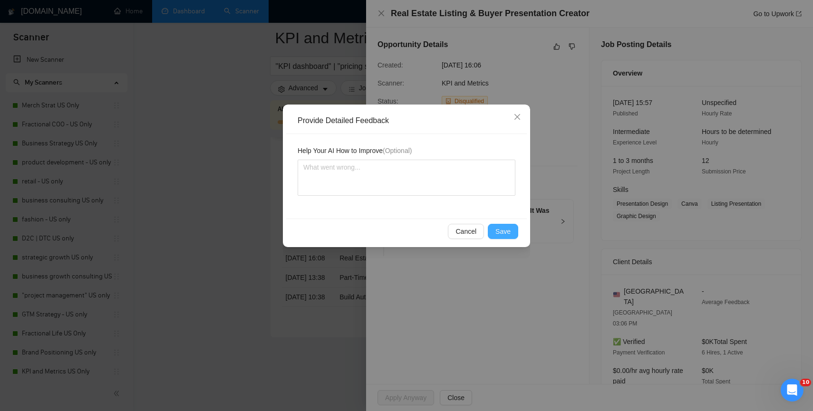
click at [514, 230] on button "Save" at bounding box center [503, 231] width 30 height 15
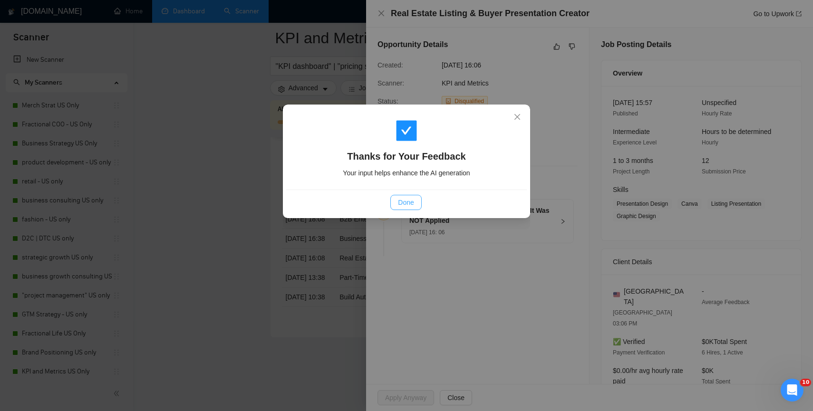
click at [402, 206] on span "Done" at bounding box center [406, 202] width 16 height 10
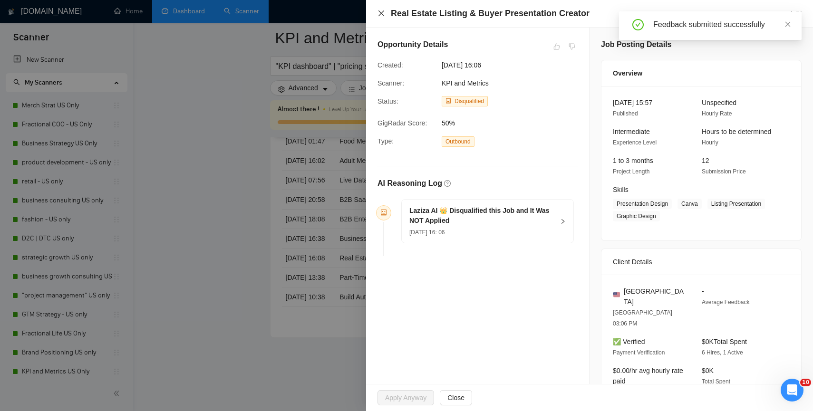
click at [380, 14] on icon "close" at bounding box center [382, 14] width 8 height 8
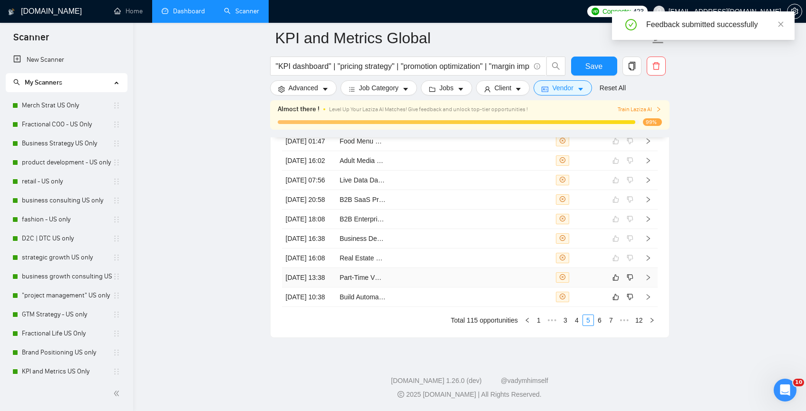
click at [585, 283] on div at bounding box center [579, 277] width 47 height 10
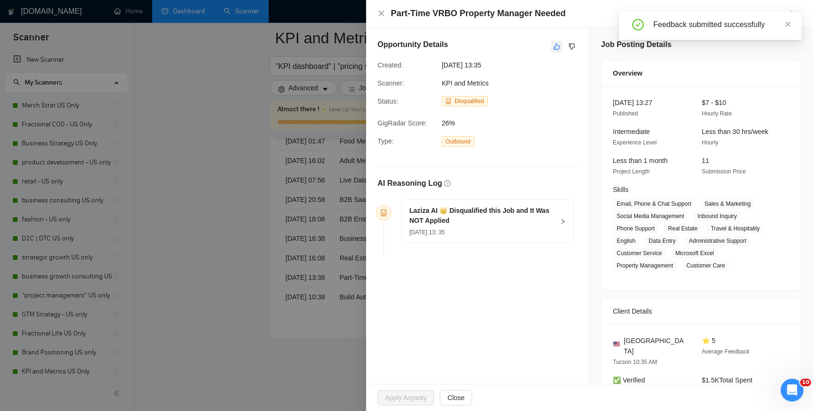
click at [554, 46] on icon "like" at bounding box center [557, 47] width 6 height 6
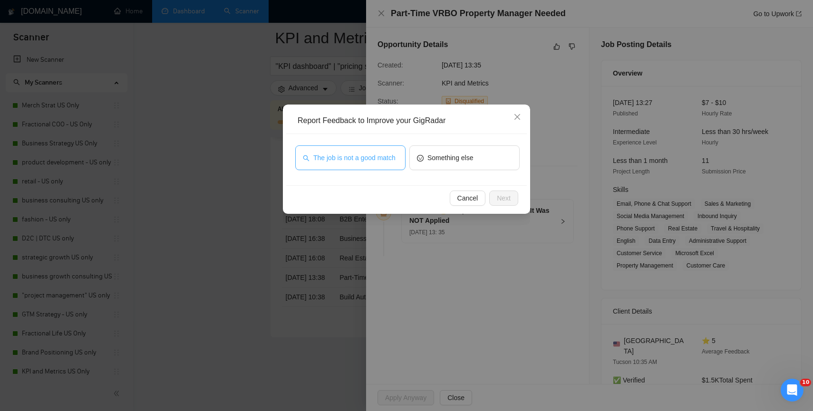
click at [376, 155] on span "The job is not a good match" at bounding box center [354, 158] width 82 height 10
click at [514, 200] on button "Next" at bounding box center [503, 198] width 29 height 15
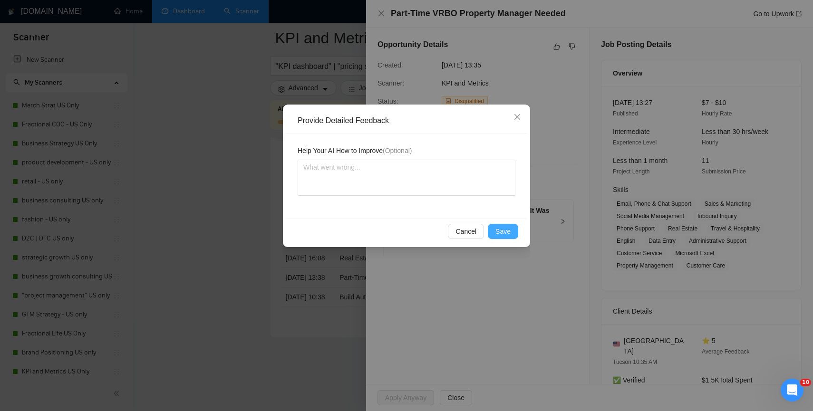
click at [499, 235] on span "Save" at bounding box center [502, 231] width 15 height 10
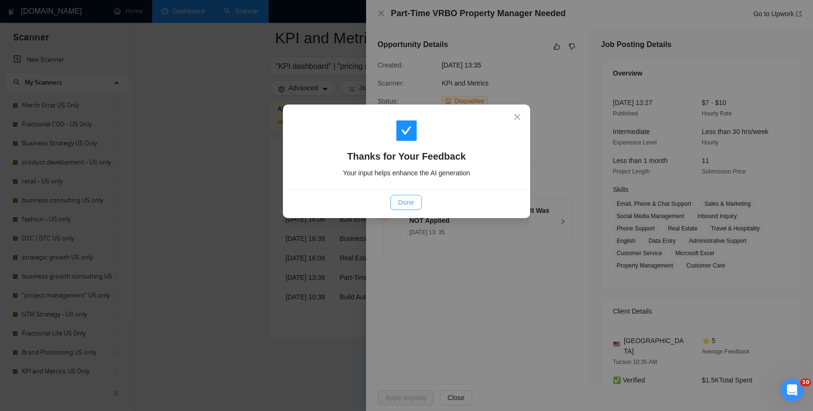
click at [412, 204] on span "Done" at bounding box center [406, 202] width 16 height 10
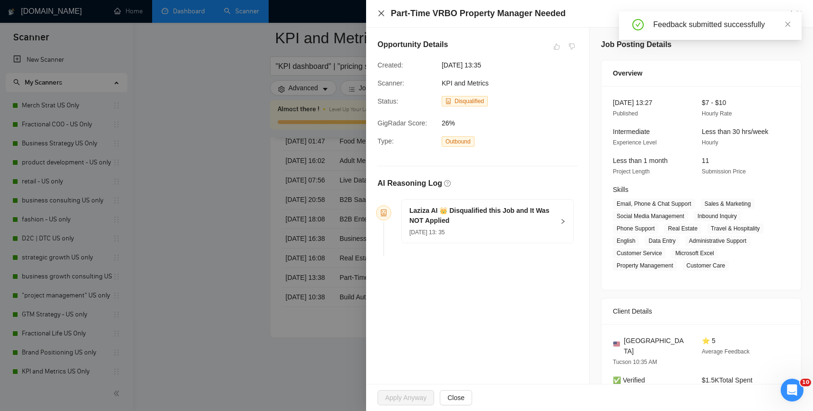
click at [380, 12] on icon "close" at bounding box center [382, 14] width 8 height 8
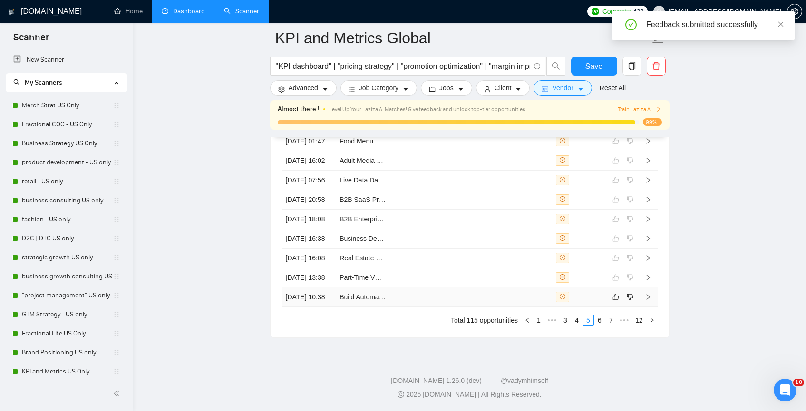
click at [594, 307] on td at bounding box center [579, 297] width 54 height 19
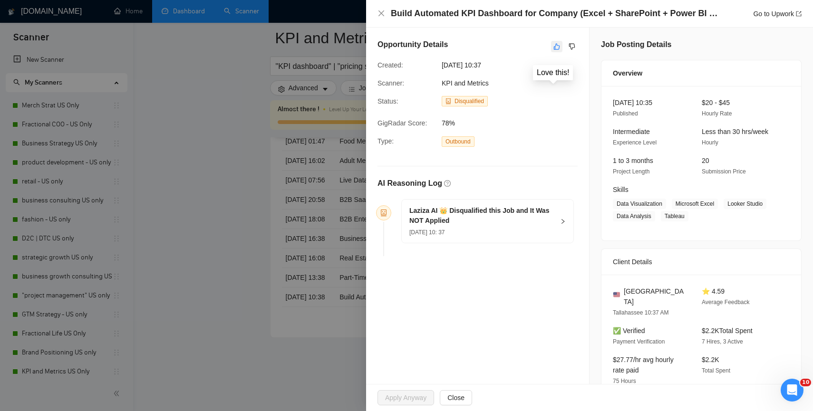
click at [554, 45] on icon "like" at bounding box center [557, 47] width 6 height 6
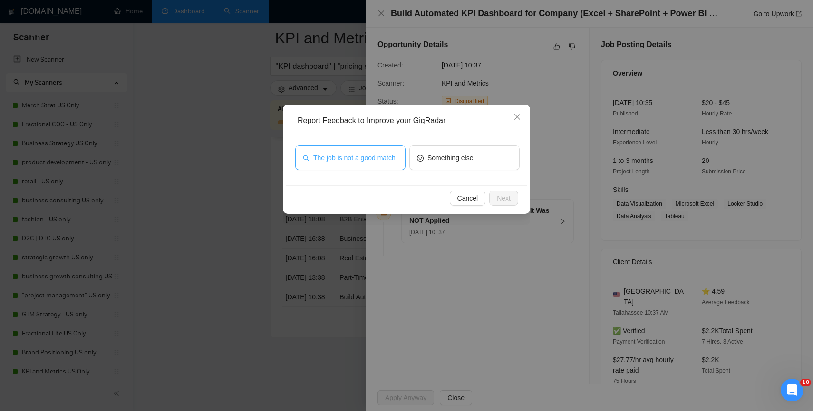
click at [354, 157] on span "The job is not a good match" at bounding box center [354, 158] width 82 height 10
click at [510, 205] on div "Cancel Next" at bounding box center [406, 197] width 241 height 25
click at [508, 206] on div "Cancel Next" at bounding box center [406, 197] width 241 height 25
click at [497, 201] on span "Next" at bounding box center [504, 198] width 14 height 10
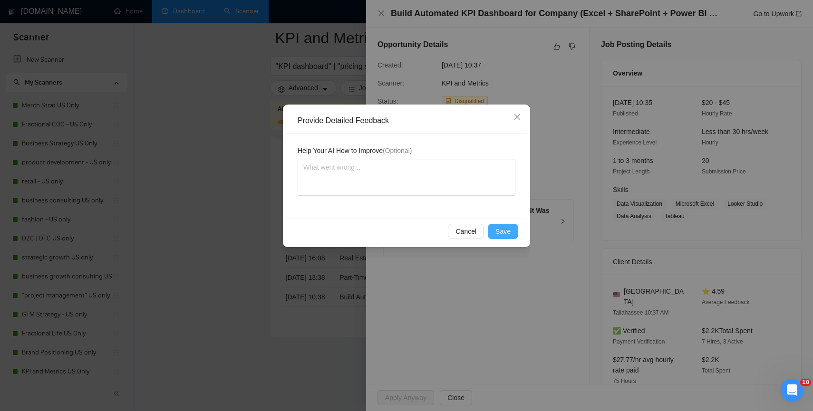
click at [497, 232] on span "Save" at bounding box center [502, 231] width 15 height 10
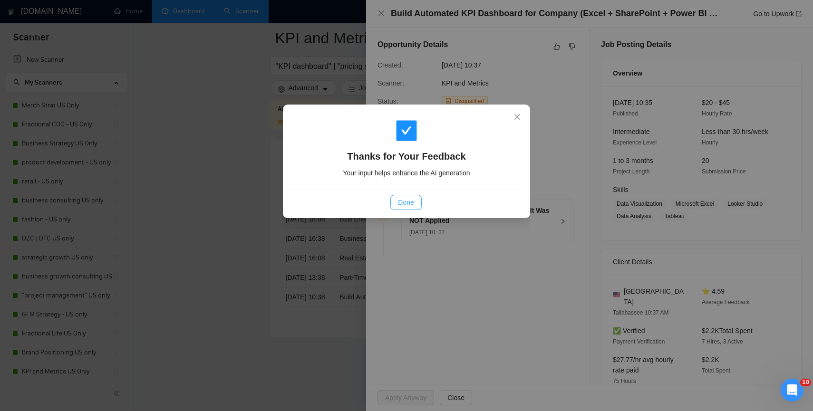
click at [408, 204] on span "Done" at bounding box center [406, 202] width 16 height 10
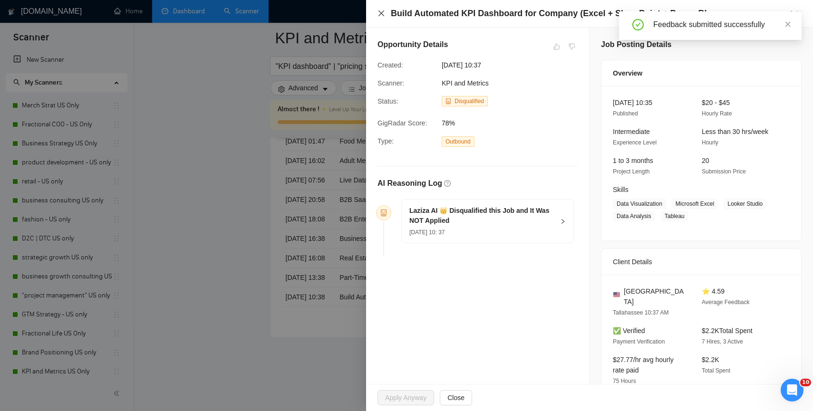
click at [381, 15] on icon "close" at bounding box center [382, 14] width 8 height 8
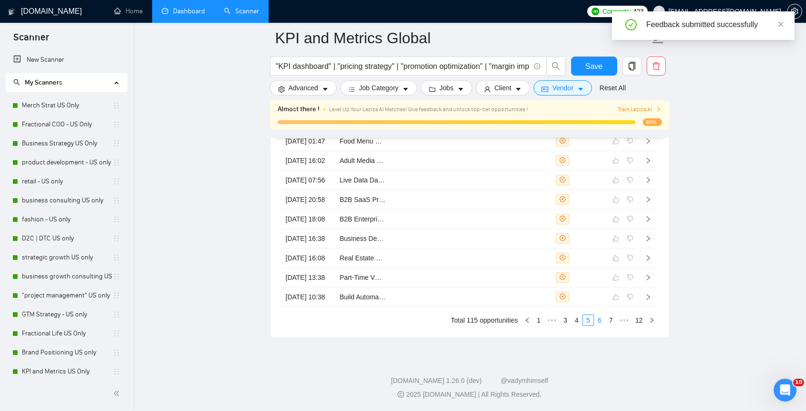
click at [597, 326] on link "6" at bounding box center [599, 320] width 10 height 10
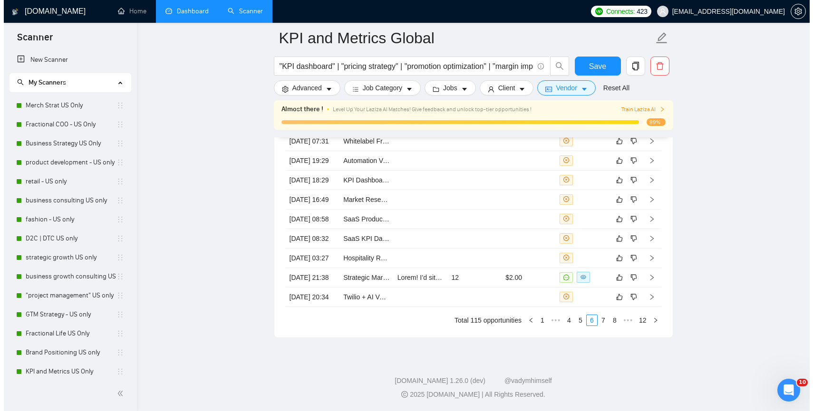
scroll to position [2444, 0]
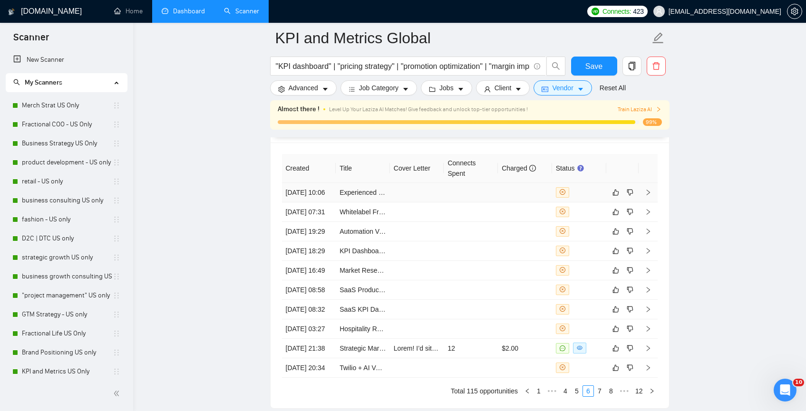
click at [593, 203] on td at bounding box center [579, 192] width 54 height 19
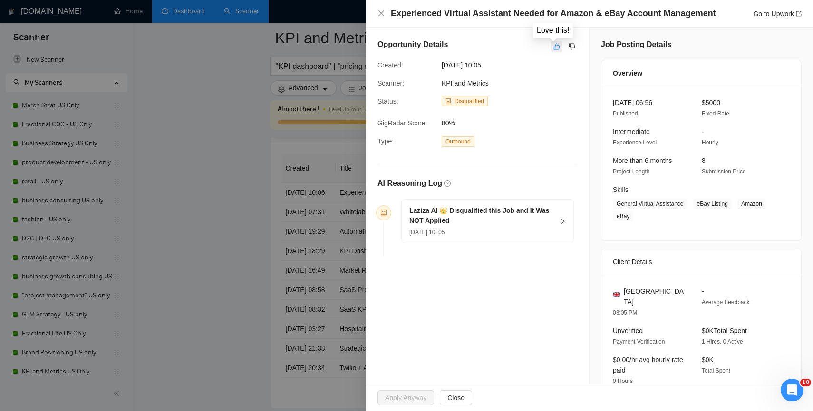
click at [554, 44] on icon "like" at bounding box center [557, 47] width 7 height 8
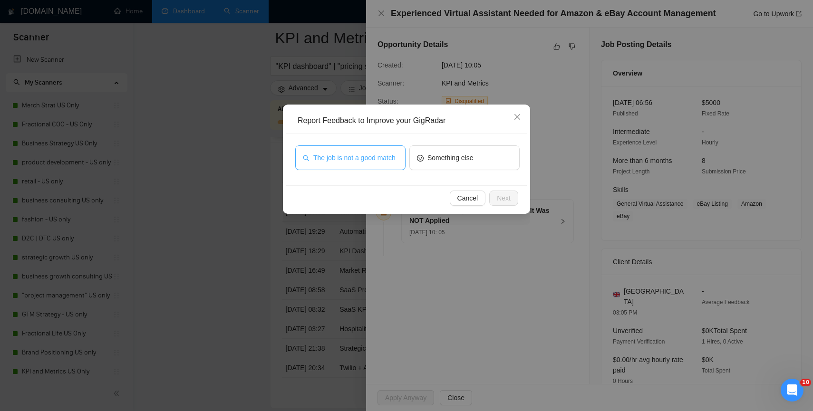
click at [378, 163] on span "The job is not a good match" at bounding box center [354, 158] width 82 height 10
click at [502, 198] on span "Next" at bounding box center [504, 198] width 14 height 10
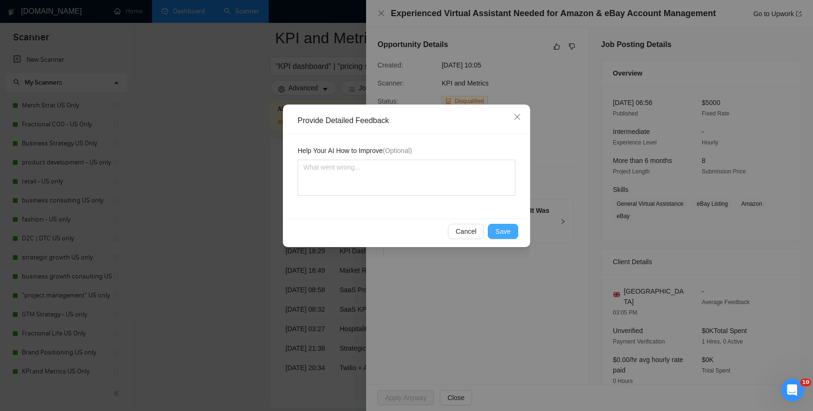
click at [504, 235] on span "Save" at bounding box center [502, 231] width 15 height 10
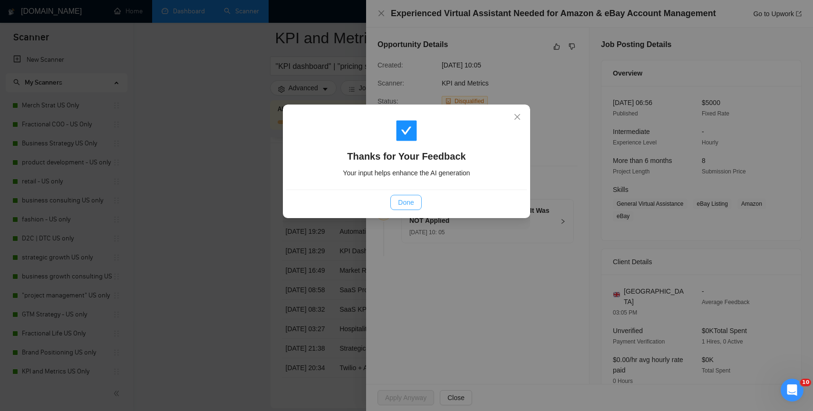
click at [401, 202] on span "Done" at bounding box center [406, 202] width 16 height 10
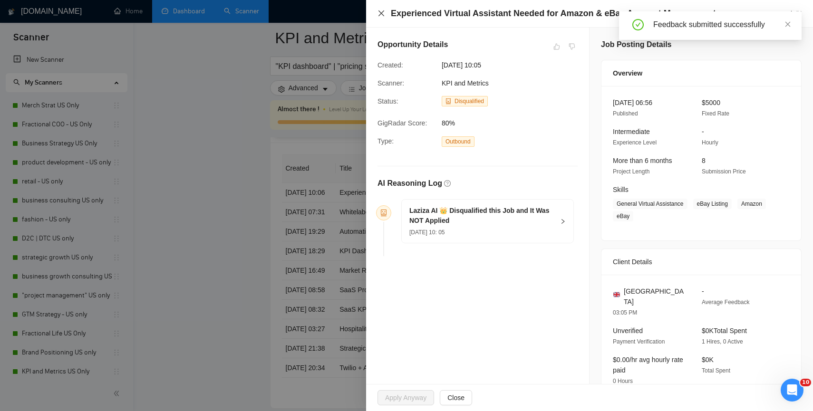
click at [379, 14] on icon "close" at bounding box center [382, 14] width 8 height 8
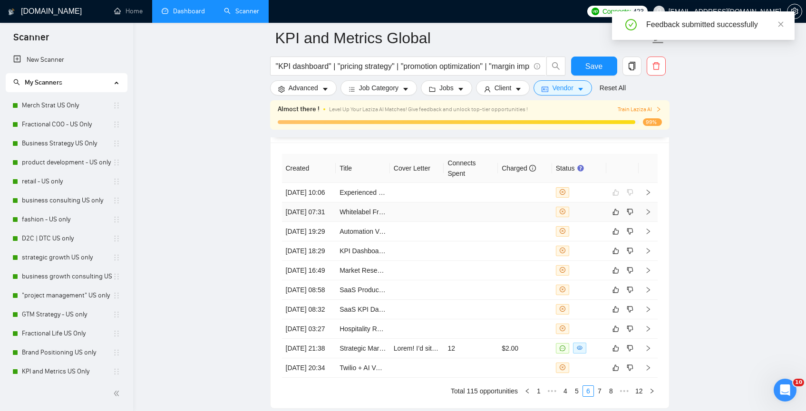
click at [593, 217] on div at bounding box center [579, 212] width 47 height 10
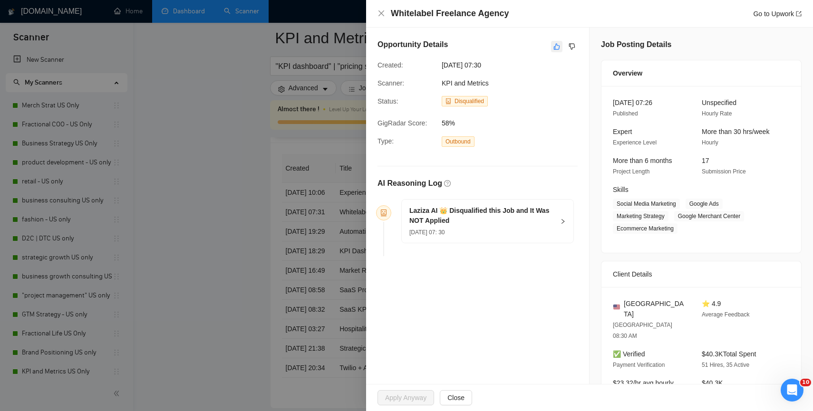
click at [554, 45] on icon "like" at bounding box center [557, 47] width 7 height 8
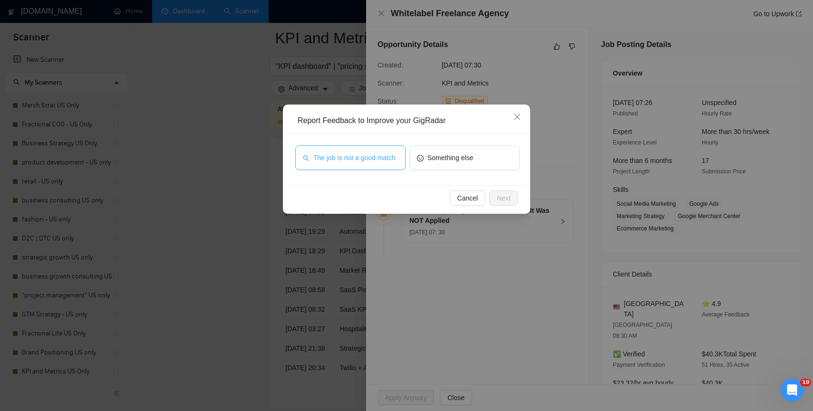
click at [367, 163] on span "The job is not a good match" at bounding box center [354, 158] width 82 height 10
click at [501, 197] on span "Next" at bounding box center [504, 198] width 14 height 10
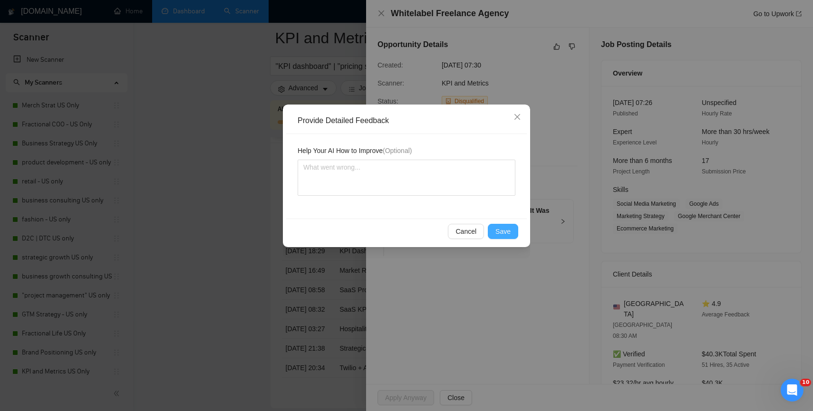
click at [507, 233] on span "Save" at bounding box center [502, 231] width 15 height 10
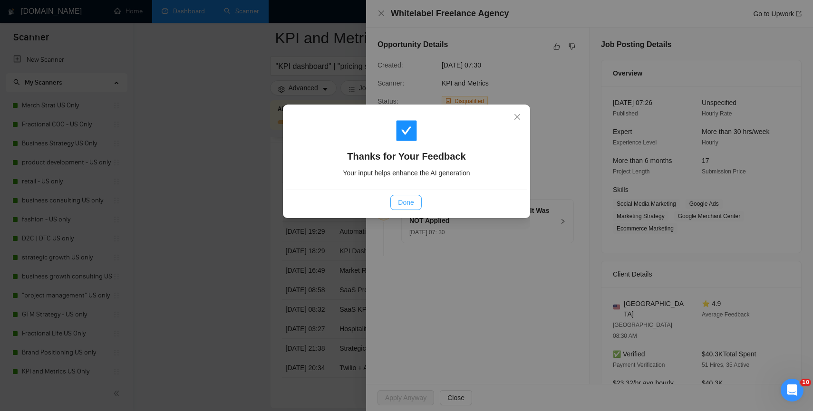
click at [397, 200] on button "Done" at bounding box center [405, 202] width 31 height 15
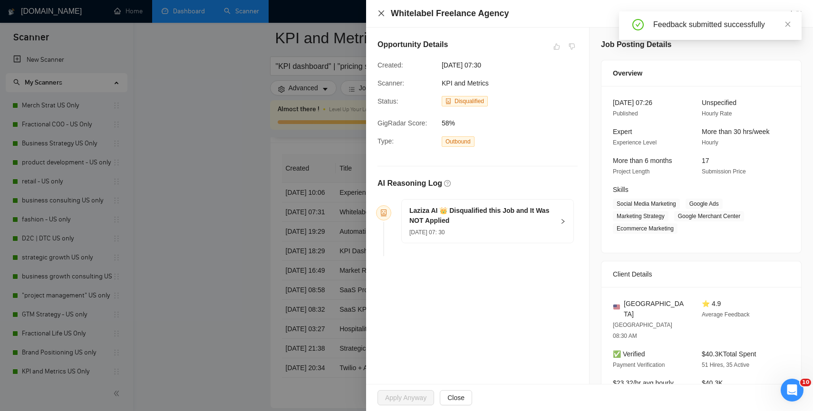
click at [380, 14] on icon "close" at bounding box center [382, 14] width 8 height 8
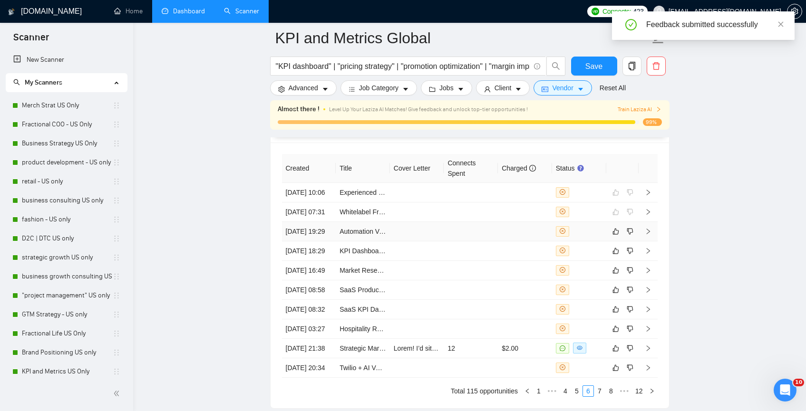
click at [596, 237] on div at bounding box center [579, 231] width 47 height 10
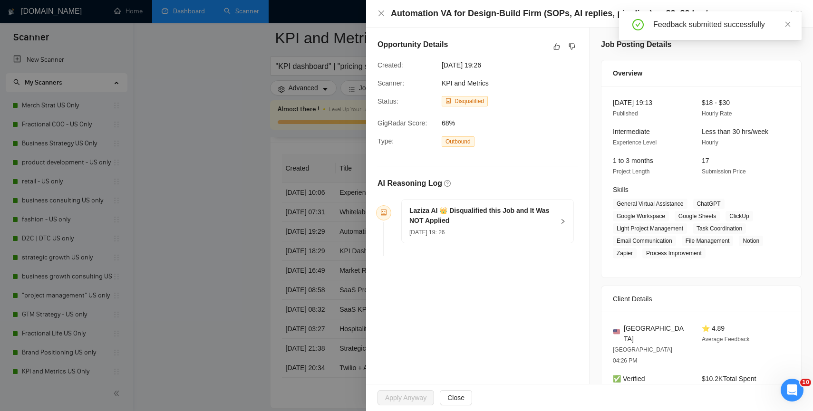
click at [546, 46] on div "Opportunity Details" at bounding box center [478, 46] width 200 height 15
click at [554, 47] on icon "like" at bounding box center [557, 47] width 6 height 6
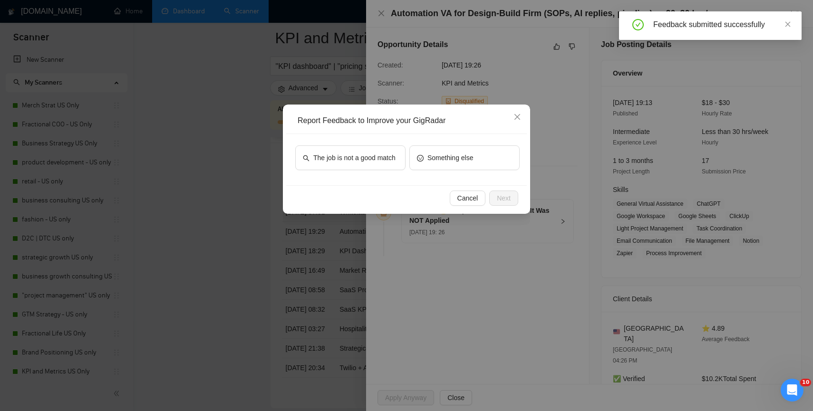
click at [364, 144] on div "The job is not a good match Something else" at bounding box center [406, 159] width 241 height 51
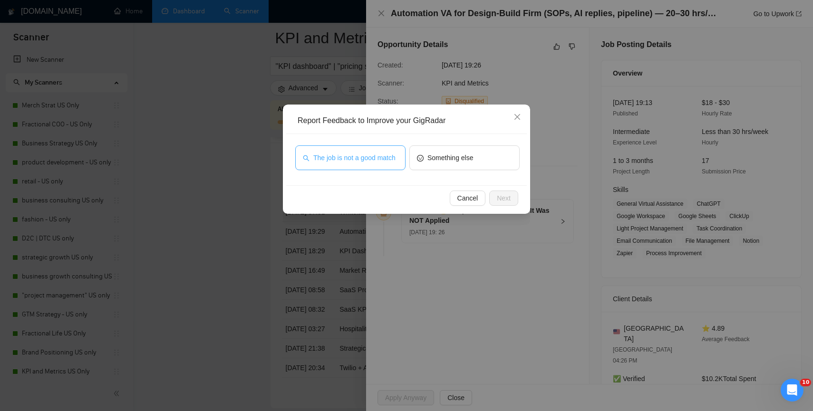
click at [365, 153] on span "The job is not a good match" at bounding box center [354, 158] width 82 height 10
click at [500, 194] on span "Next" at bounding box center [504, 198] width 14 height 10
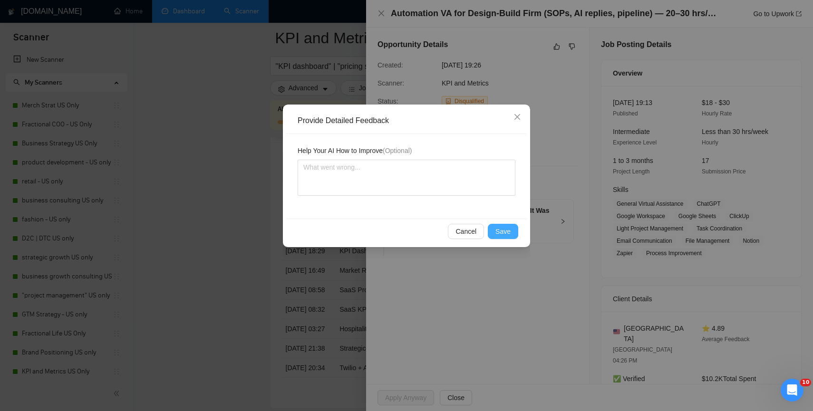
click at [510, 231] on span "Save" at bounding box center [502, 231] width 15 height 10
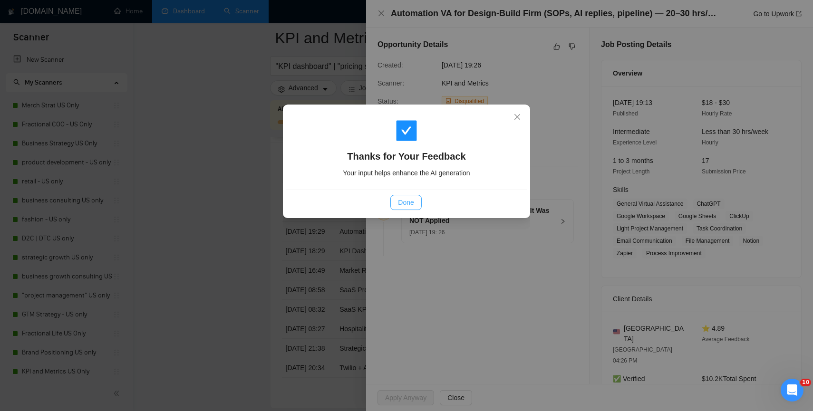
click at [414, 204] on button "Done" at bounding box center [405, 202] width 31 height 15
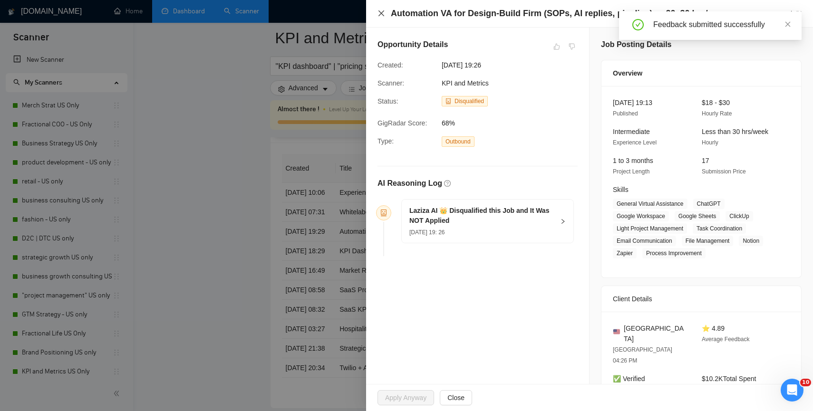
click at [384, 14] on icon "close" at bounding box center [382, 14] width 8 height 8
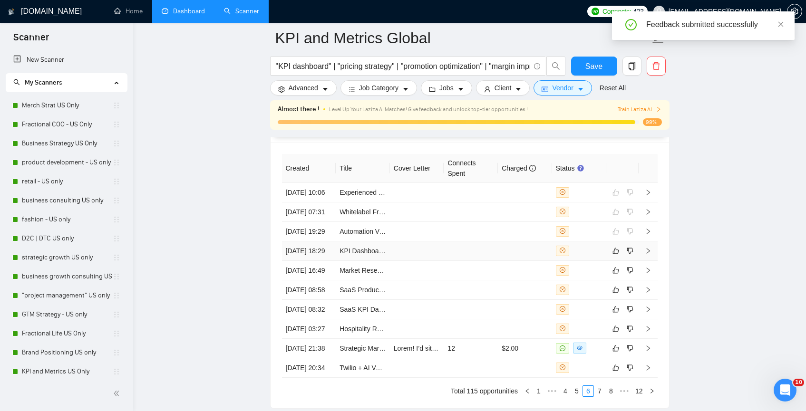
click at [600, 256] on div at bounding box center [579, 251] width 47 height 10
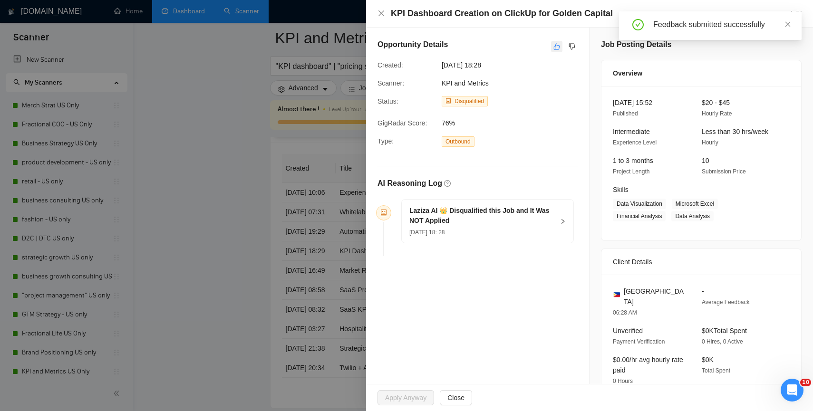
click at [551, 41] on button "button" at bounding box center [556, 46] width 11 height 11
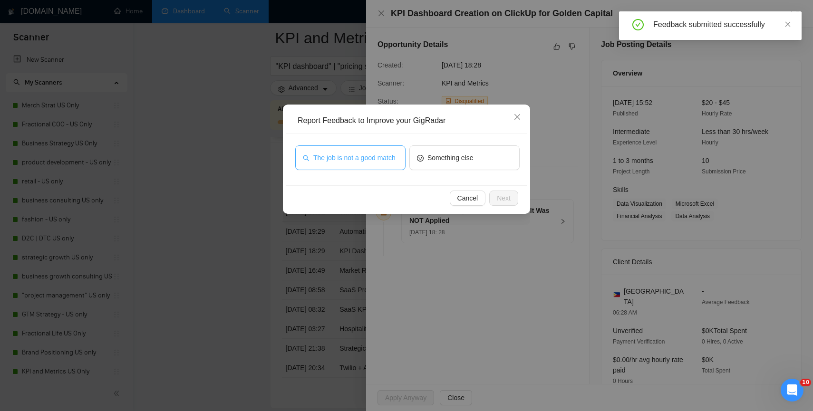
click at [352, 162] on span "The job is not a good match" at bounding box center [354, 158] width 82 height 10
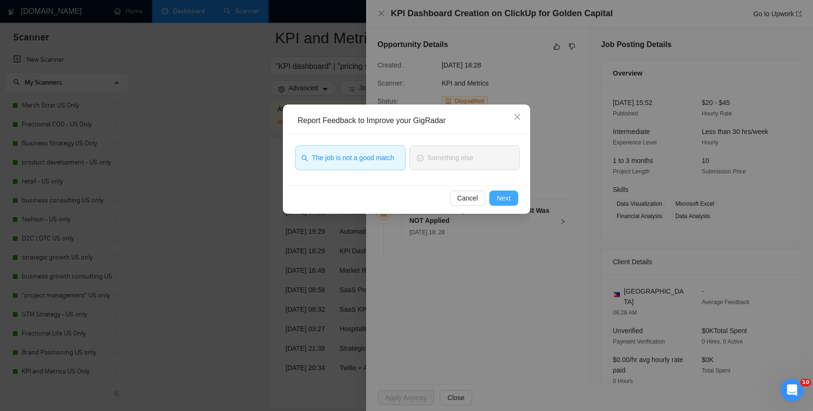
click at [491, 200] on button "Next" at bounding box center [503, 198] width 29 height 15
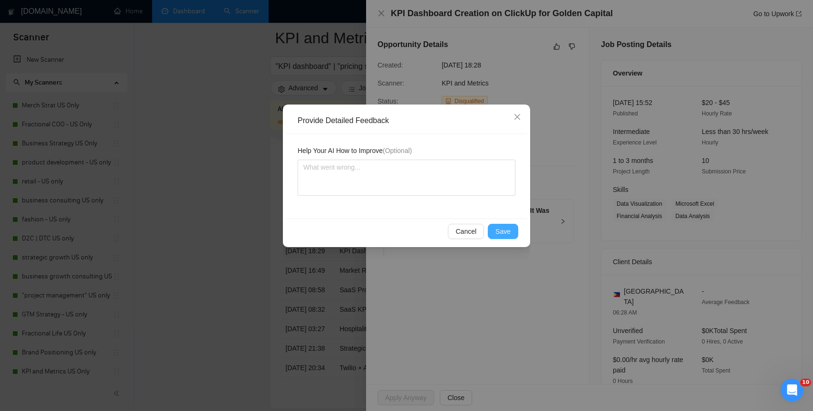
click at [501, 230] on span "Save" at bounding box center [502, 231] width 15 height 10
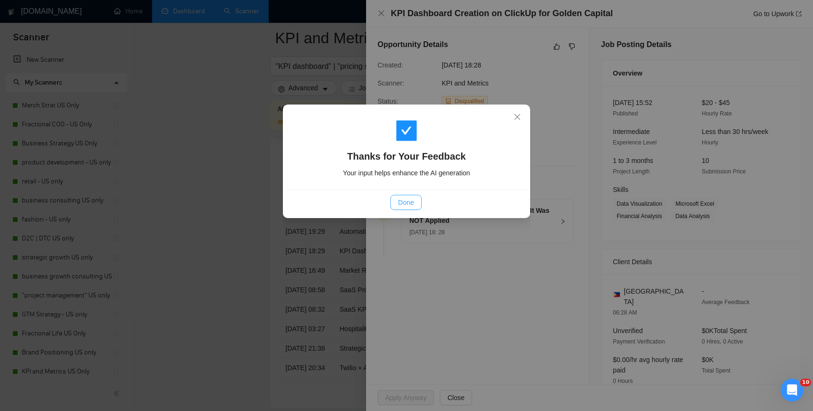
click at [403, 200] on span "Done" at bounding box center [406, 202] width 16 height 10
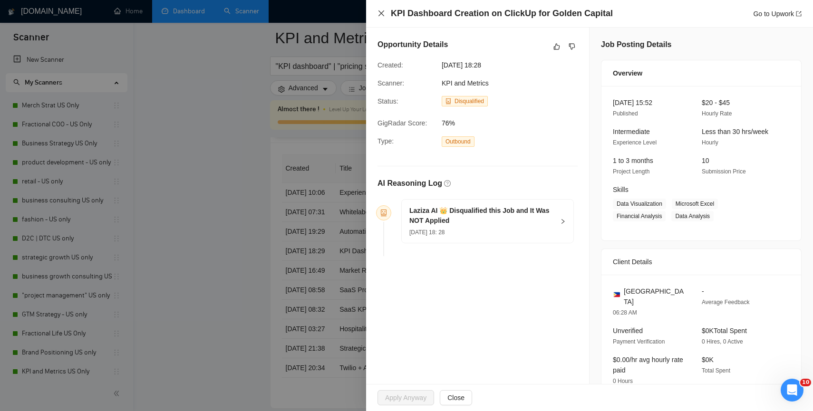
click at [381, 11] on icon "close" at bounding box center [382, 14] width 8 height 8
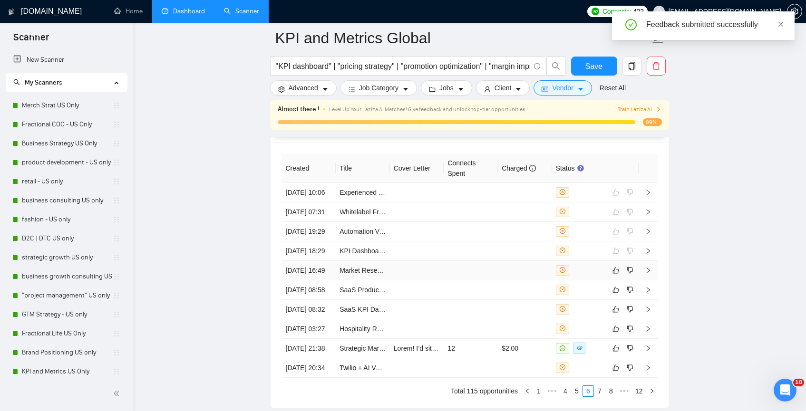
click at [597, 276] on div at bounding box center [579, 270] width 47 height 10
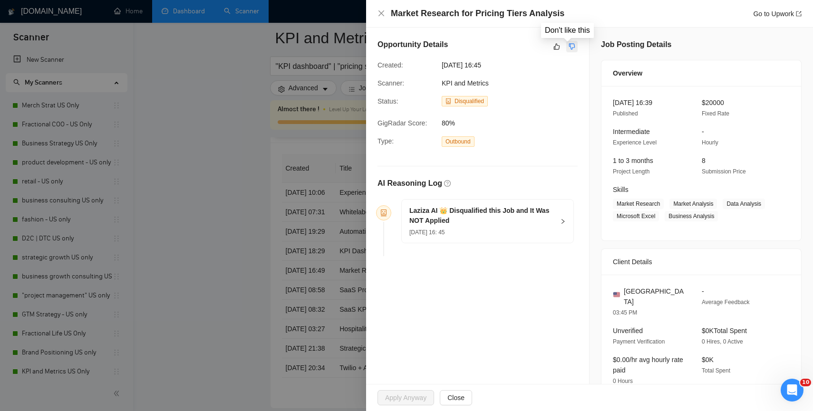
click at [569, 49] on icon "dislike" at bounding box center [572, 47] width 6 height 6
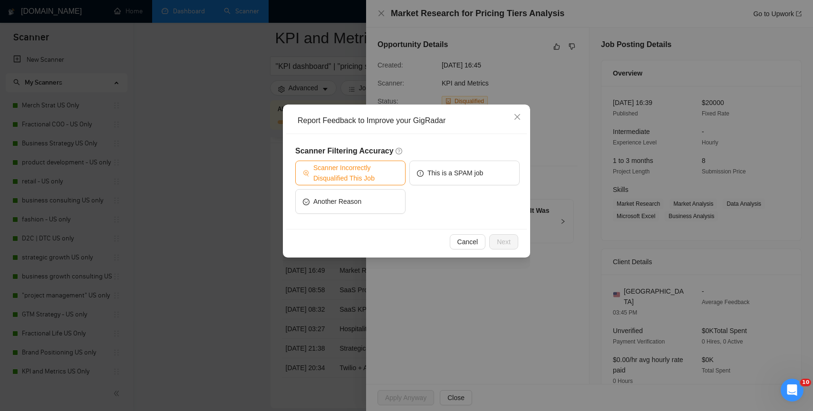
click at [389, 173] on span "Scanner Incorrectly Disqualified This Job" at bounding box center [355, 173] width 85 height 21
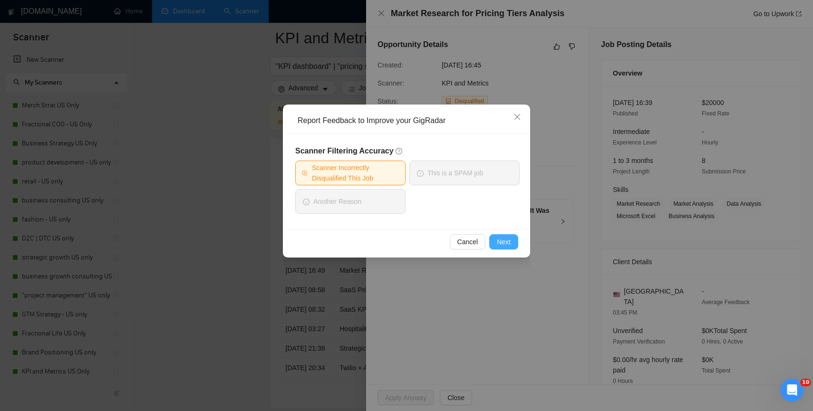
click at [510, 240] on span "Next" at bounding box center [504, 242] width 14 height 10
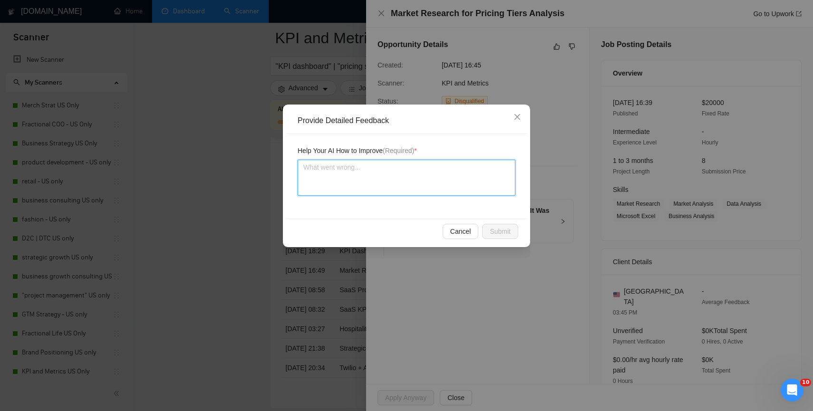
click at [446, 186] on textarea at bounding box center [407, 178] width 218 height 36
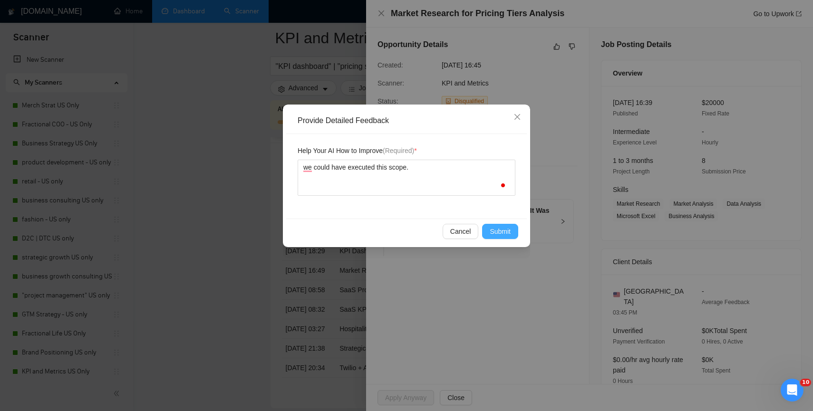
click at [507, 230] on span "Submit" at bounding box center [500, 231] width 21 height 10
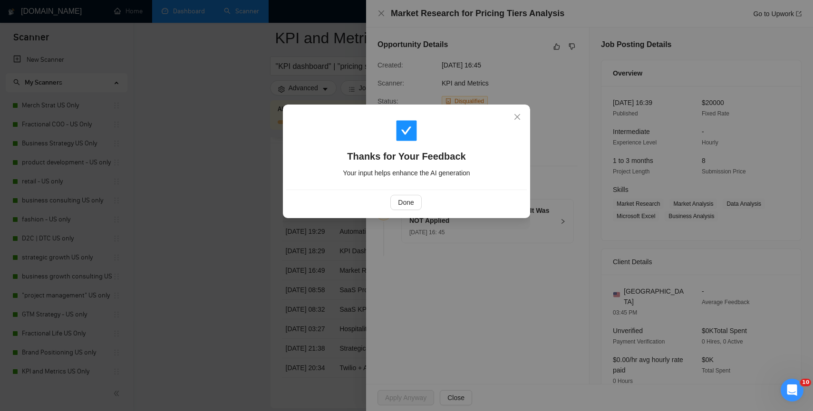
click at [422, 206] on div "Done" at bounding box center [406, 202] width 224 height 15
click at [408, 204] on span "Done" at bounding box center [406, 202] width 16 height 10
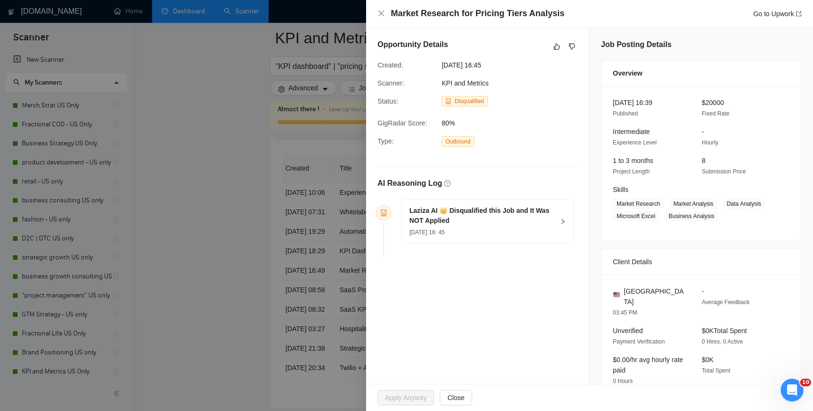
click at [774, 19] on div "Market Research for Pricing Tiers Analysis Go to Upwork" at bounding box center [589, 14] width 447 height 28
click at [773, 15] on div "Feedback submitted successfully" at bounding box center [710, 25] width 183 height 29
click at [739, 25] on div "Feedback submitted successfully" at bounding box center [721, 24] width 137 height 11
click at [785, 24] on icon "close" at bounding box center [788, 24] width 7 height 7
click at [784, 14] on link "Go to Upwork" at bounding box center [777, 14] width 49 height 8
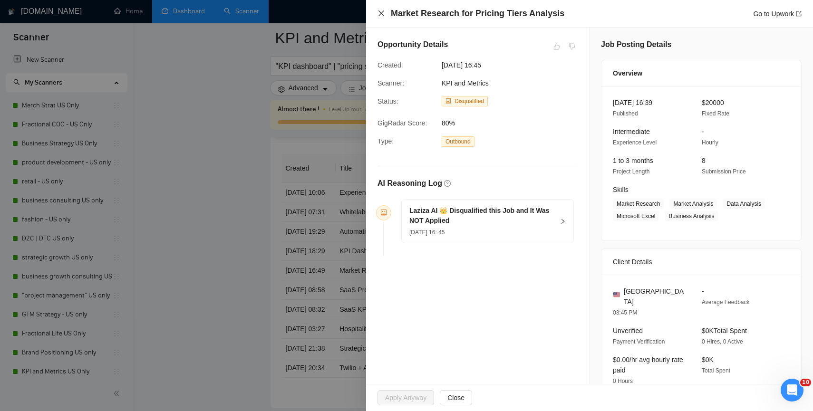
click at [383, 10] on icon "close" at bounding box center [382, 14] width 8 height 8
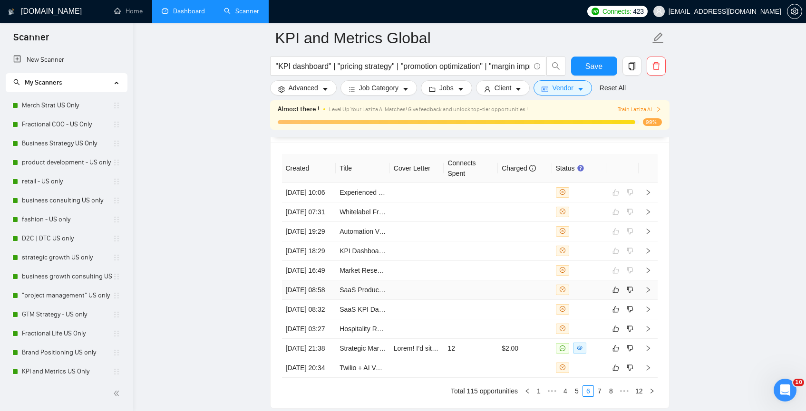
click at [597, 300] on td at bounding box center [579, 290] width 54 height 19
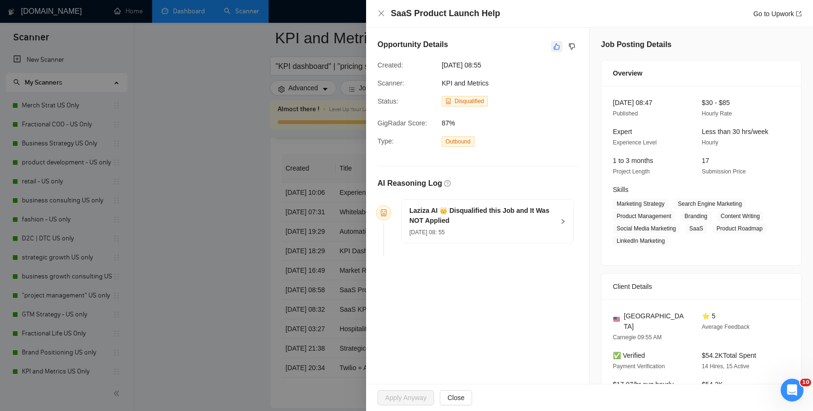
click at [554, 47] on icon "like" at bounding box center [557, 47] width 7 height 8
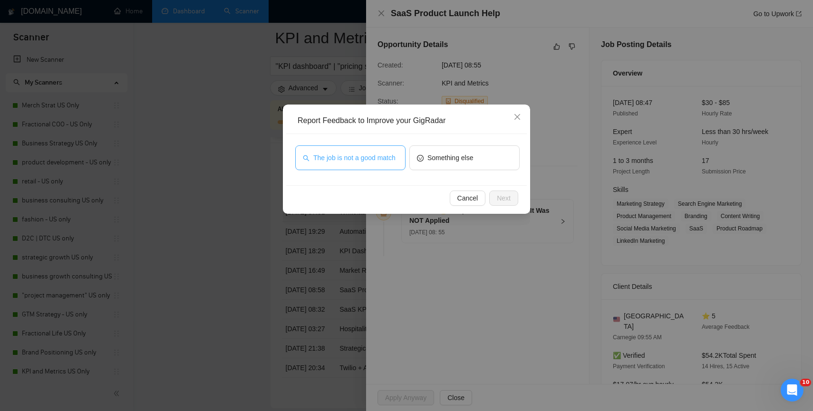
click at [374, 158] on span "The job is not a good match" at bounding box center [354, 158] width 82 height 10
click at [501, 201] on span "Next" at bounding box center [504, 198] width 14 height 10
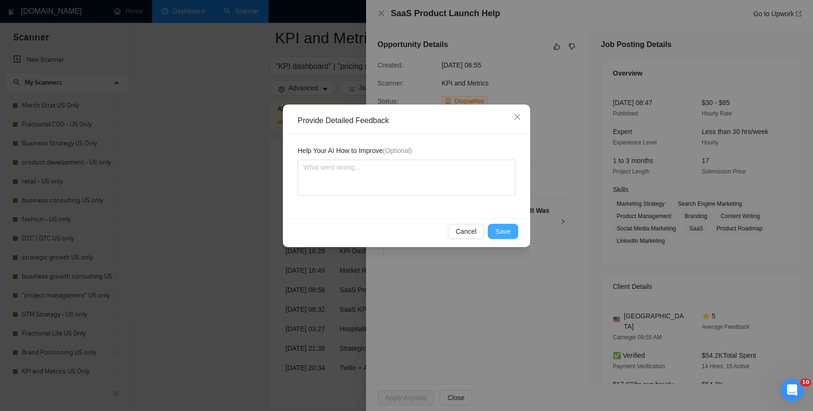
click at [498, 238] on button "Save" at bounding box center [503, 231] width 30 height 15
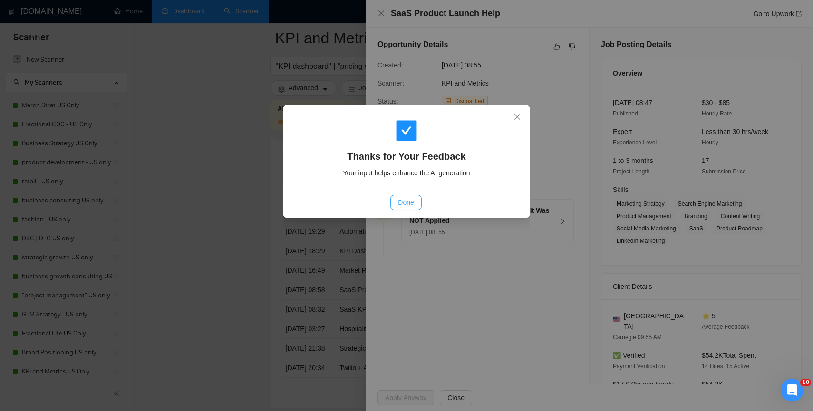
click at [400, 205] on span "Done" at bounding box center [406, 202] width 16 height 10
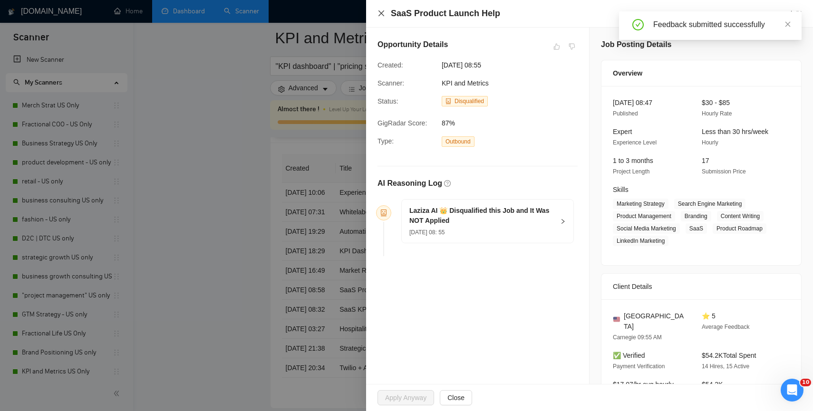
click at [383, 11] on icon "close" at bounding box center [382, 14] width 8 height 8
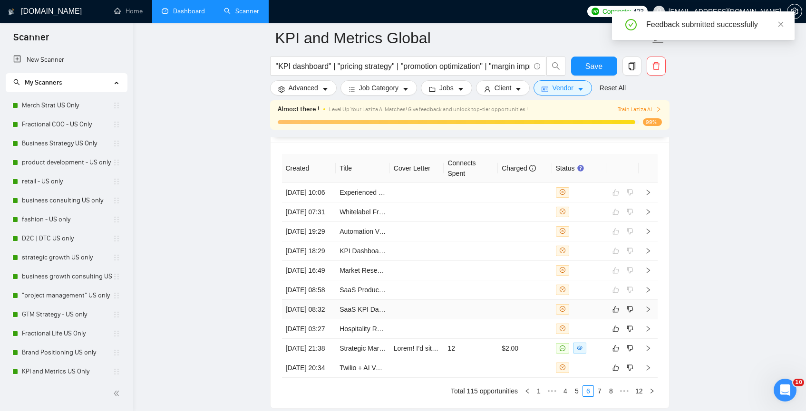
click at [602, 320] on td at bounding box center [579, 309] width 54 height 19
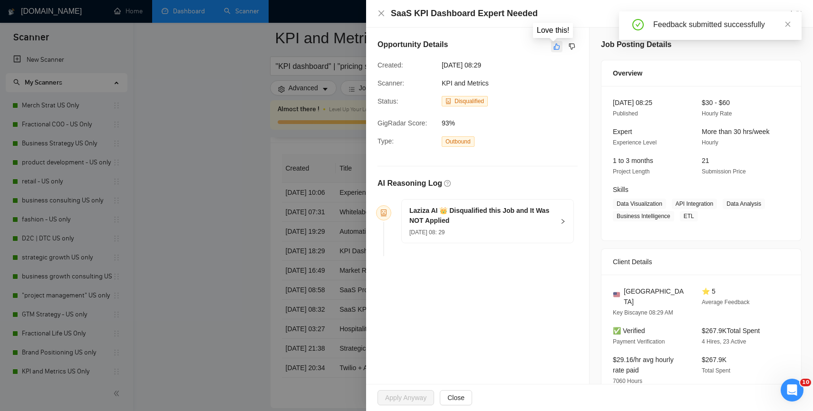
click at [551, 49] on button "button" at bounding box center [556, 46] width 11 height 11
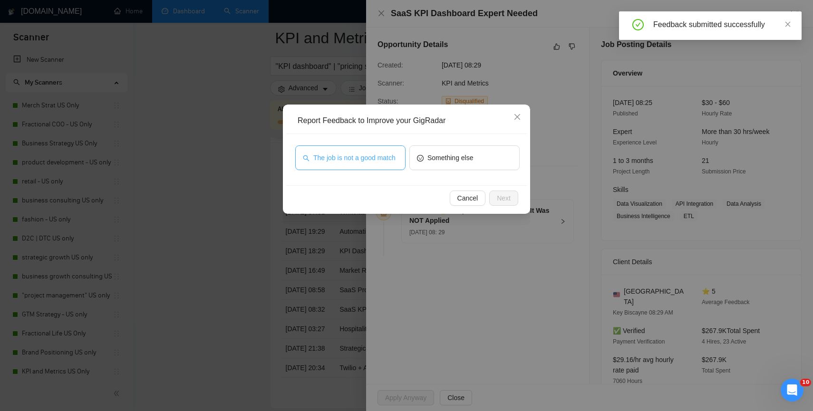
click at [385, 162] on span "The job is not a good match" at bounding box center [354, 158] width 82 height 10
click at [497, 194] on span "Next" at bounding box center [504, 198] width 14 height 10
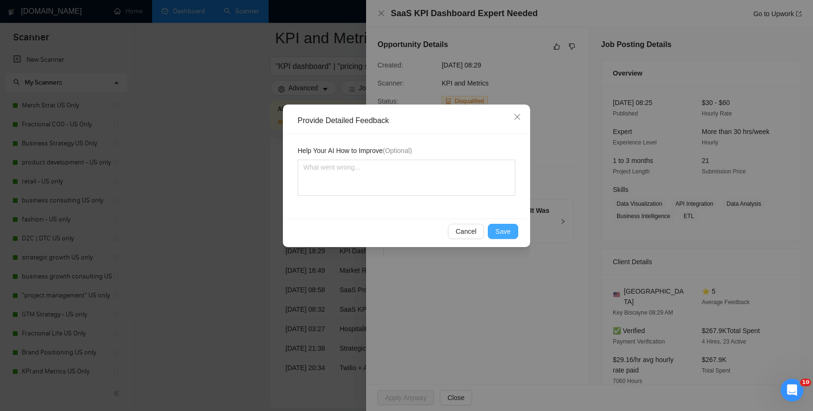
click at [515, 233] on button "Save" at bounding box center [503, 231] width 30 height 15
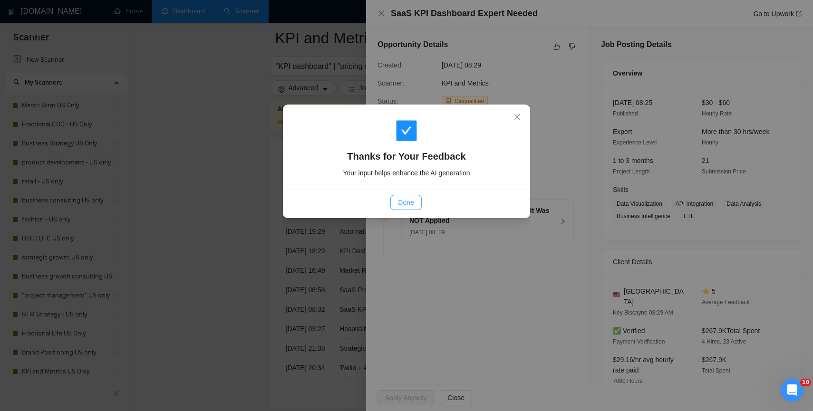
click at [403, 208] on button "Done" at bounding box center [405, 202] width 31 height 15
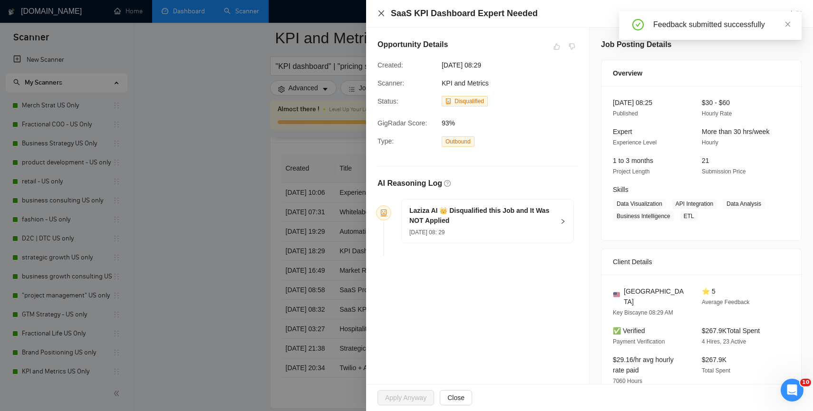
click at [383, 10] on icon "close" at bounding box center [382, 14] width 8 height 8
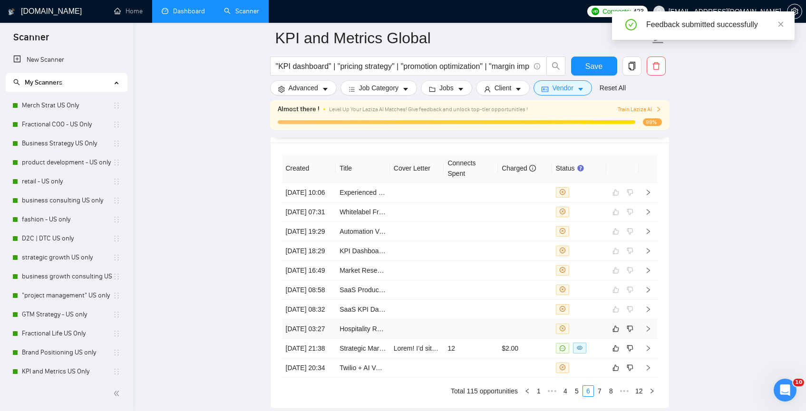
click at [589, 334] on div at bounding box center [579, 329] width 47 height 10
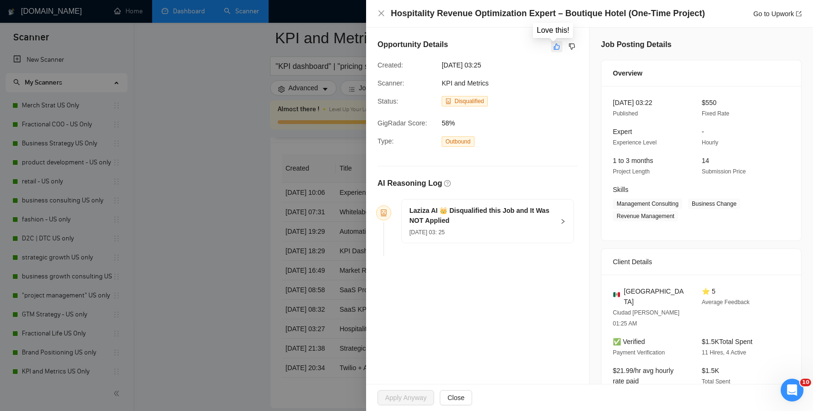
click at [554, 49] on icon "like" at bounding box center [557, 47] width 7 height 8
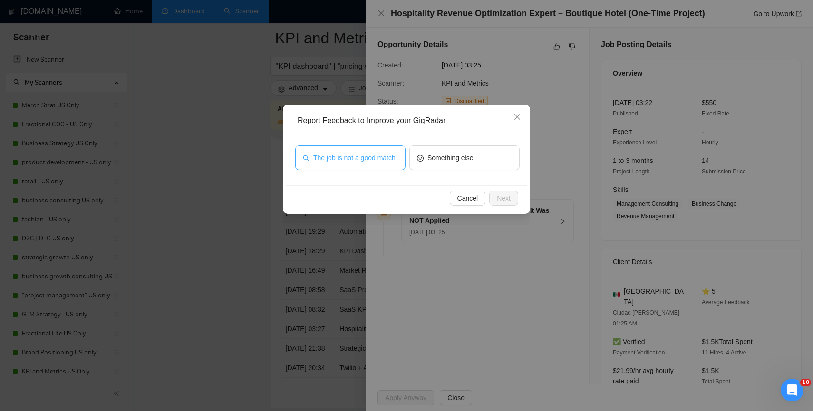
click at [376, 163] on span "The job is not a good match" at bounding box center [354, 158] width 82 height 10
click at [494, 198] on button "Next" at bounding box center [503, 198] width 29 height 15
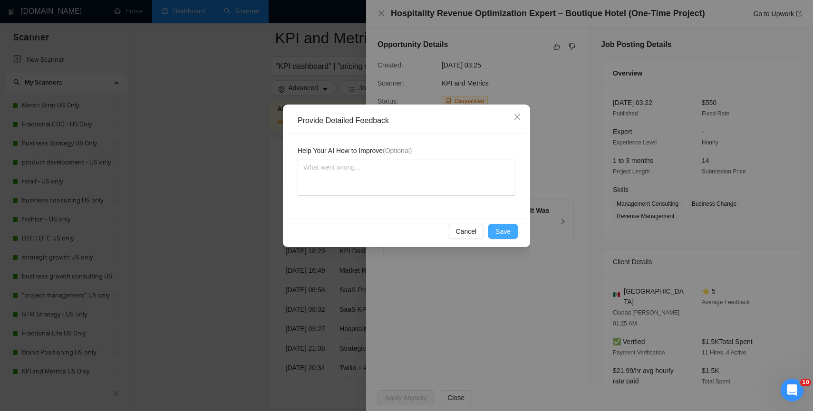
click at [502, 233] on span "Save" at bounding box center [502, 231] width 15 height 10
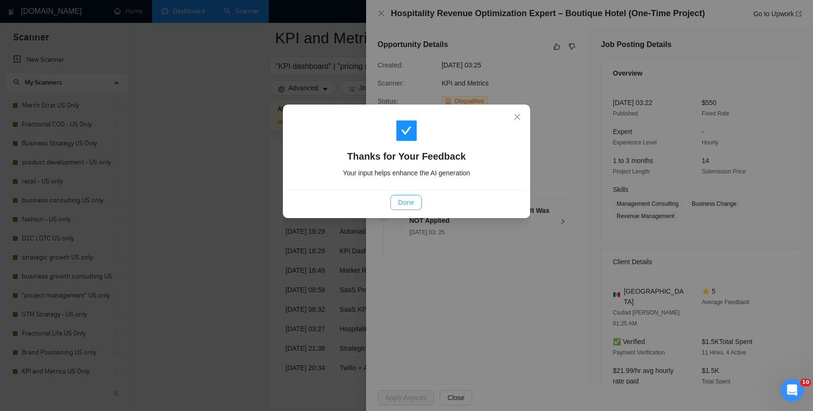
click at [402, 204] on span "Done" at bounding box center [406, 202] width 16 height 10
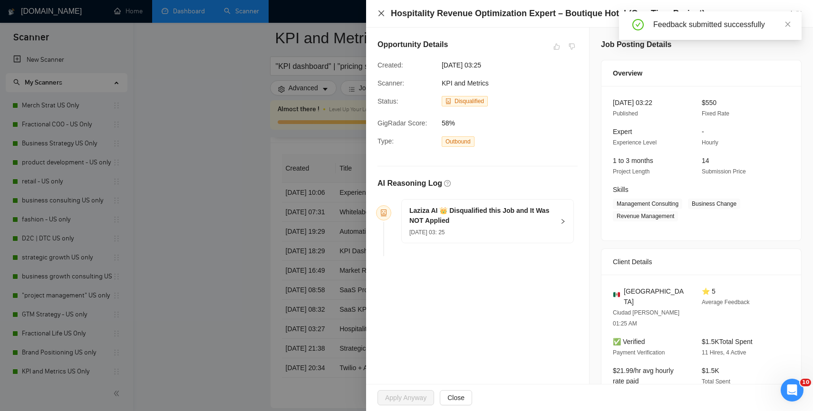
click at [382, 14] on icon "close" at bounding box center [382, 13] width 6 height 6
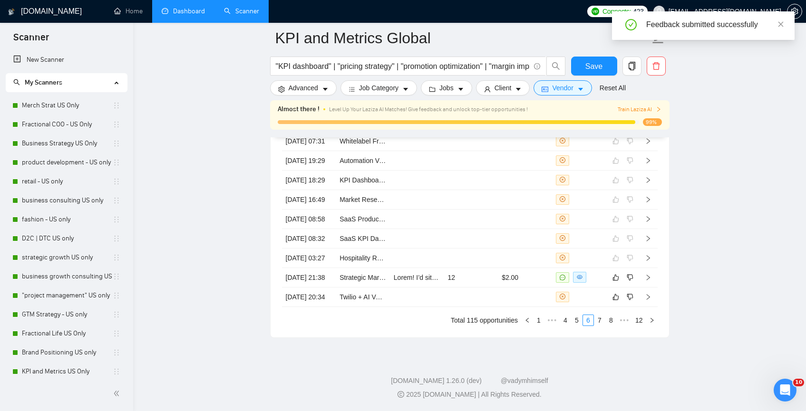
scroll to position [2610, 0]
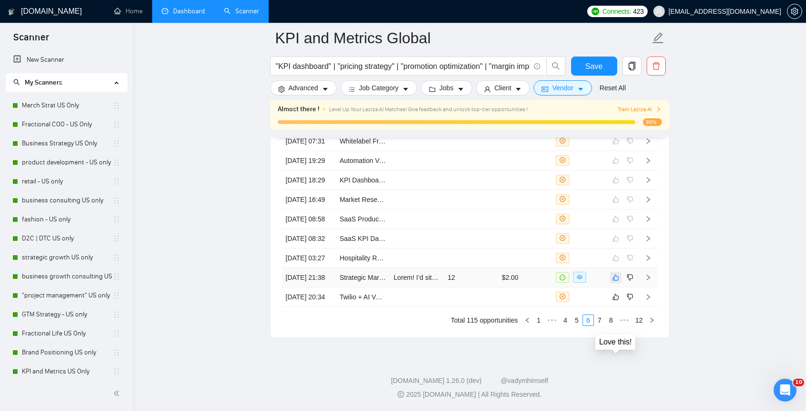
click at [613, 274] on icon "like" at bounding box center [615, 278] width 7 height 8
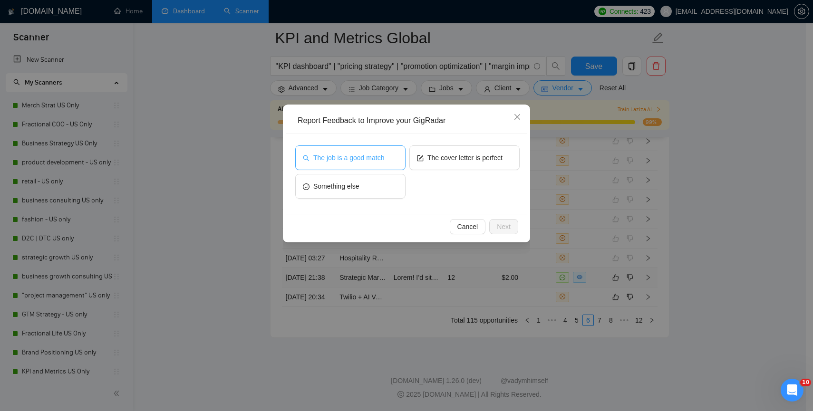
click at [381, 160] on span "The job is a good match" at bounding box center [348, 158] width 71 height 10
click at [499, 228] on span "Next" at bounding box center [504, 227] width 14 height 10
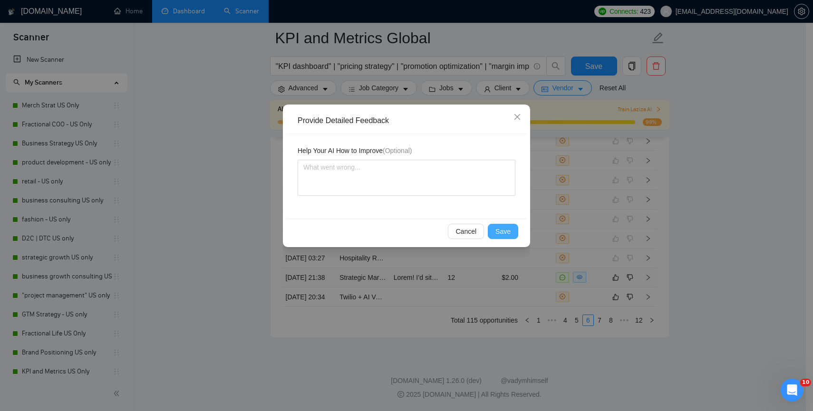
click at [506, 233] on span "Save" at bounding box center [502, 231] width 15 height 10
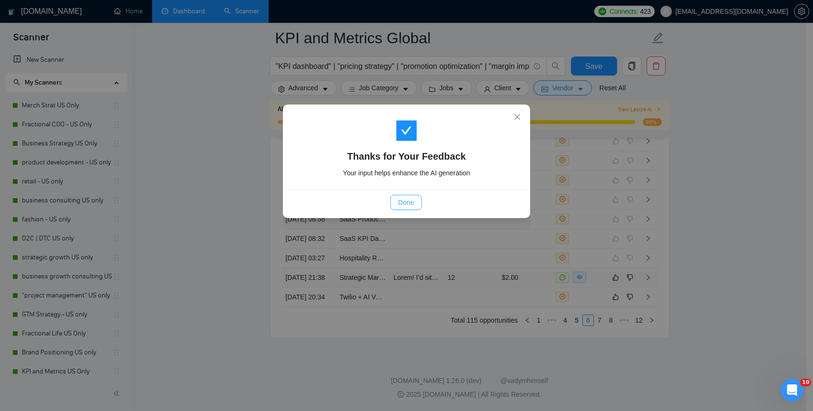
click at [415, 200] on button "Done" at bounding box center [405, 202] width 31 height 15
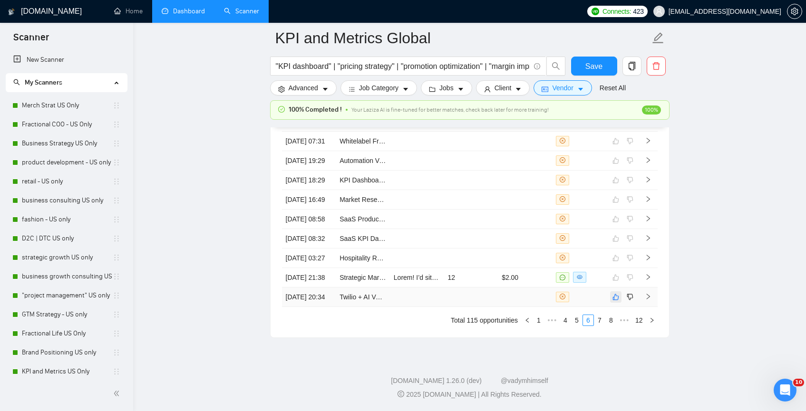
scroll to position [2566, 0]
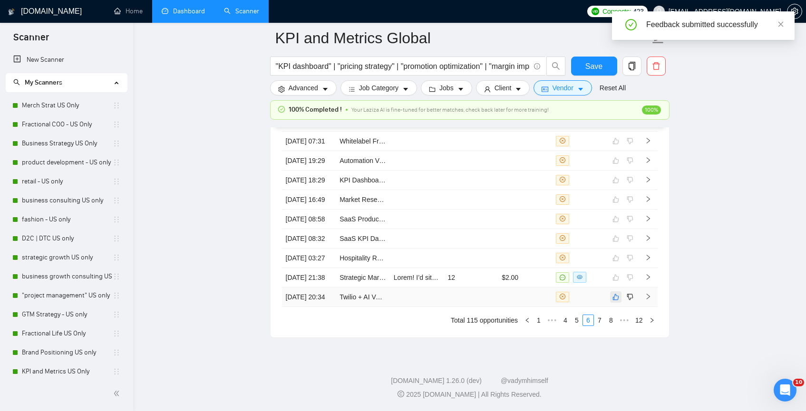
click at [613, 294] on icon "like" at bounding box center [615, 297] width 6 height 6
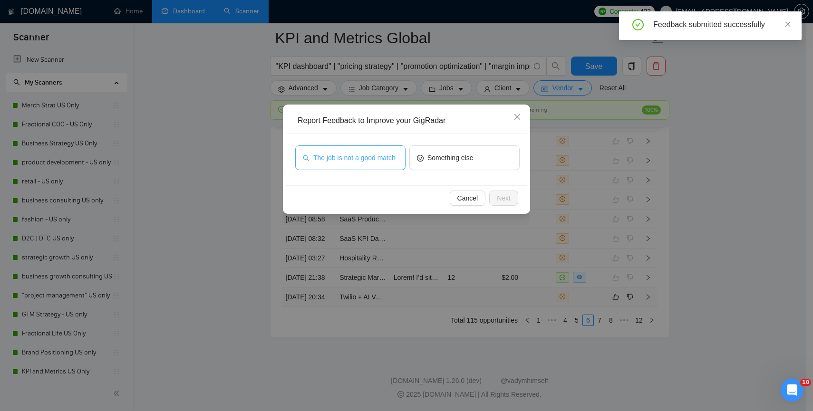
click at [369, 161] on span "The job is not a good match" at bounding box center [354, 158] width 82 height 10
click at [502, 197] on span "Next" at bounding box center [504, 198] width 14 height 10
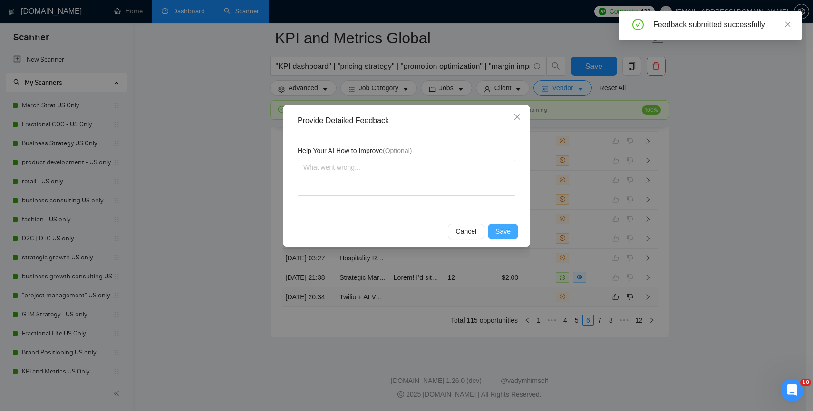
click at [505, 225] on button "Save" at bounding box center [503, 231] width 30 height 15
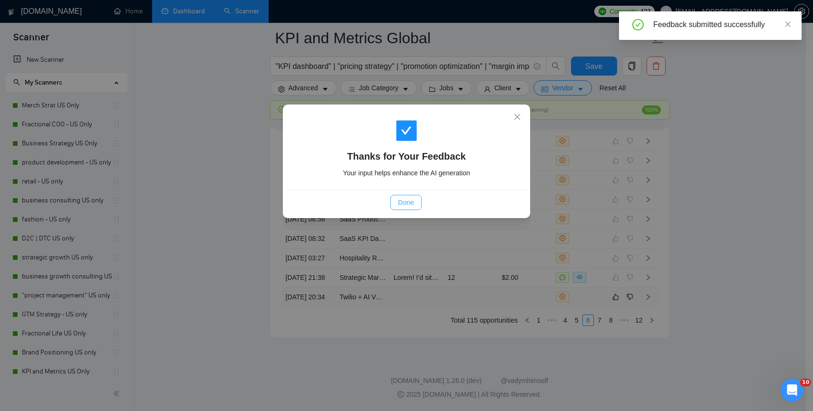
click at [405, 204] on span "Done" at bounding box center [406, 202] width 16 height 10
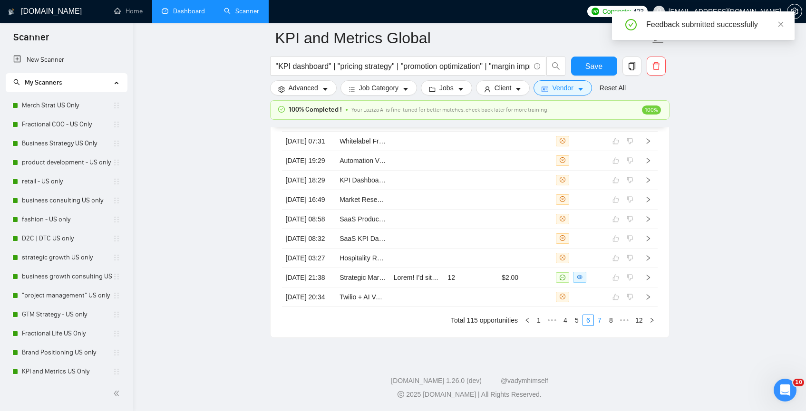
click at [600, 326] on link "7" at bounding box center [599, 320] width 10 height 10
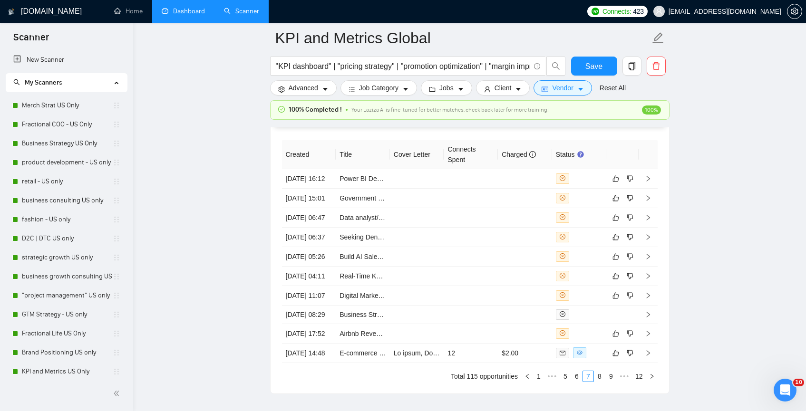
scroll to position [2462, 0]
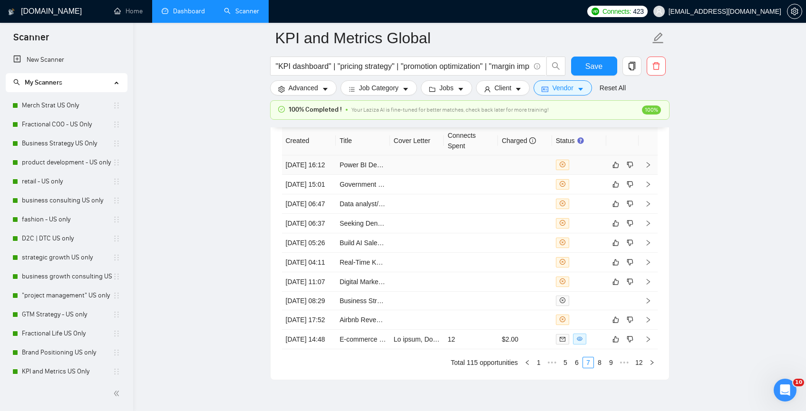
click at [590, 174] on td at bounding box center [579, 164] width 54 height 19
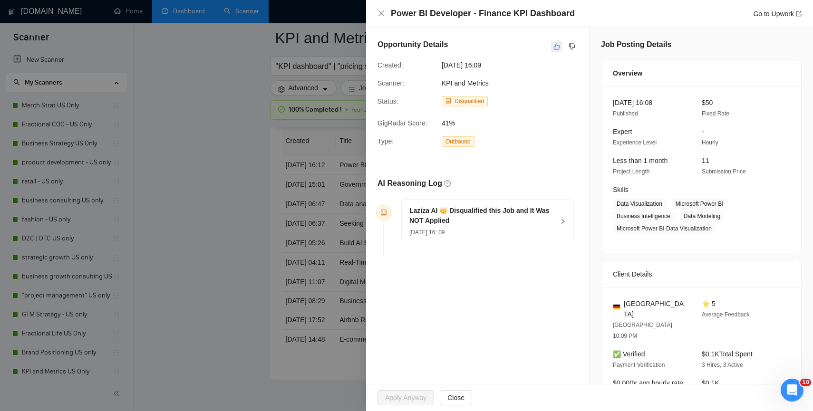
click at [554, 47] on icon "like" at bounding box center [557, 47] width 7 height 8
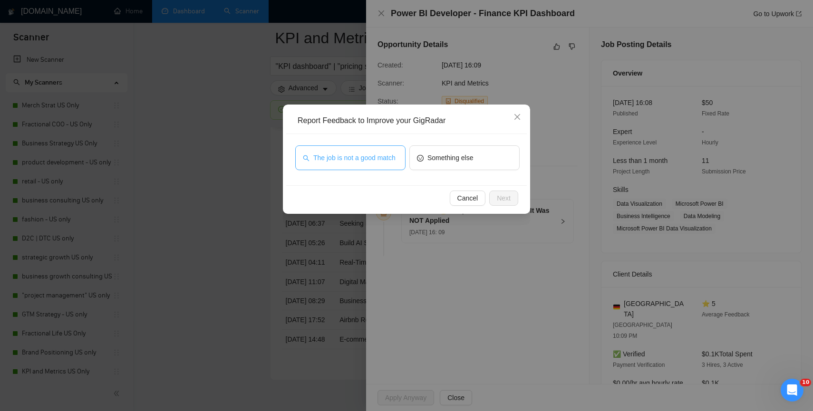
click at [374, 162] on span "The job is not a good match" at bounding box center [354, 158] width 82 height 10
click at [500, 198] on span "Next" at bounding box center [504, 198] width 14 height 10
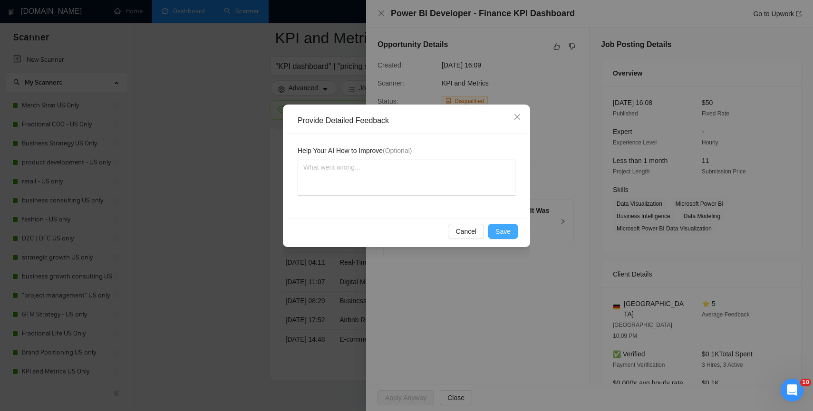
click at [505, 231] on span "Save" at bounding box center [502, 231] width 15 height 10
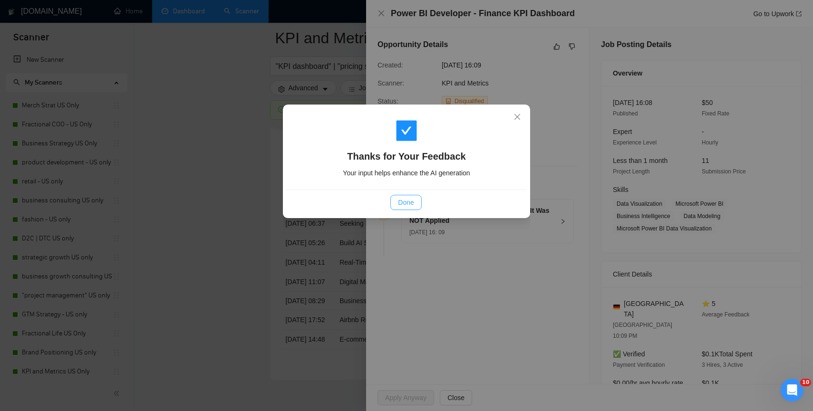
click at [412, 199] on span "Done" at bounding box center [406, 202] width 16 height 10
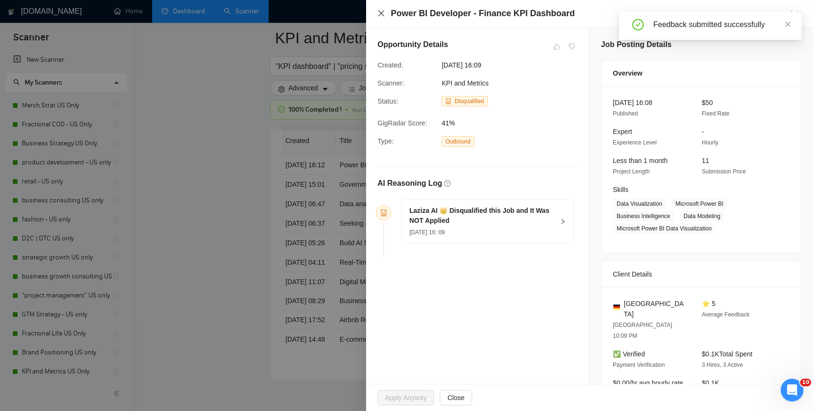
click at [380, 13] on icon "close" at bounding box center [382, 14] width 8 height 8
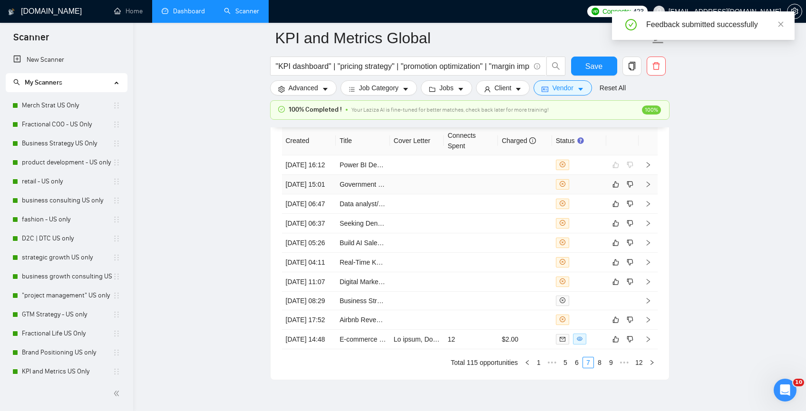
click at [594, 190] on div at bounding box center [579, 184] width 47 height 10
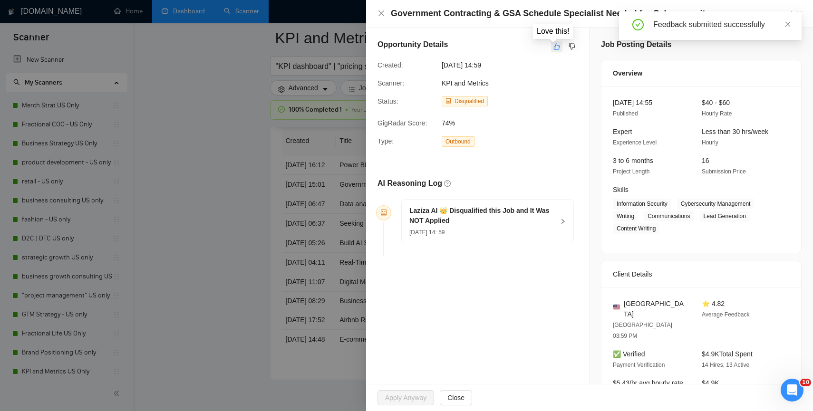
click at [554, 45] on icon "like" at bounding box center [557, 47] width 7 height 8
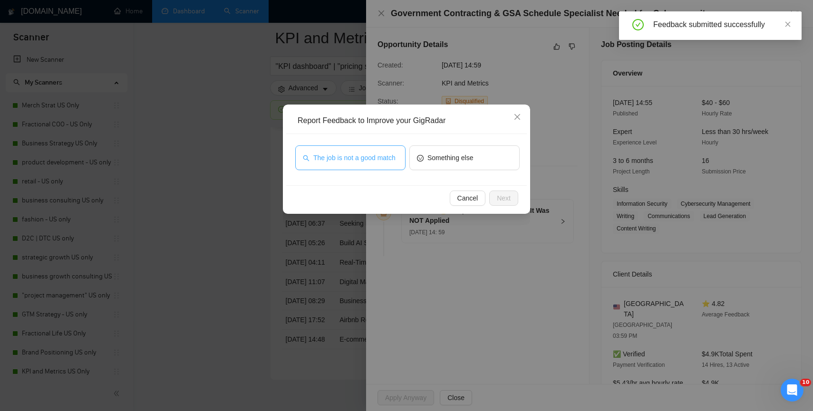
click at [380, 155] on span "The job is not a good match" at bounding box center [354, 158] width 82 height 10
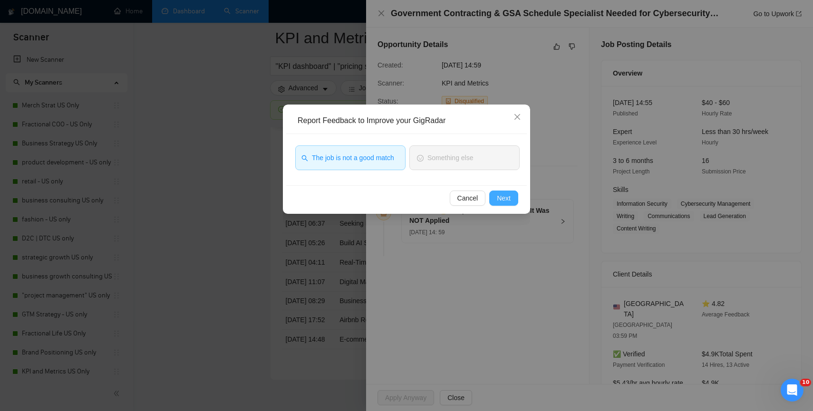
click at [507, 200] on span "Next" at bounding box center [504, 198] width 14 height 10
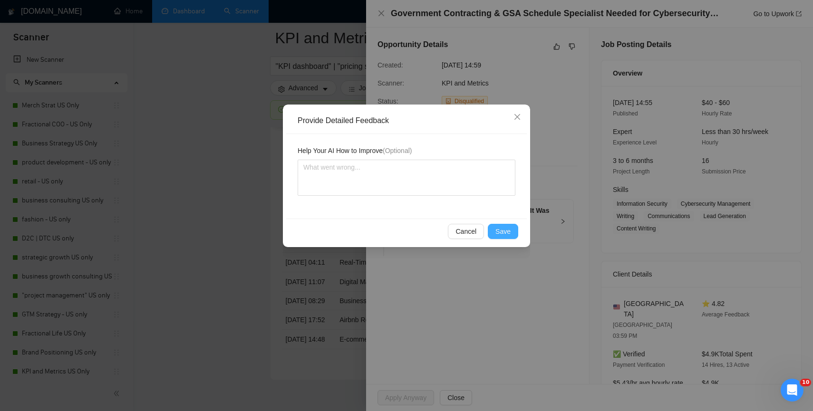
click at [499, 228] on span "Save" at bounding box center [502, 231] width 15 height 10
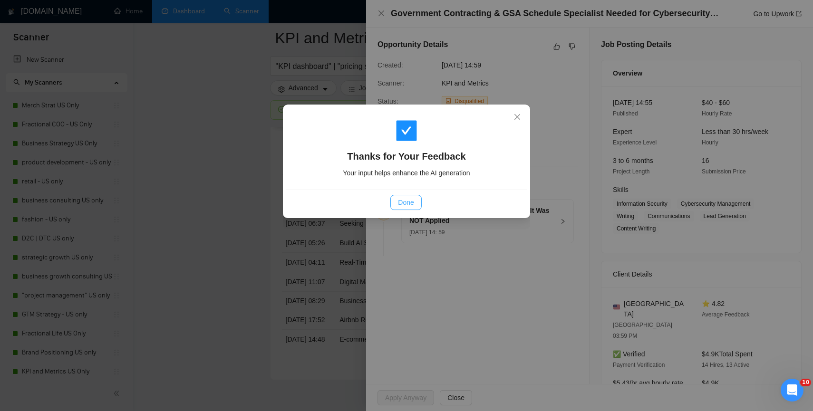
click at [404, 204] on span "Done" at bounding box center [406, 202] width 16 height 10
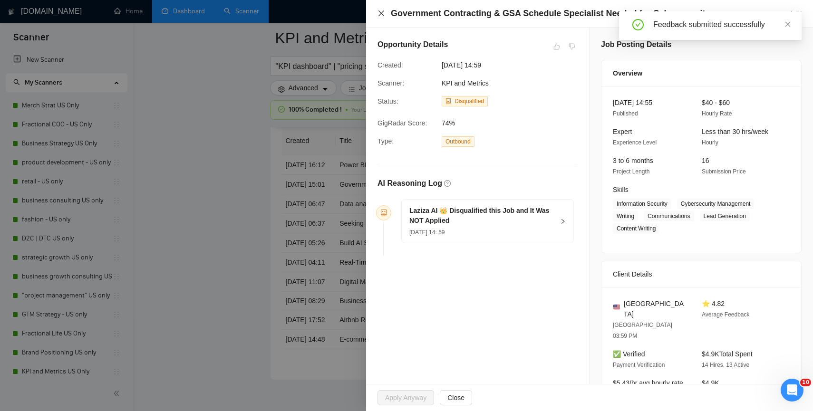
click at [380, 12] on icon "close" at bounding box center [382, 13] width 6 height 6
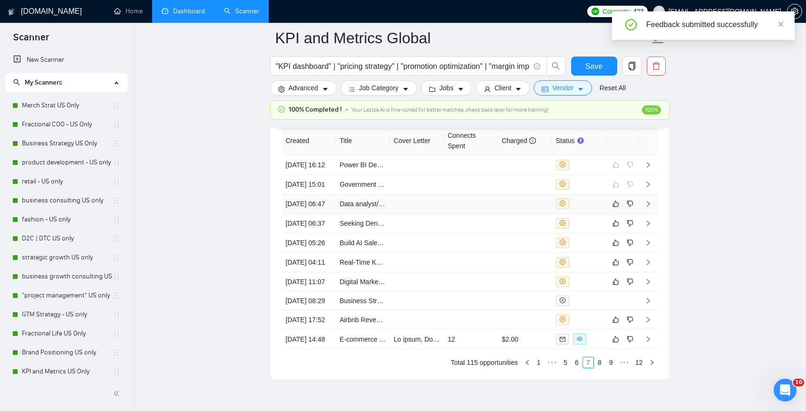
click at [588, 209] on div at bounding box center [579, 204] width 47 height 10
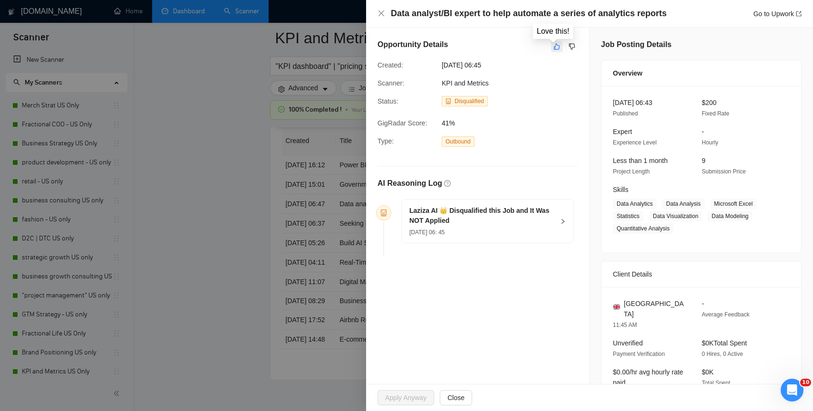
click at [554, 46] on icon "like" at bounding box center [557, 47] width 7 height 8
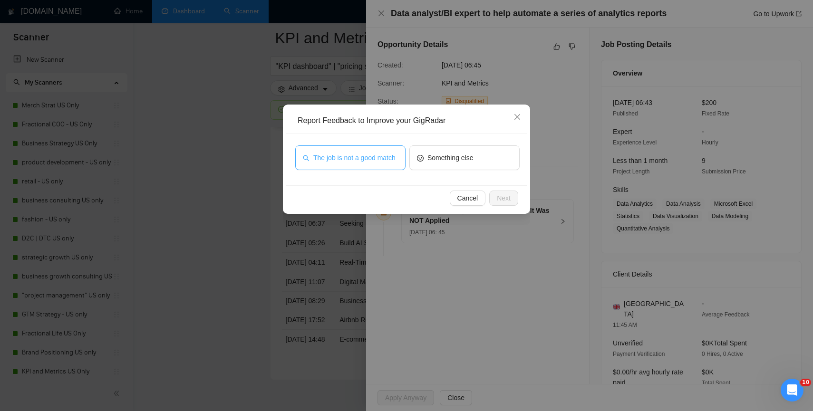
click at [382, 159] on span "The job is not a good match" at bounding box center [354, 158] width 82 height 10
click at [504, 199] on span "Next" at bounding box center [504, 198] width 14 height 10
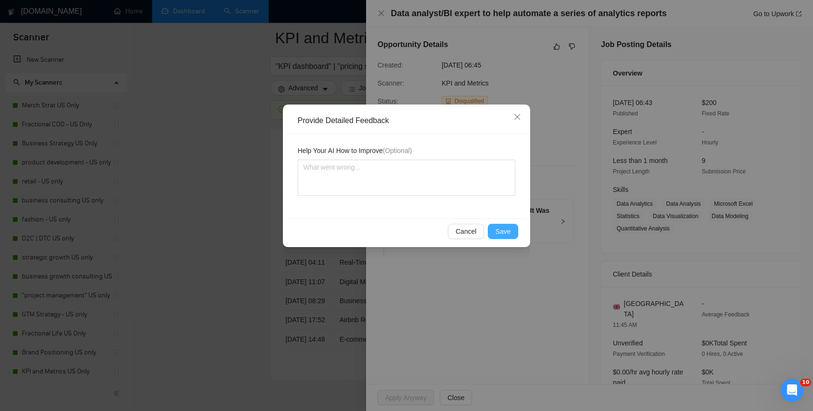
click at [500, 227] on span "Save" at bounding box center [502, 231] width 15 height 10
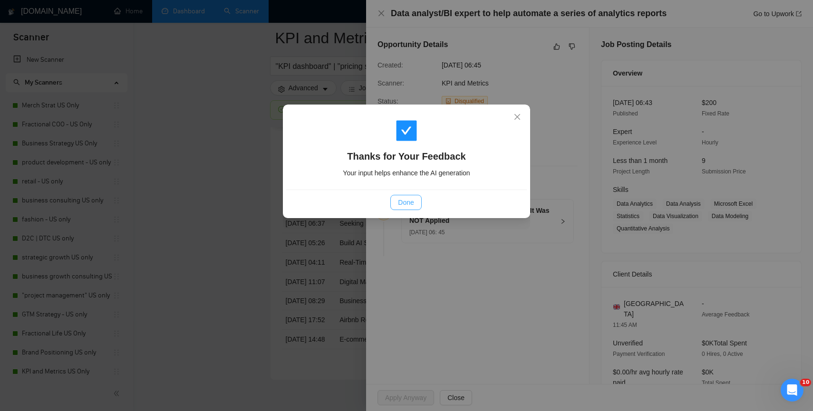
click at [404, 196] on button "Done" at bounding box center [405, 202] width 31 height 15
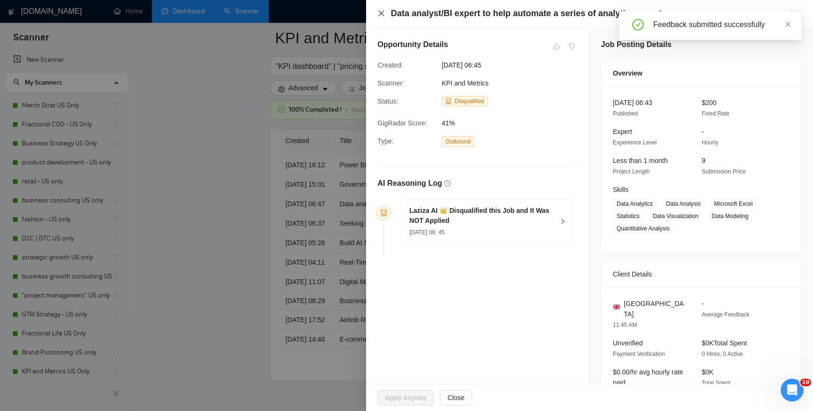
click at [379, 15] on icon "close" at bounding box center [382, 14] width 8 height 8
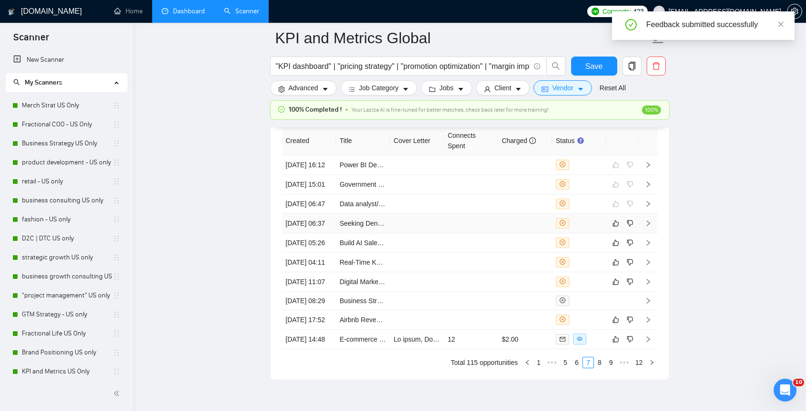
click at [594, 229] on div at bounding box center [579, 223] width 47 height 10
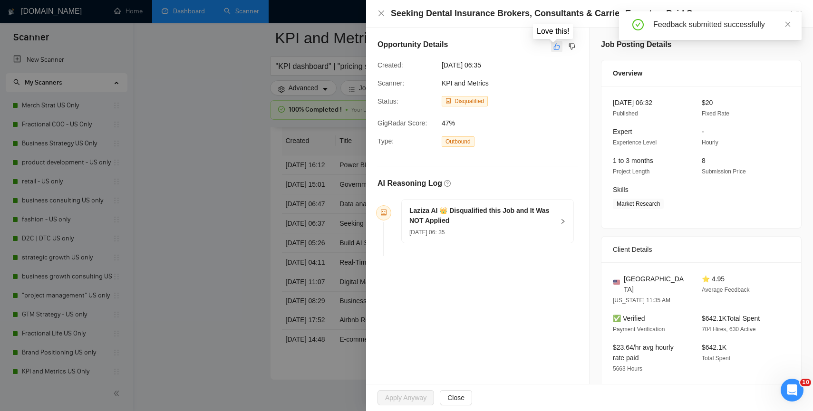
click at [551, 49] on button "button" at bounding box center [556, 46] width 11 height 11
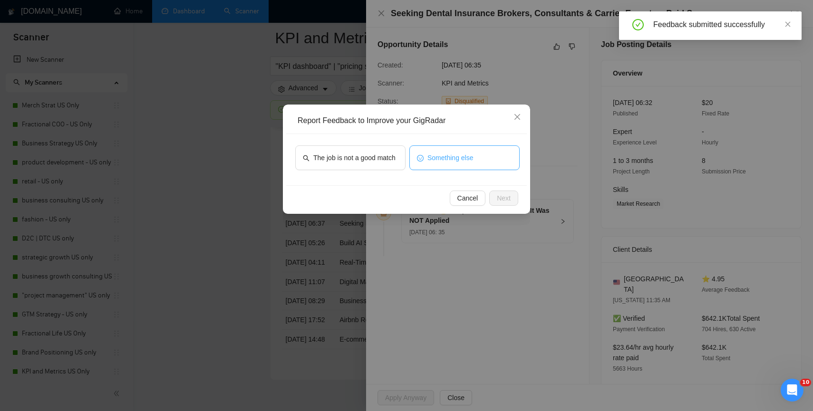
click at [459, 165] on button "Something else" at bounding box center [464, 158] width 110 height 25
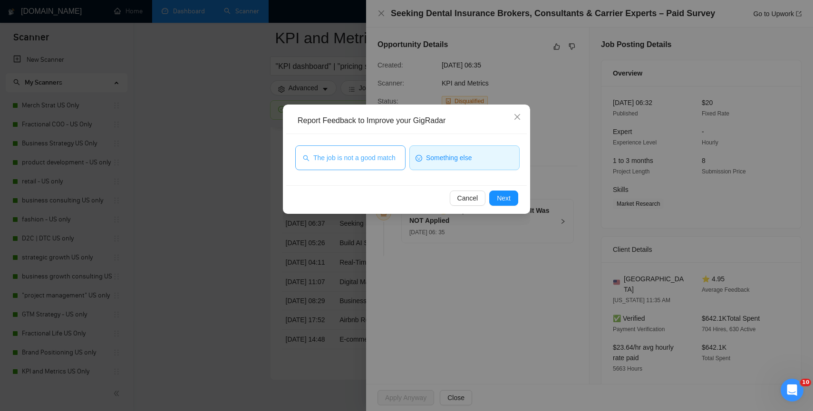
click at [373, 158] on span "The job is not a good match" at bounding box center [354, 158] width 82 height 10
click at [514, 202] on button "Next" at bounding box center [503, 198] width 29 height 15
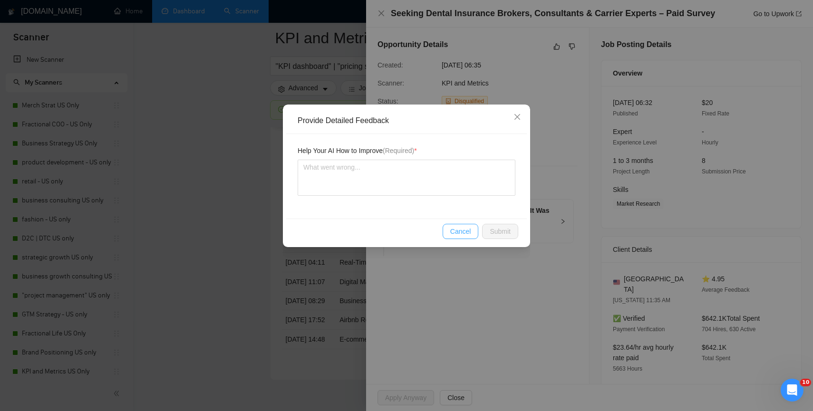
click at [457, 229] on span "Cancel" at bounding box center [460, 231] width 21 height 10
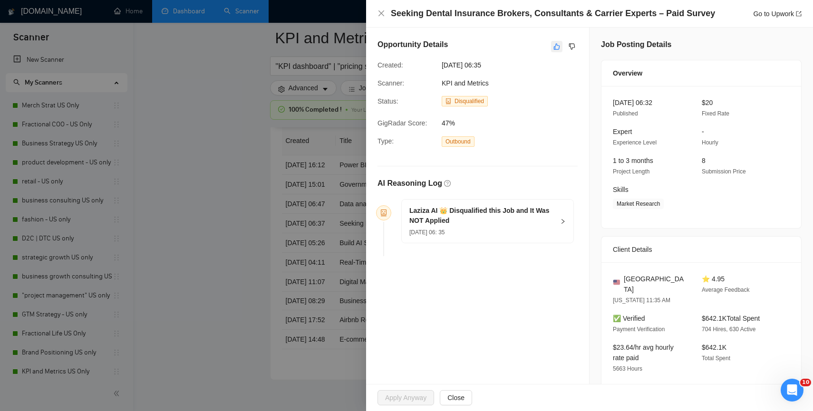
click at [554, 46] on icon "like" at bounding box center [557, 47] width 7 height 8
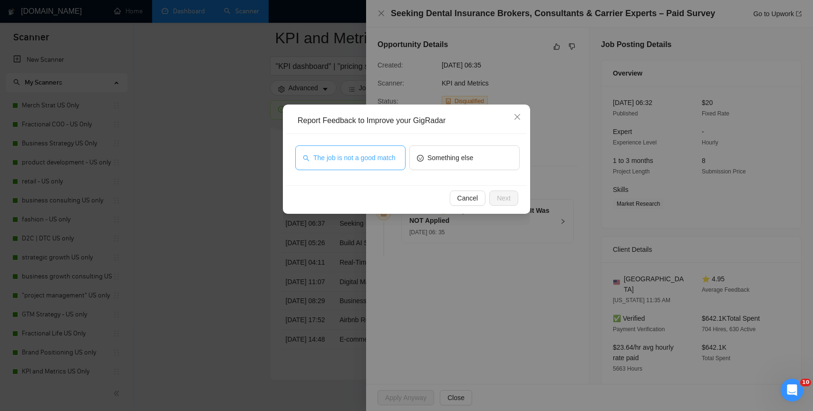
click at [343, 158] on span "The job is not a good match" at bounding box center [354, 158] width 82 height 10
click at [498, 198] on span "Next" at bounding box center [504, 198] width 14 height 10
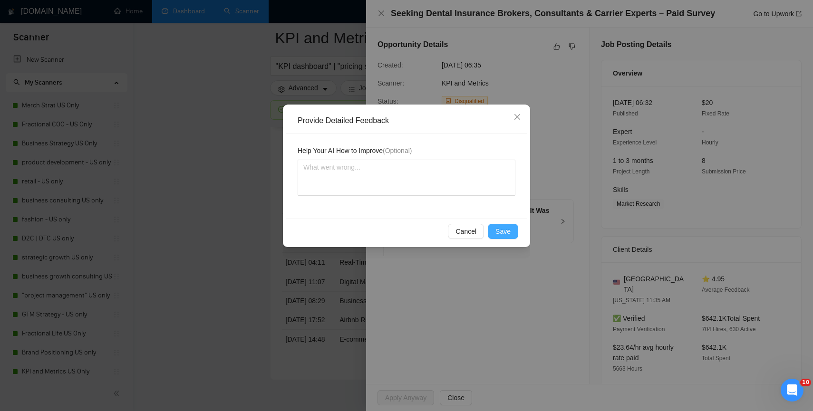
click at [503, 233] on span "Save" at bounding box center [502, 231] width 15 height 10
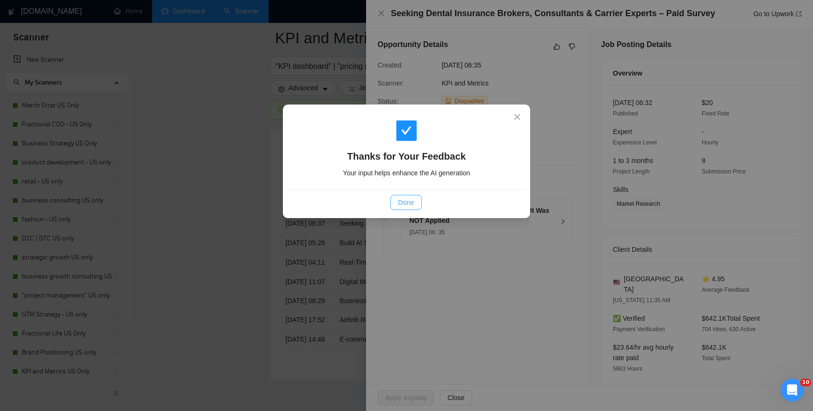
click at [412, 204] on button "Done" at bounding box center [405, 202] width 31 height 15
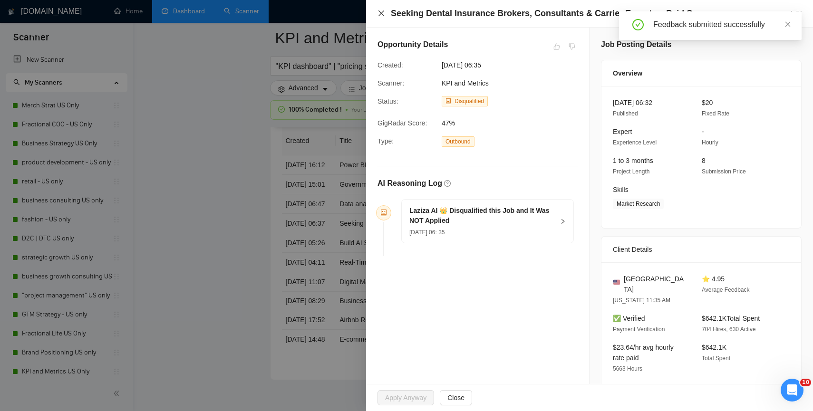
click at [379, 10] on icon "close" at bounding box center [382, 14] width 8 height 8
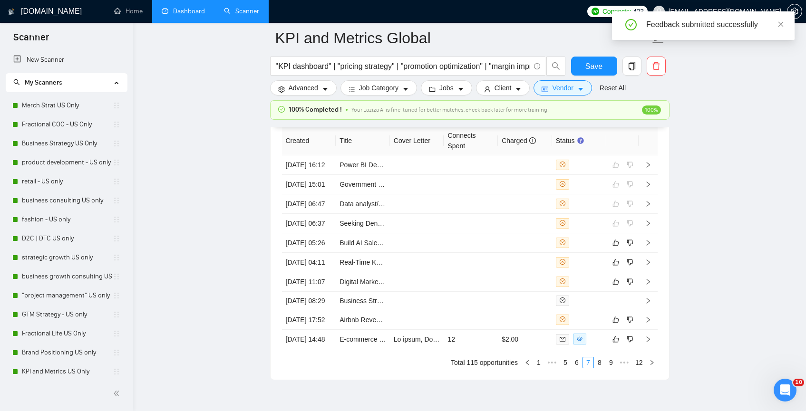
click at [184, 15] on link "Dashboard" at bounding box center [183, 11] width 43 height 8
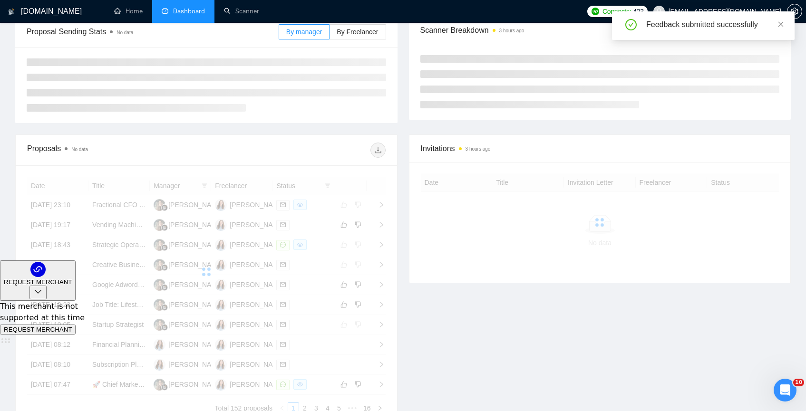
scroll to position [171, 0]
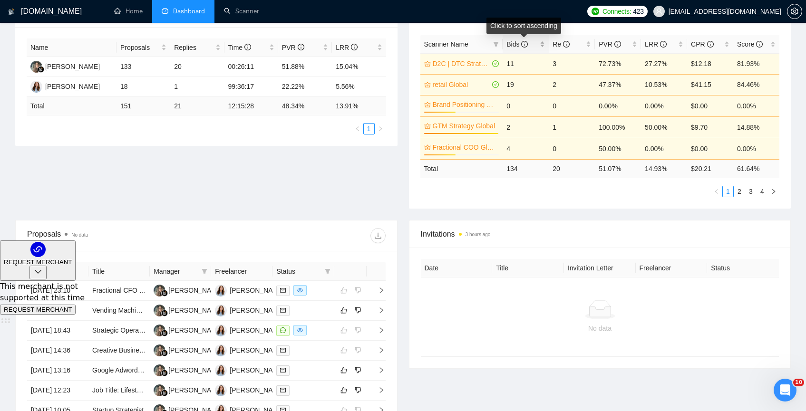
click at [526, 43] on icon "info-circle" at bounding box center [524, 44] width 7 height 7
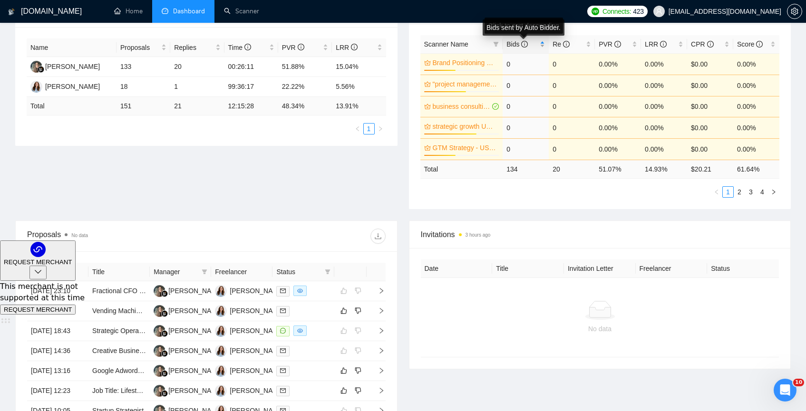
click at [526, 43] on icon "info-circle" at bounding box center [524, 44] width 7 height 7
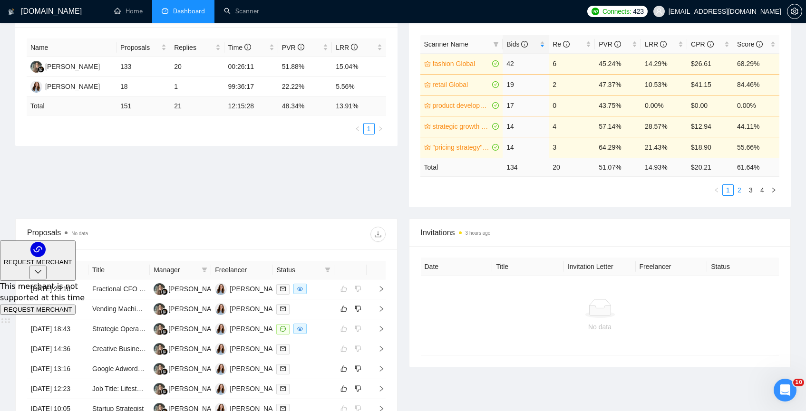
click at [739, 189] on link "2" at bounding box center [739, 190] width 10 height 10
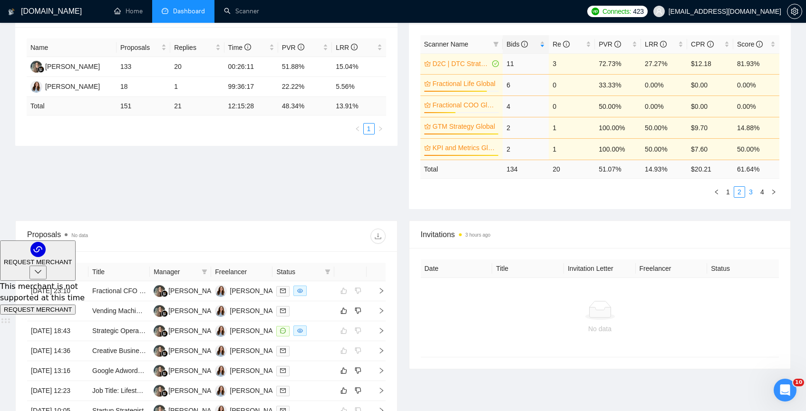
click at [748, 192] on link "3" at bounding box center [751, 192] width 10 height 10
click at [765, 194] on link "4" at bounding box center [762, 191] width 10 height 10
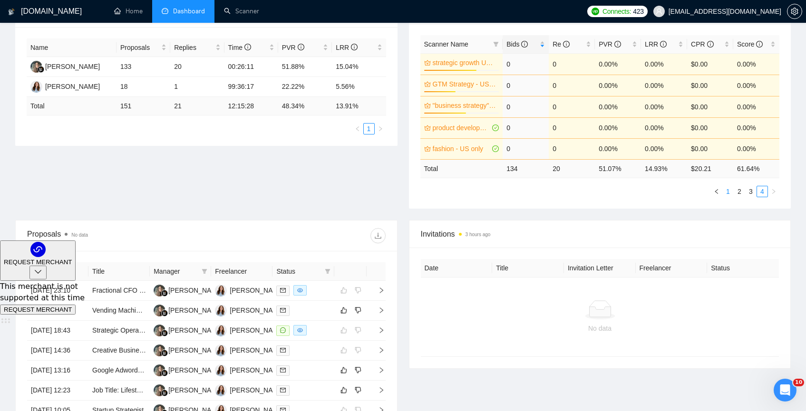
click at [729, 192] on link "1" at bounding box center [728, 191] width 10 height 10
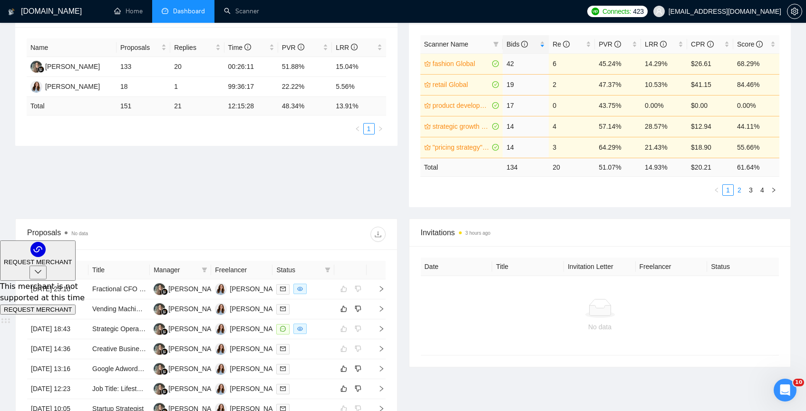
click at [738, 193] on link "2" at bounding box center [739, 190] width 10 height 10
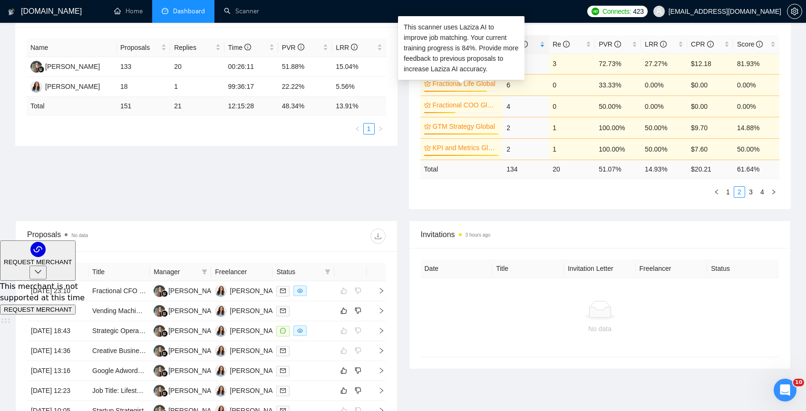
click at [474, 85] on link "Fractional Life Global" at bounding box center [465, 83] width 65 height 10
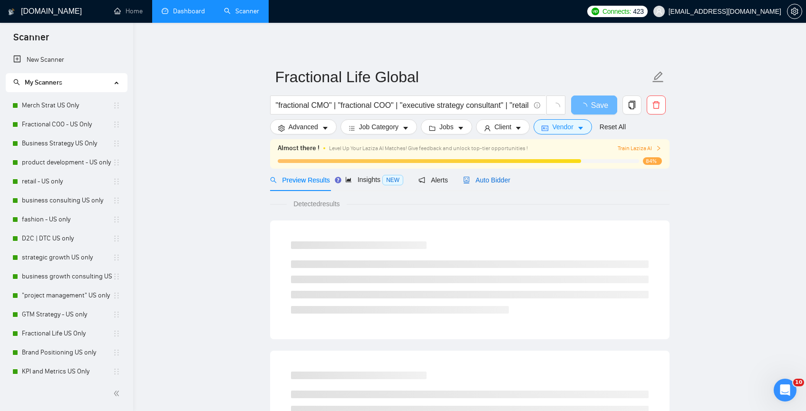
click at [498, 185] on div "Auto Bidder" at bounding box center [486, 180] width 47 height 10
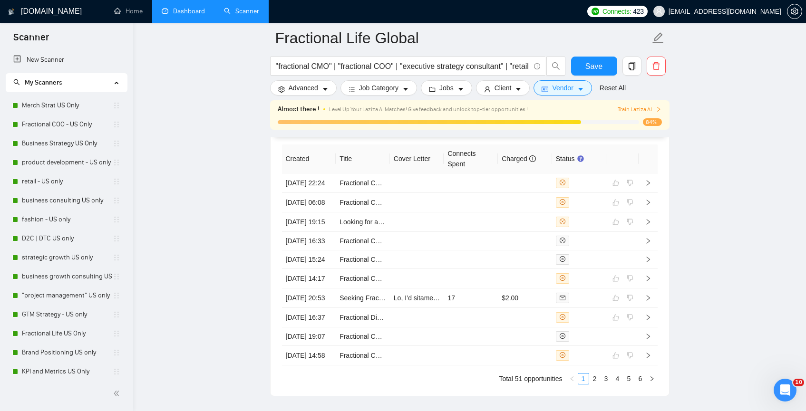
scroll to position [2610, 0]
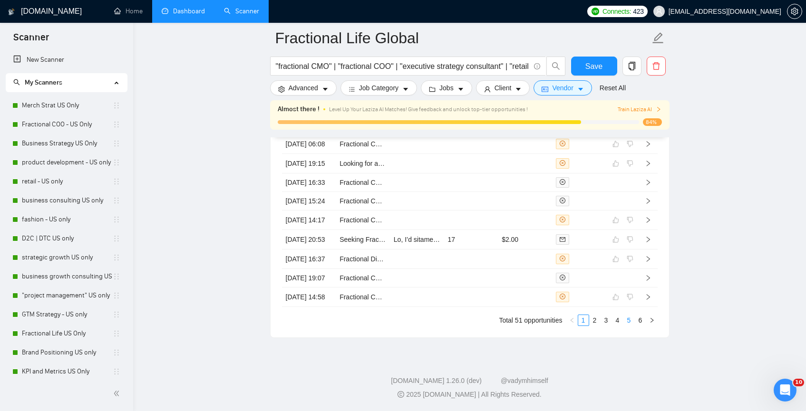
click at [633, 324] on link "5" at bounding box center [629, 320] width 10 height 10
click at [638, 324] on link "6" at bounding box center [640, 320] width 10 height 10
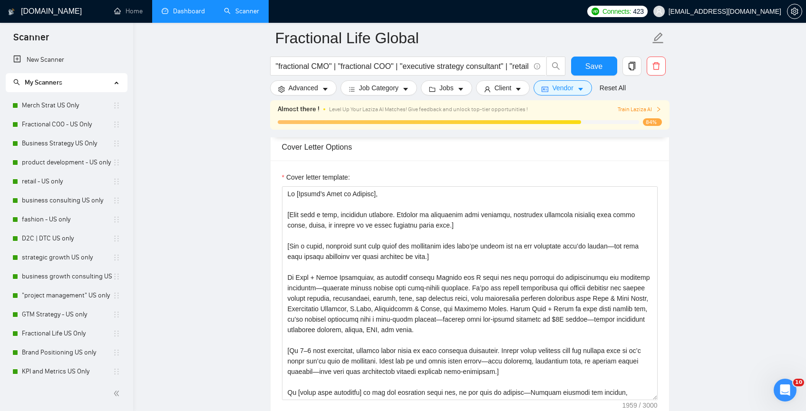
scroll to position [340, 0]
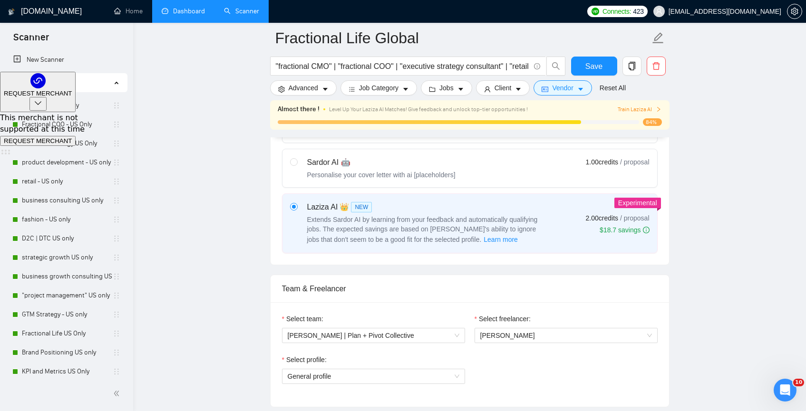
click at [186, 8] on link "Dashboard" at bounding box center [183, 11] width 43 height 8
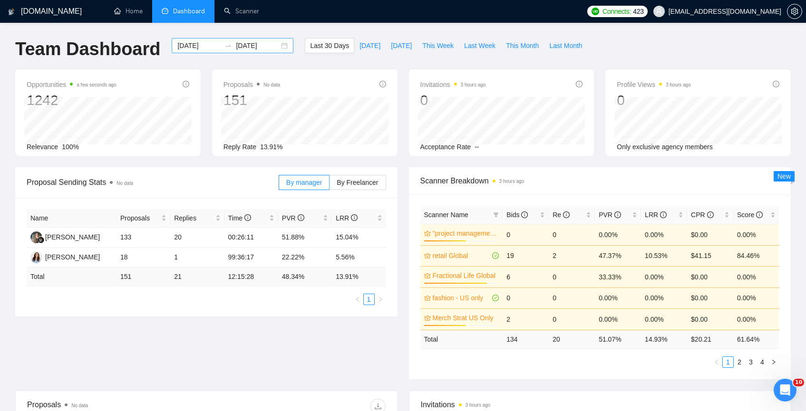
click at [266, 45] on input "2025-08-24" at bounding box center [257, 45] width 43 height 10
